Goal: Task Accomplishment & Management: Manage account settings

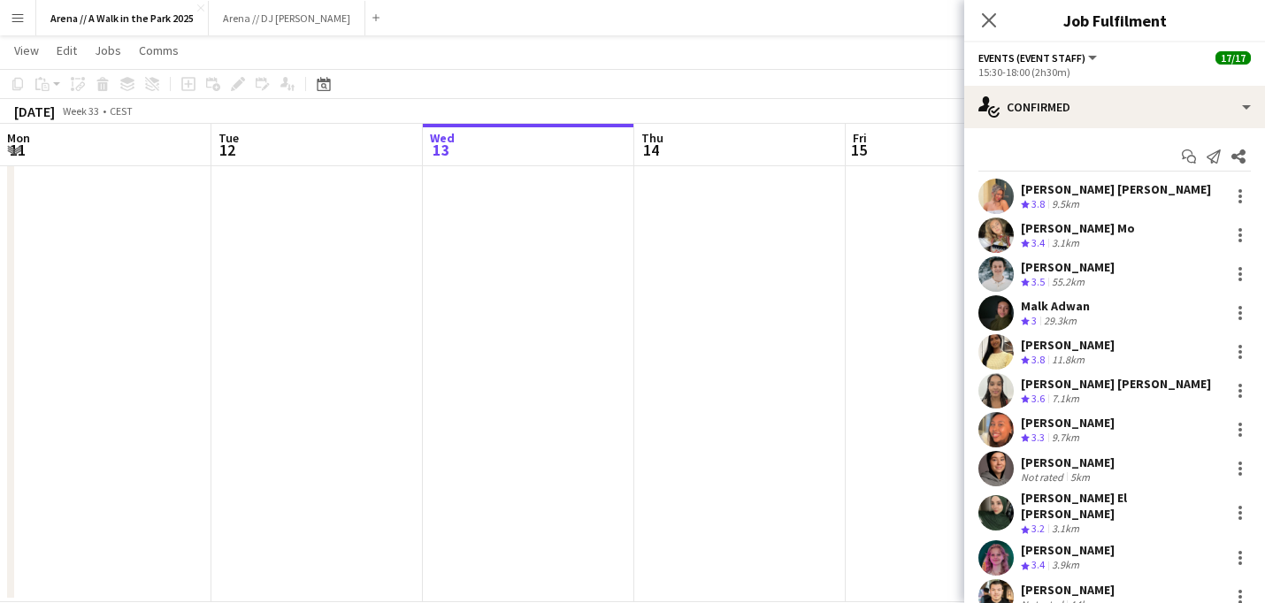
scroll to position [285, 0]
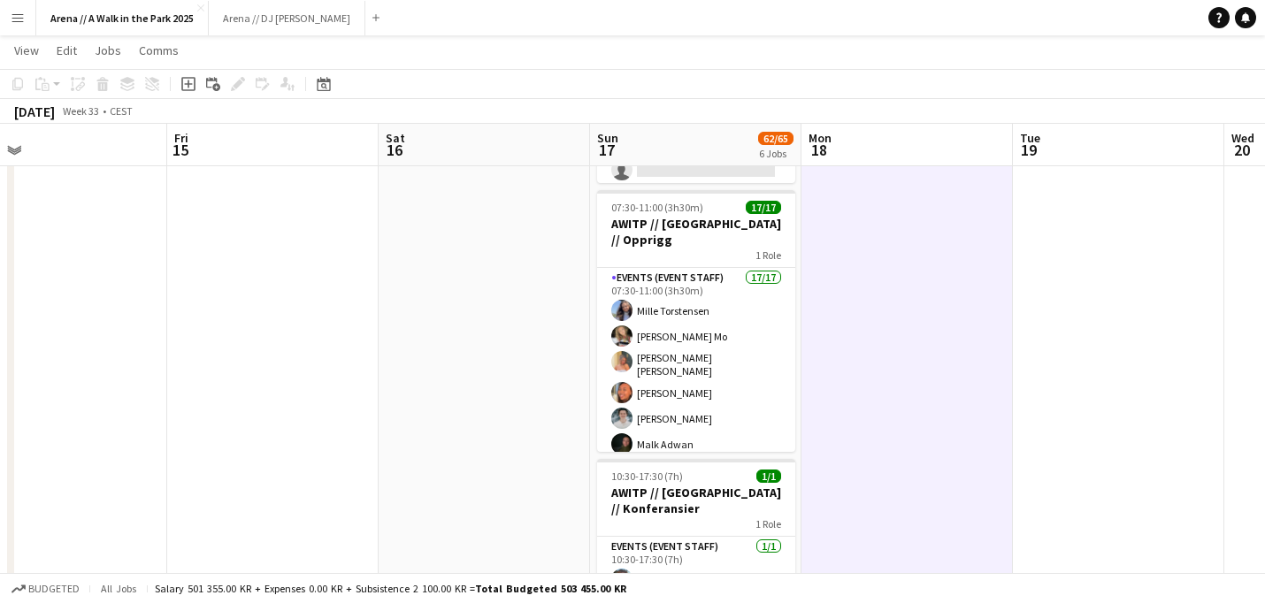
scroll to position [281, 0]
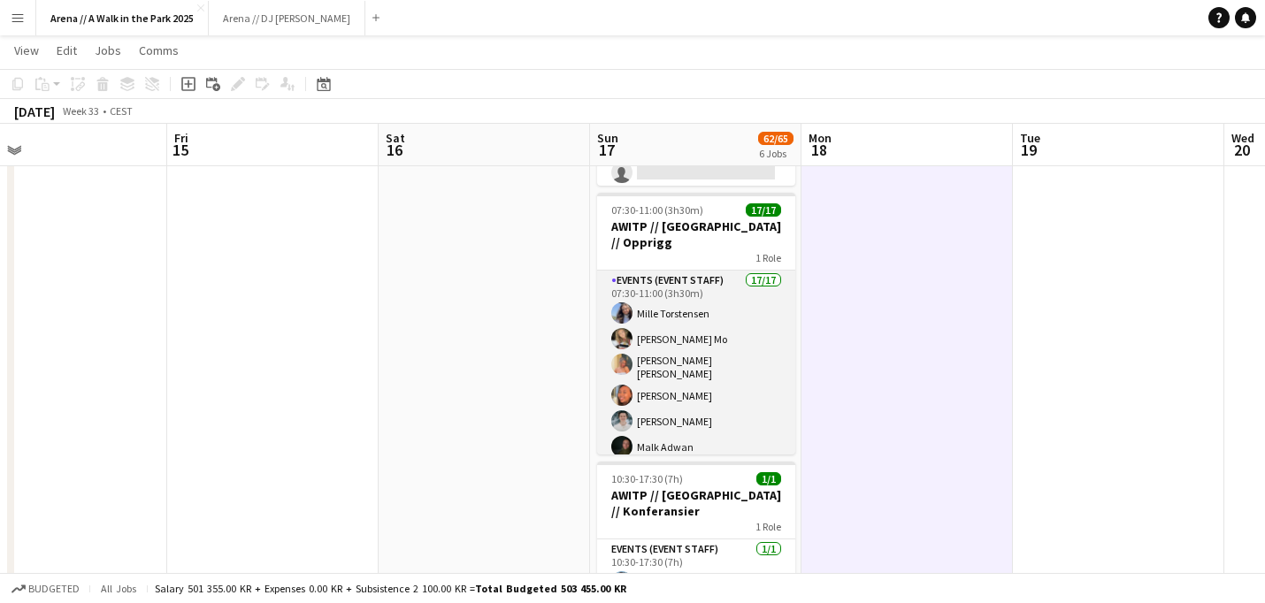
click at [714, 318] on app-card-role "Events (Event Staff) 17/17 07:30-11:00 (3h30m) [PERSON_NAME] [PERSON_NAME] Mo […" at bounding box center [696, 514] width 198 height 486
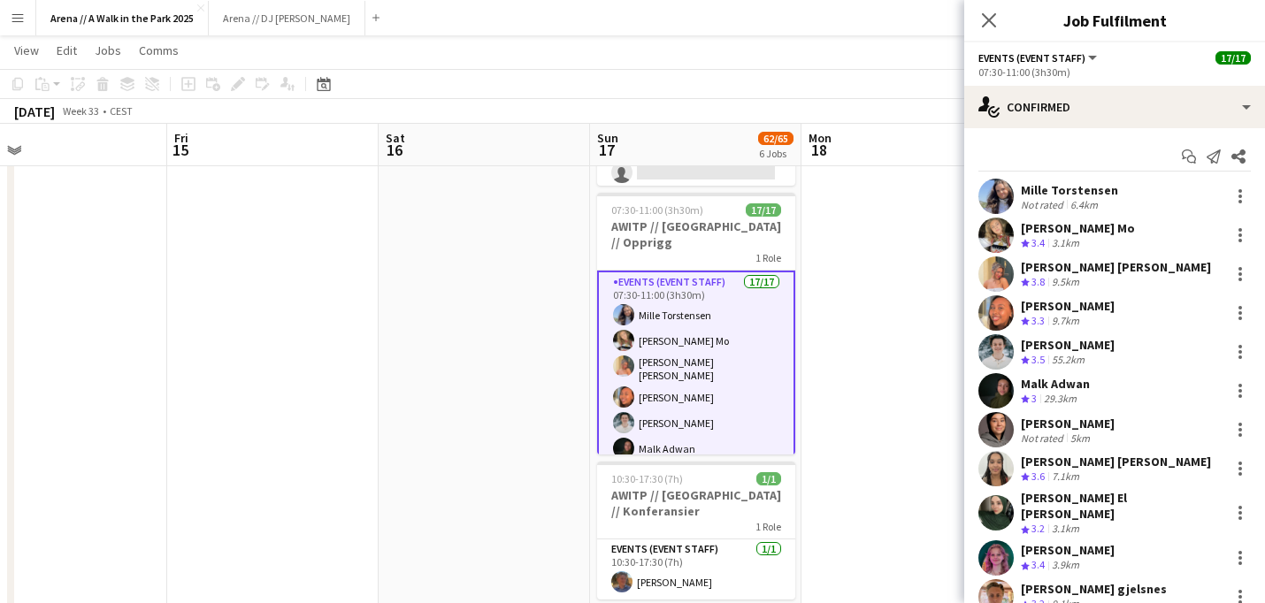
click at [998, 195] on app-user-avatar at bounding box center [995, 196] width 35 height 35
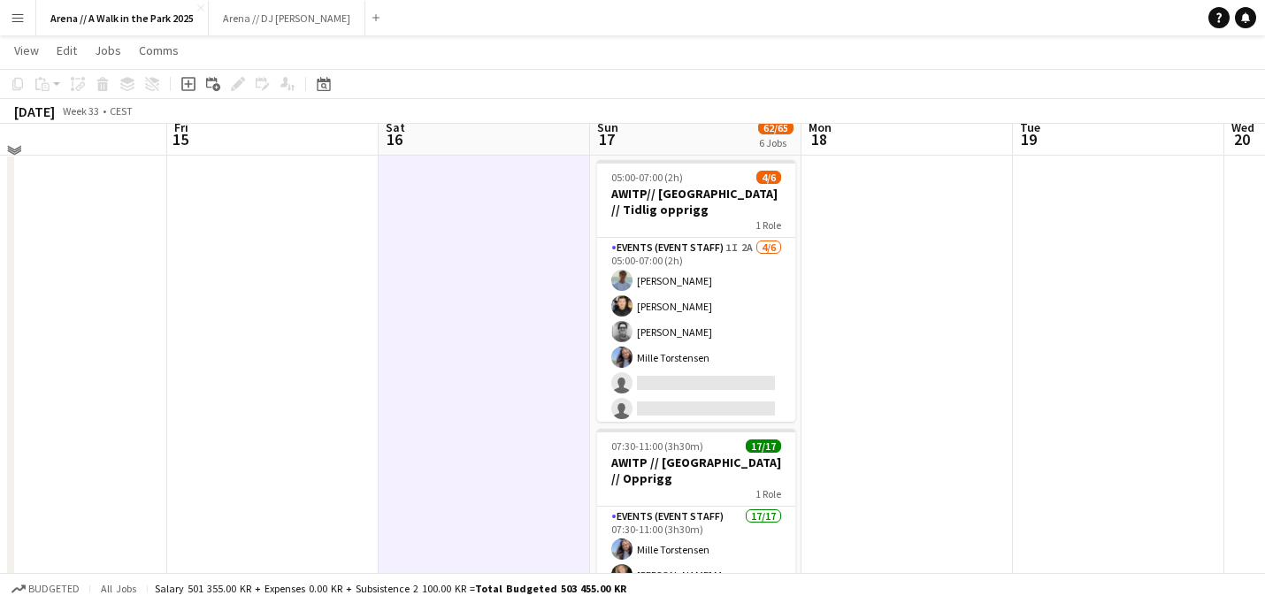
scroll to position [0, 0]
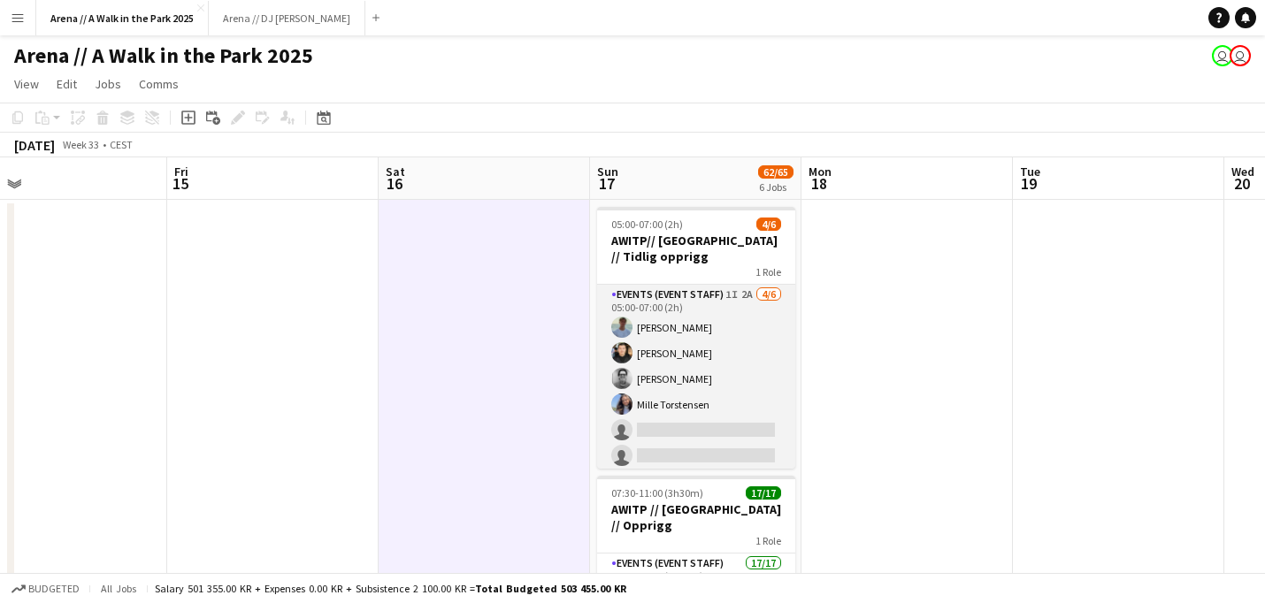
click at [729, 326] on app-card-role "Events (Event Staff) 1I 2A [DATE] 05:00-07:00 (2h) [PERSON_NAME] [PERSON_NAME] …" at bounding box center [696, 379] width 198 height 188
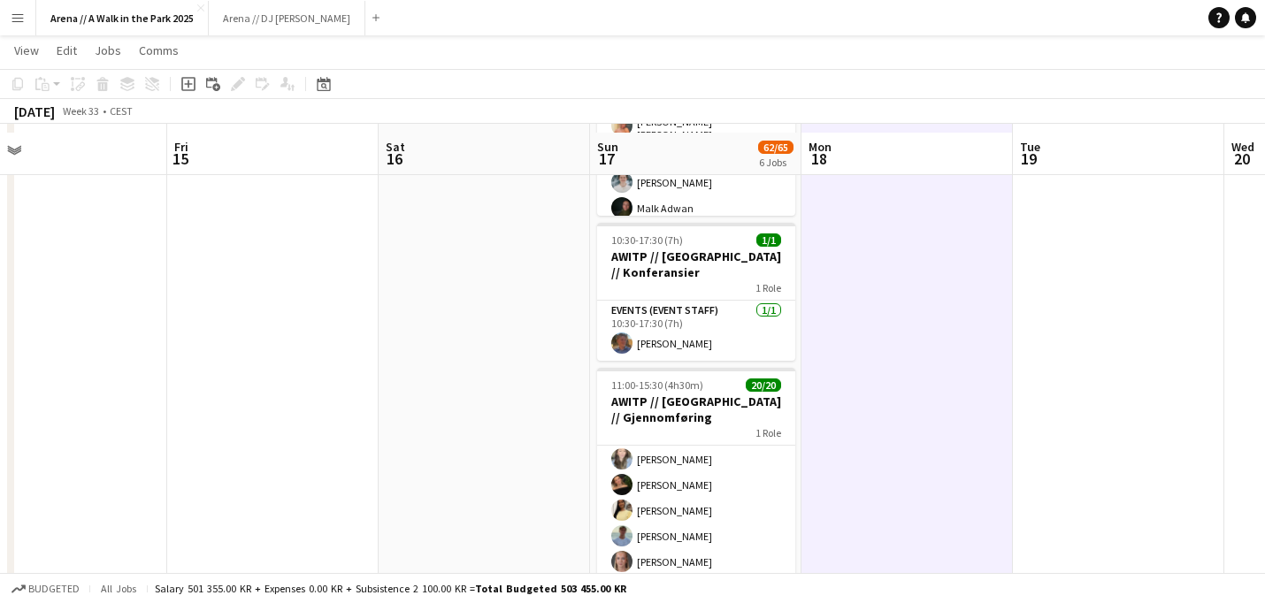
scroll to position [530, 0]
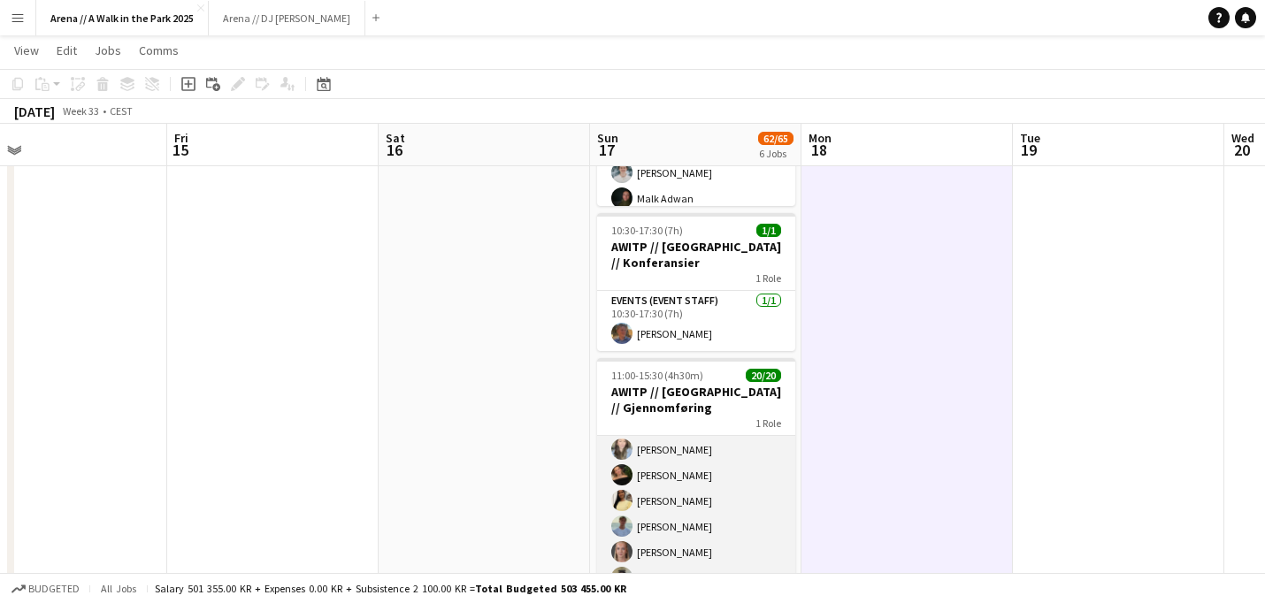
click at [740, 449] on app-card-role "Events (Event Staff) 20/20 11:00-15:30 (4h30m) [PERSON_NAME] Mo [PERSON_NAME] […" at bounding box center [696, 367] width 198 height 558
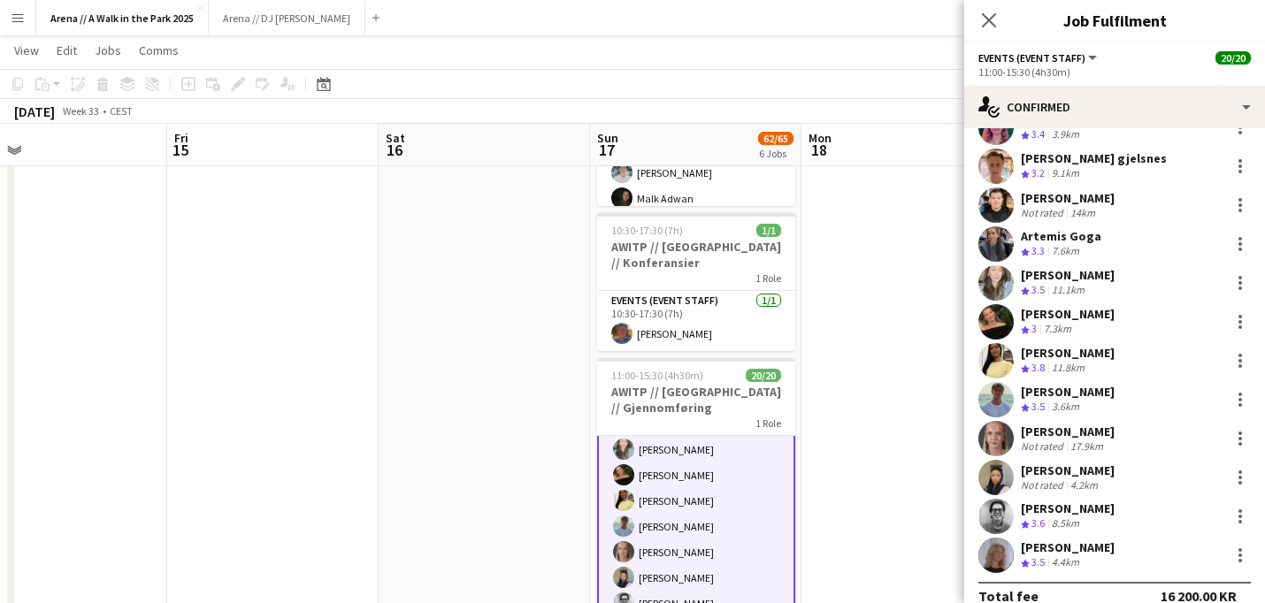
scroll to position [402, 0]
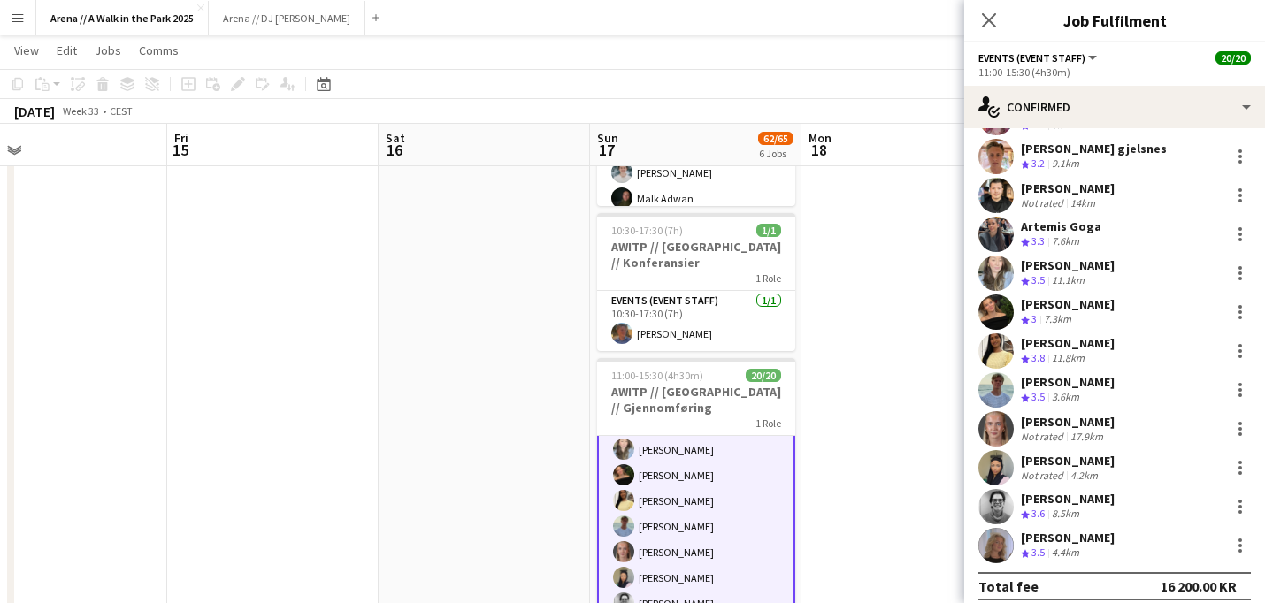
click at [879, 423] on app-date-cell at bounding box center [906, 431] width 211 height 1527
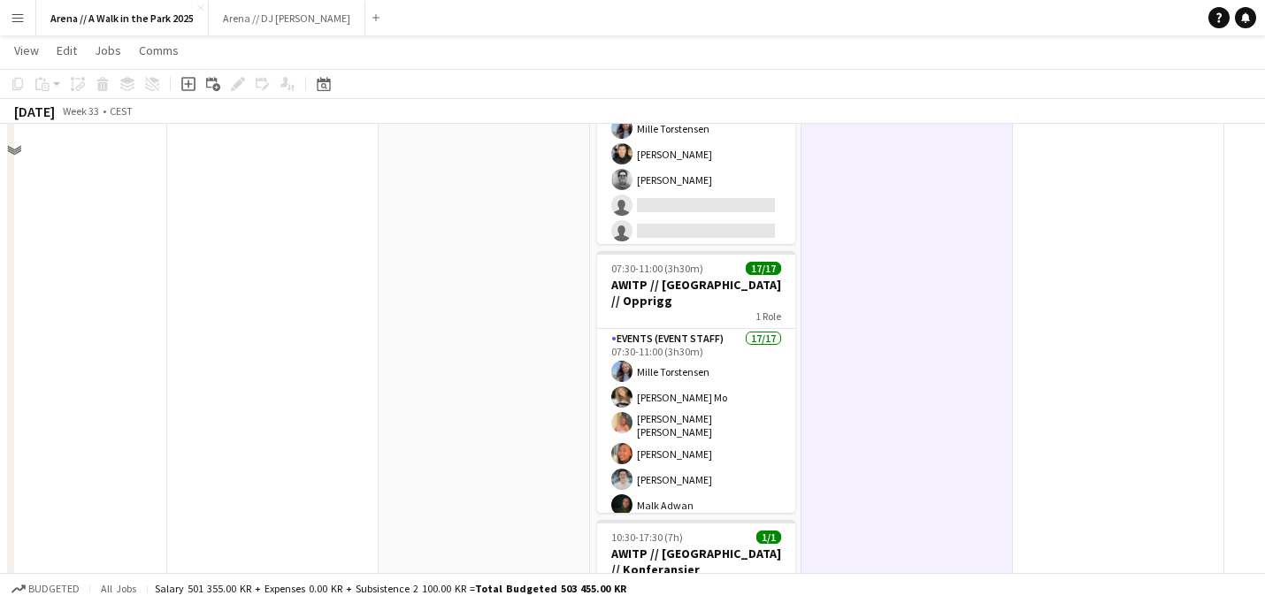
scroll to position [0, 0]
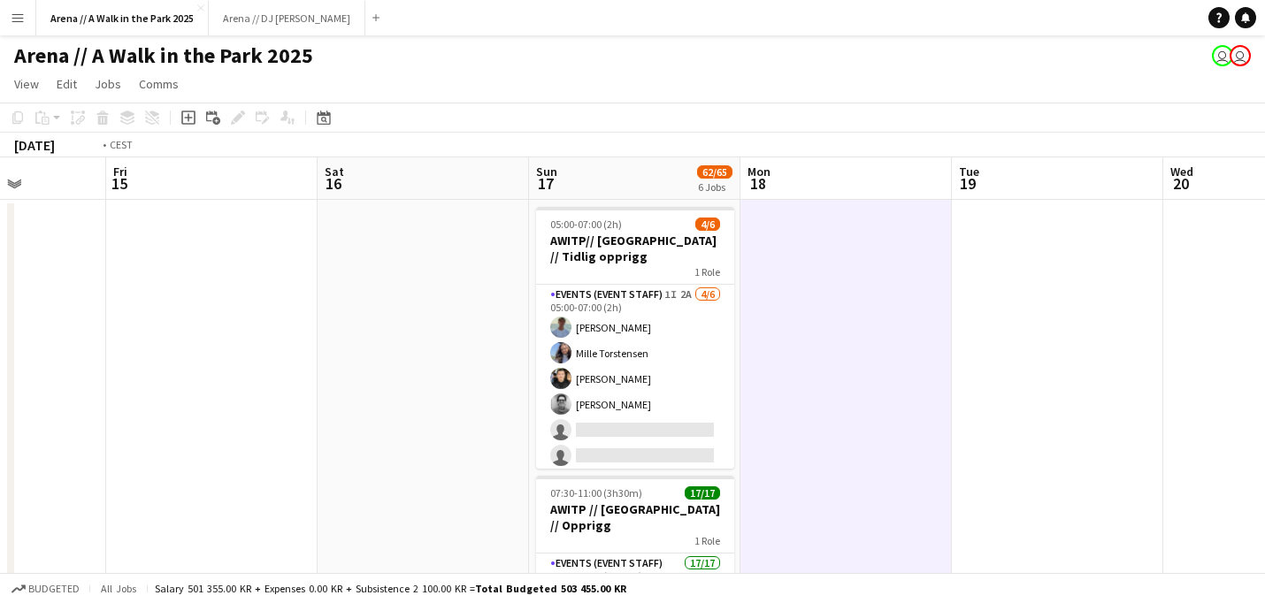
drag, startPoint x: 979, startPoint y: 260, endPoint x: 120, endPoint y: 253, distance: 858.9
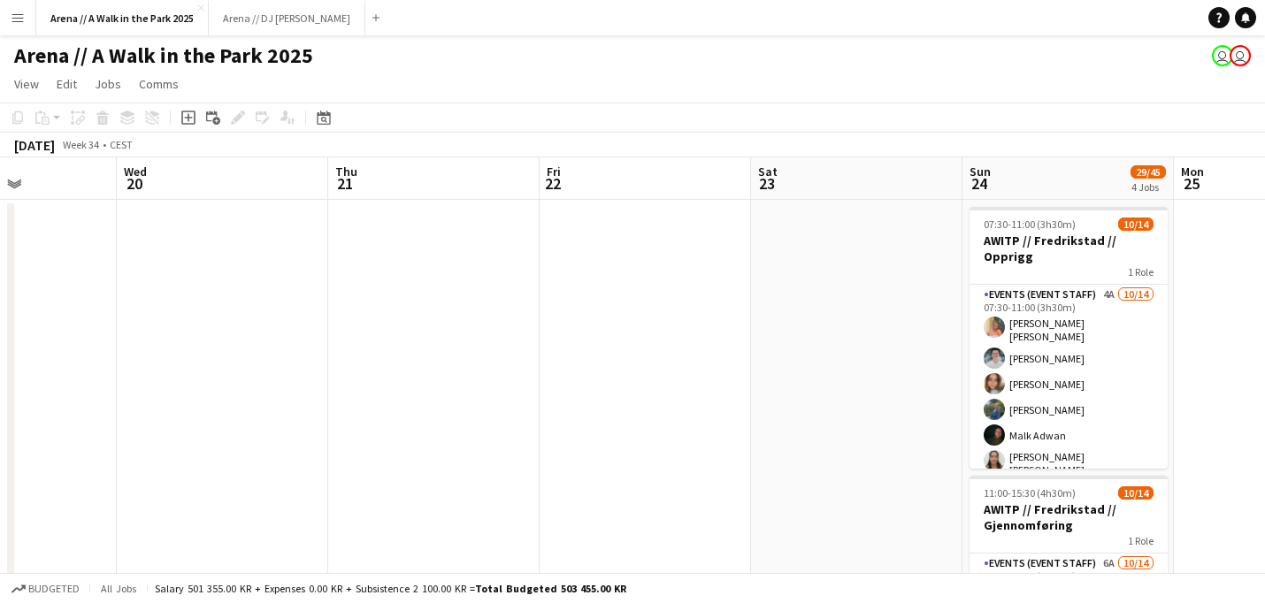
drag, startPoint x: 811, startPoint y: 280, endPoint x: 281, endPoint y: 285, distance: 529.9
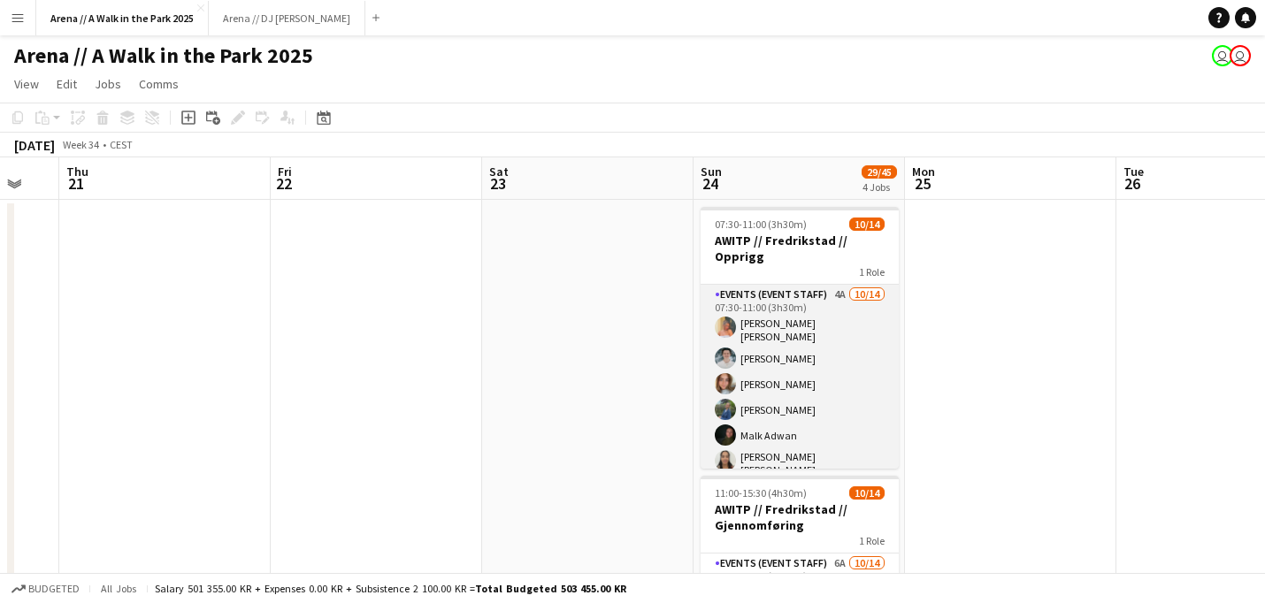
click at [834, 350] on app-card-role "Events (Event Staff) 4A [DATE] 07:30-11:00 (3h30m) [PERSON_NAME] [PERSON_NAME] …" at bounding box center [800, 490] width 198 height 410
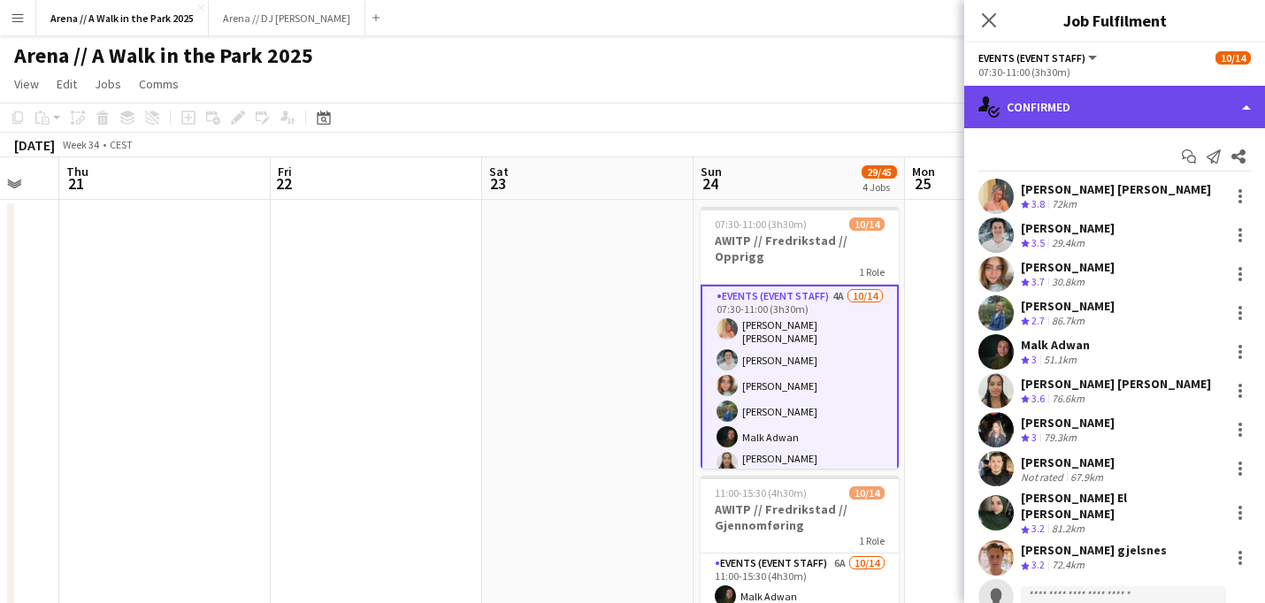
click at [1195, 96] on div "single-neutral-actions-check-2 Confirmed" at bounding box center [1114, 107] width 301 height 42
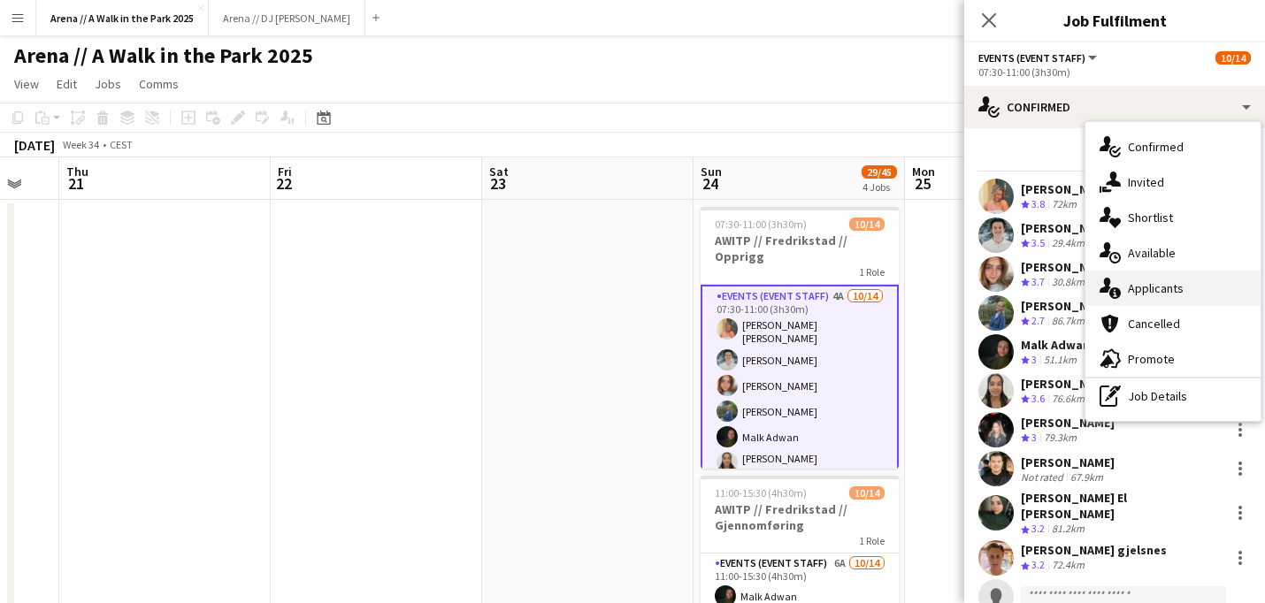
click at [1184, 276] on div "single-neutral-actions-information Applicants" at bounding box center [1172, 288] width 175 height 35
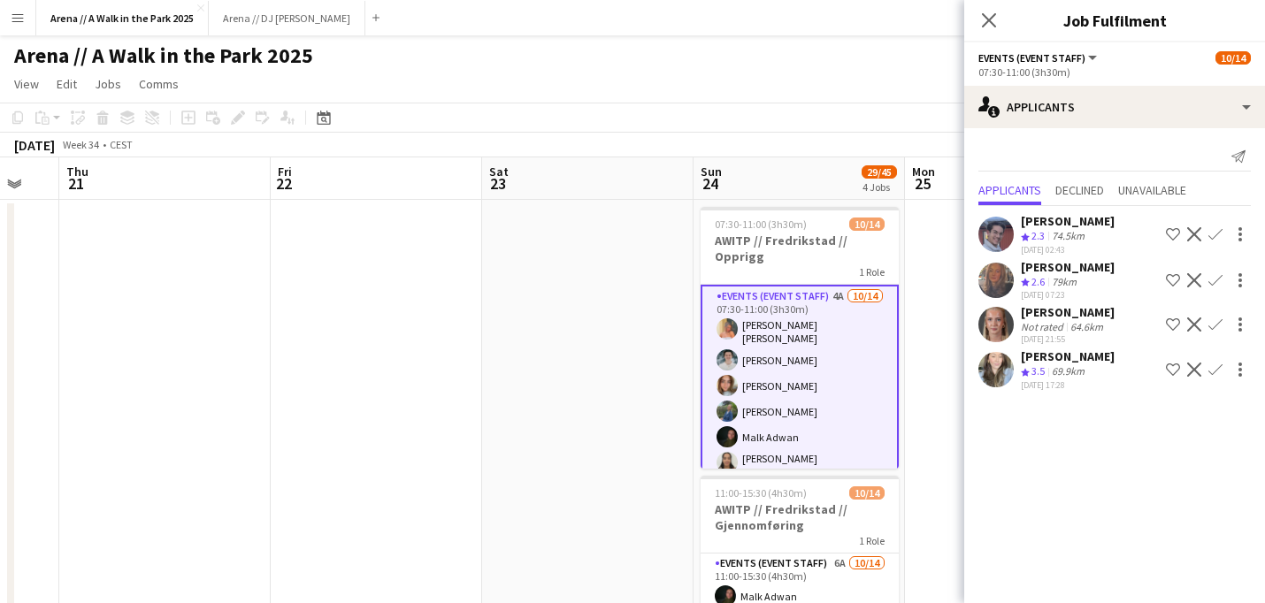
click at [1216, 369] on app-icon "Confirm" at bounding box center [1215, 370] width 14 height 14
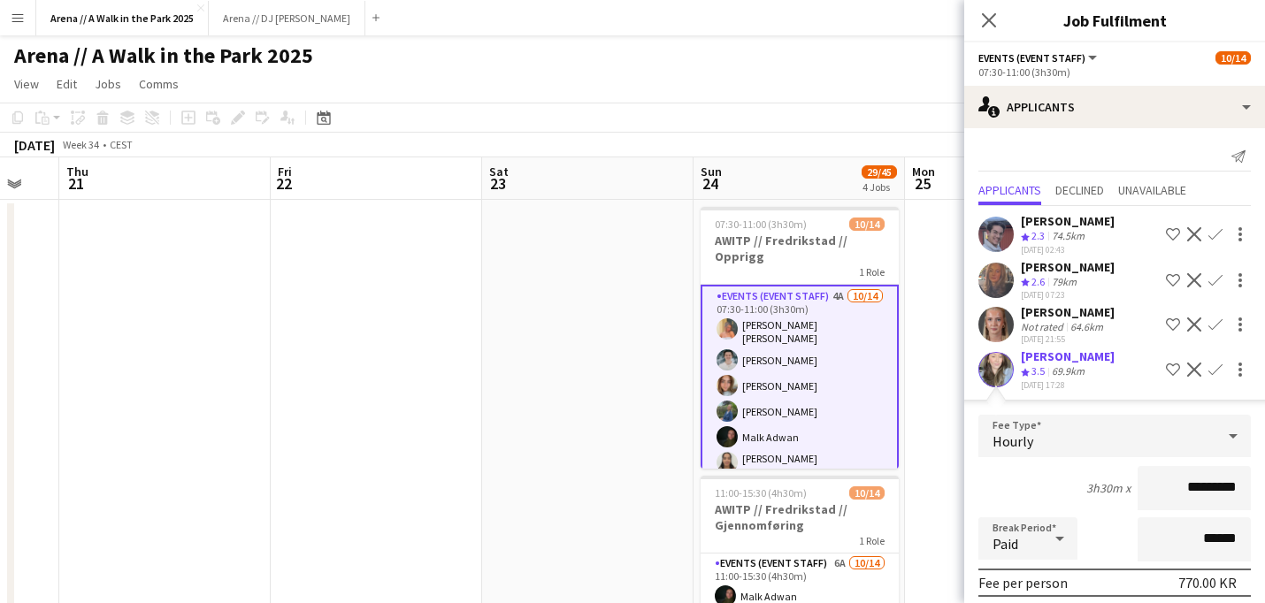
scroll to position [208, 0]
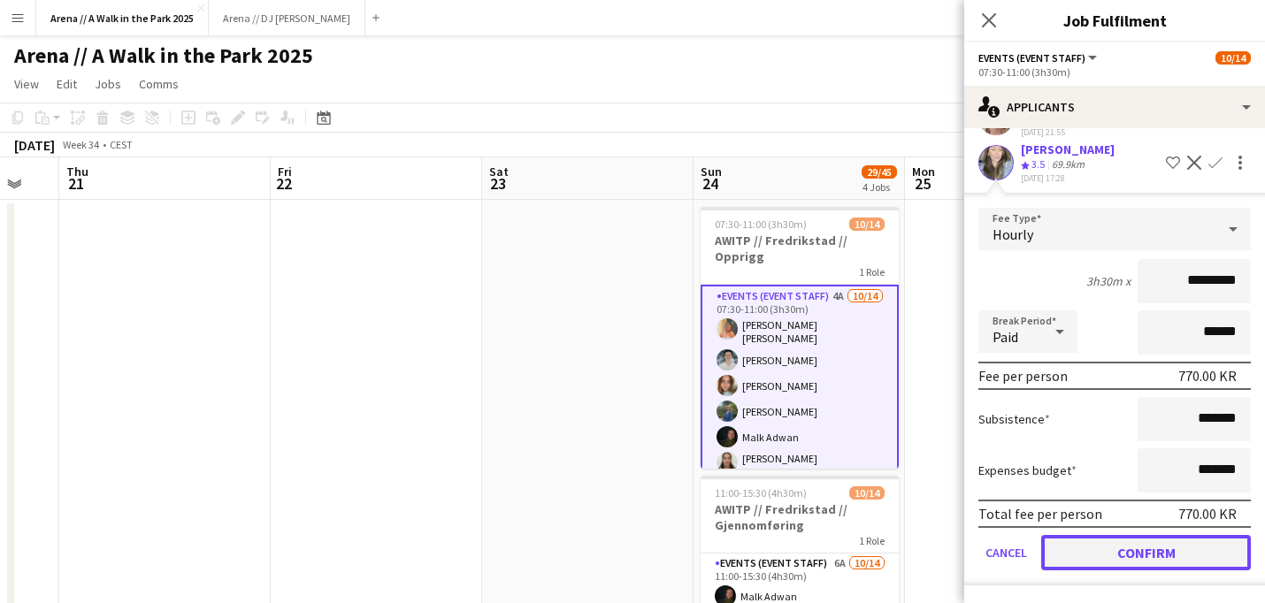
click at [1157, 542] on button "Confirm" at bounding box center [1146, 552] width 210 height 35
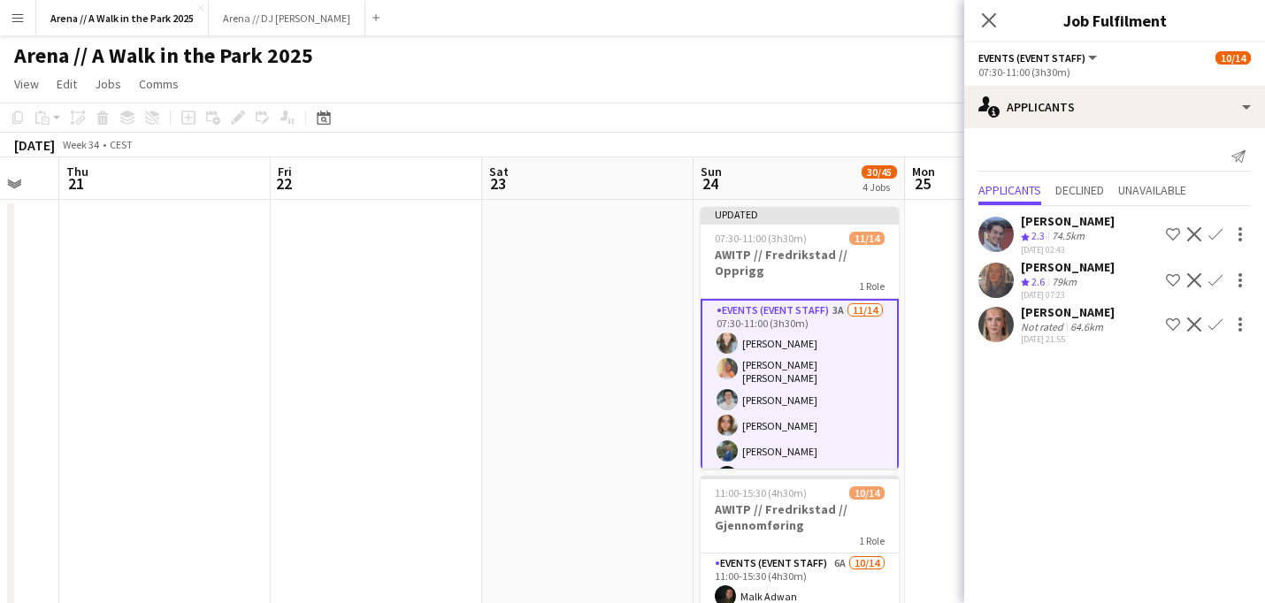
scroll to position [0, 0]
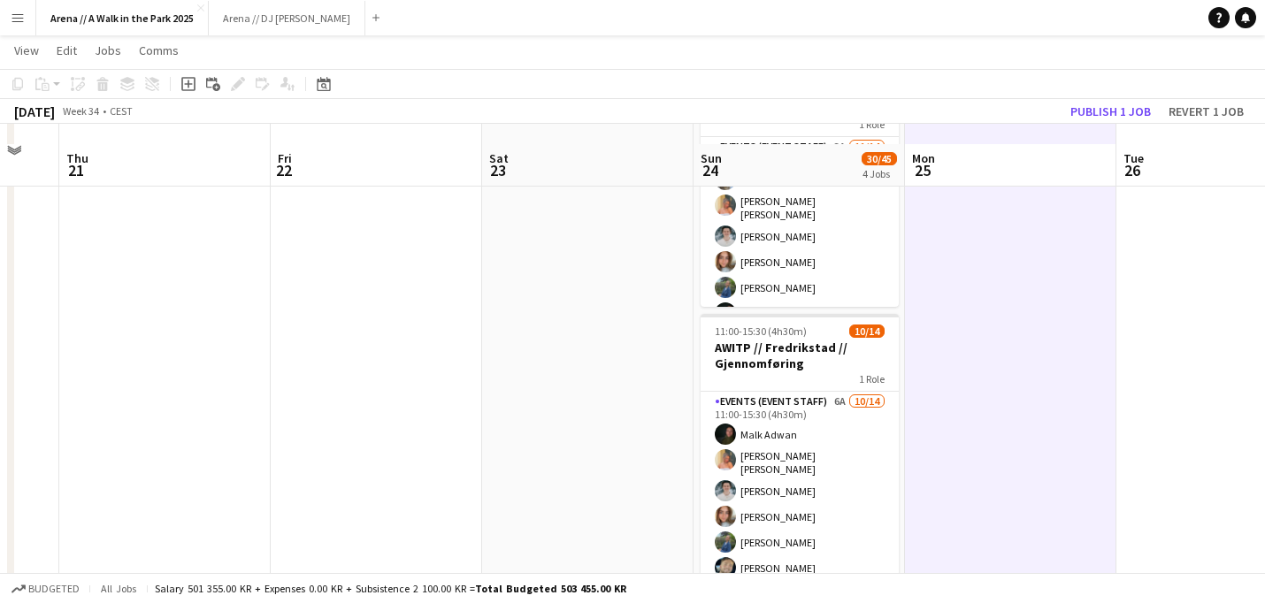
scroll to position [188, 0]
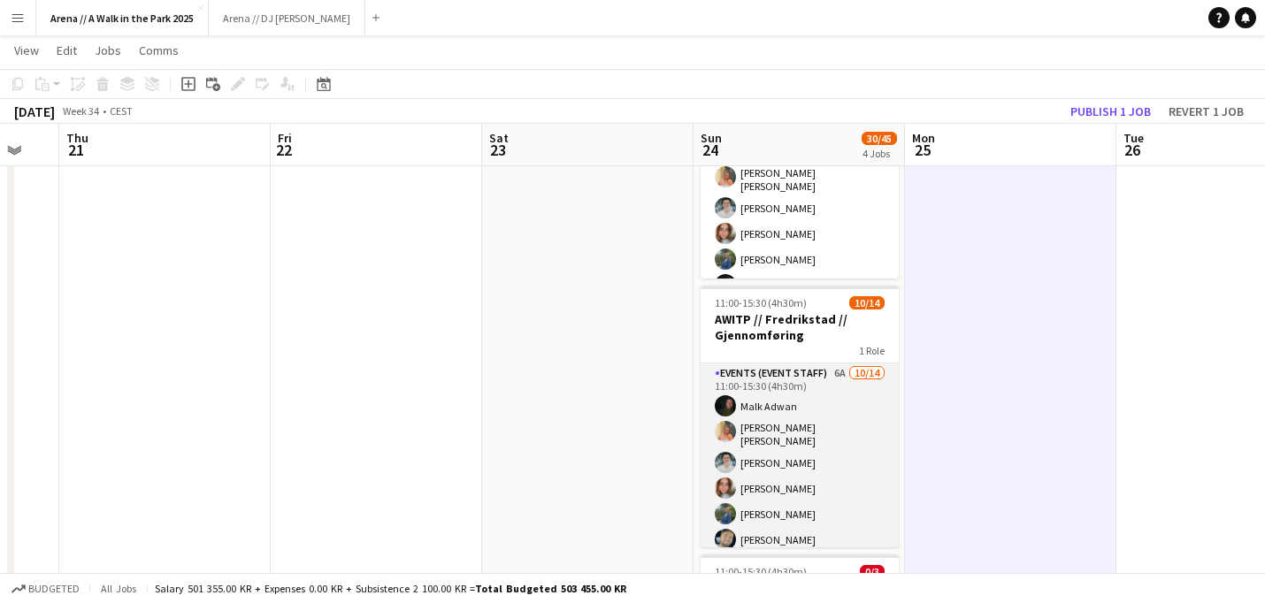
click at [850, 421] on app-card-role "Events (Event Staff) 6A [DATE] 11:00-15:30 (4h30m) [PERSON_NAME] [PERSON_NAME] …" at bounding box center [800, 566] width 198 height 404
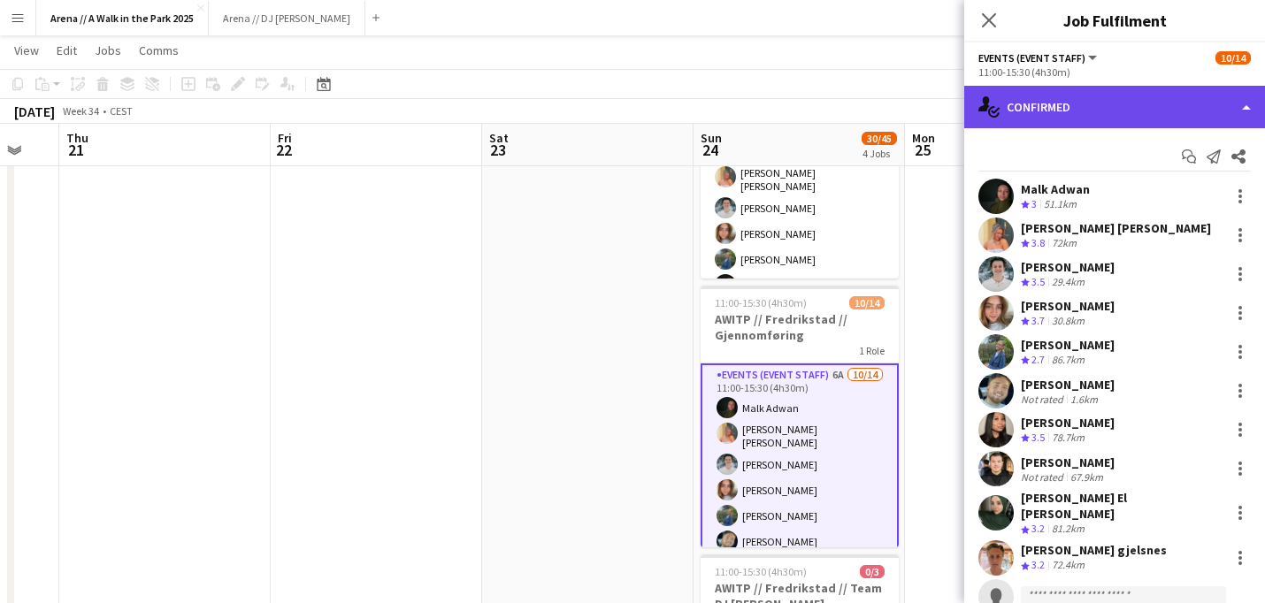
click at [1198, 103] on div "single-neutral-actions-check-2 Confirmed" at bounding box center [1114, 107] width 301 height 42
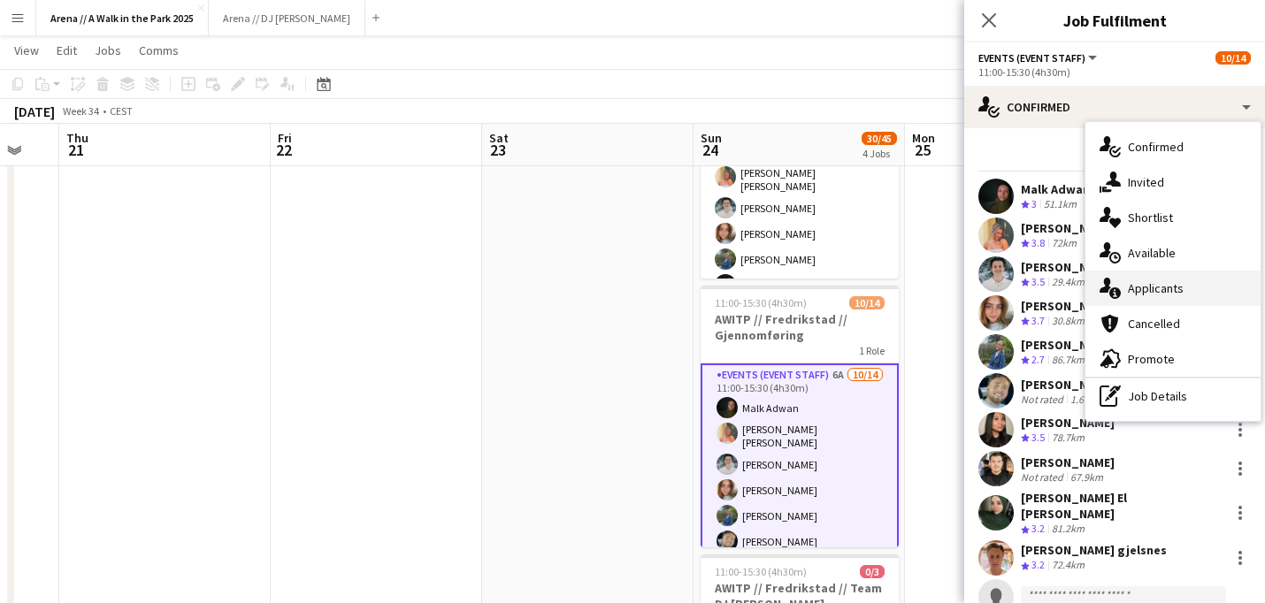
click at [1170, 290] on div "single-neutral-actions-information Applicants" at bounding box center [1172, 288] width 175 height 35
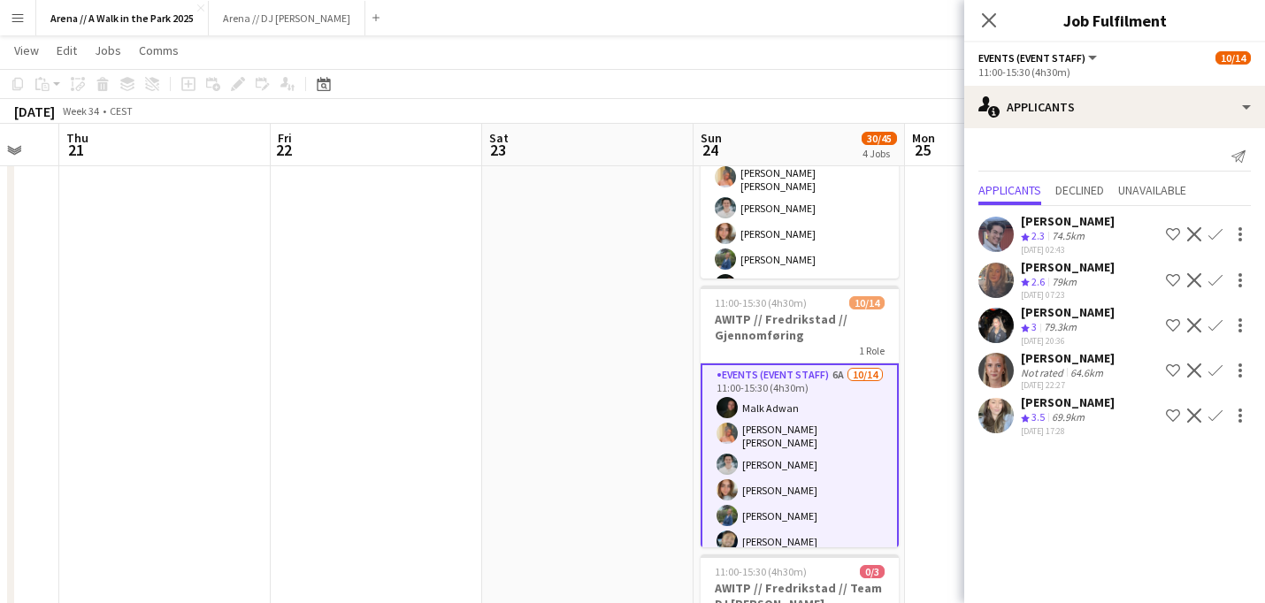
click at [1214, 413] on app-icon "Confirm" at bounding box center [1215, 416] width 14 height 14
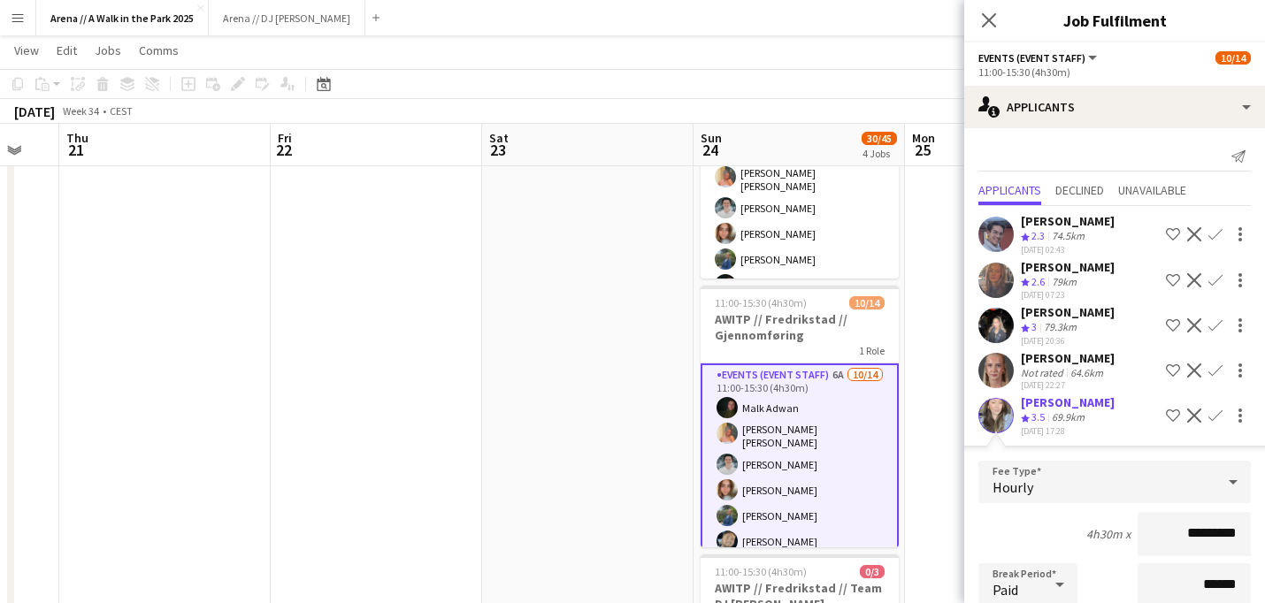
scroll to position [254, 0]
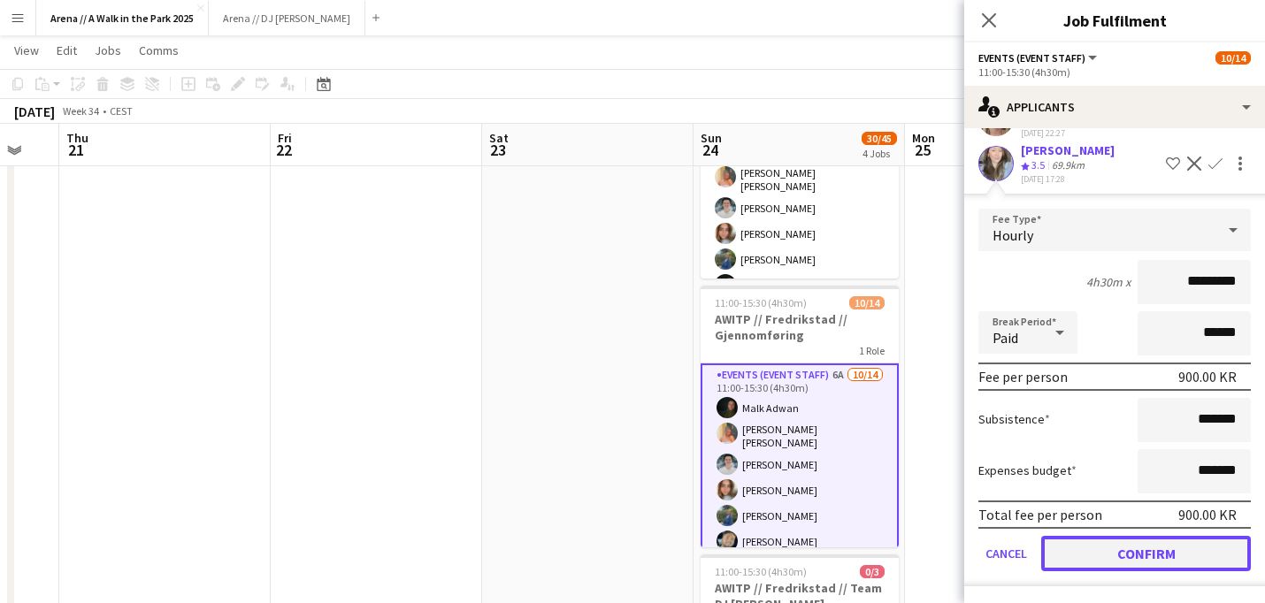
click at [1149, 557] on button "Confirm" at bounding box center [1146, 553] width 210 height 35
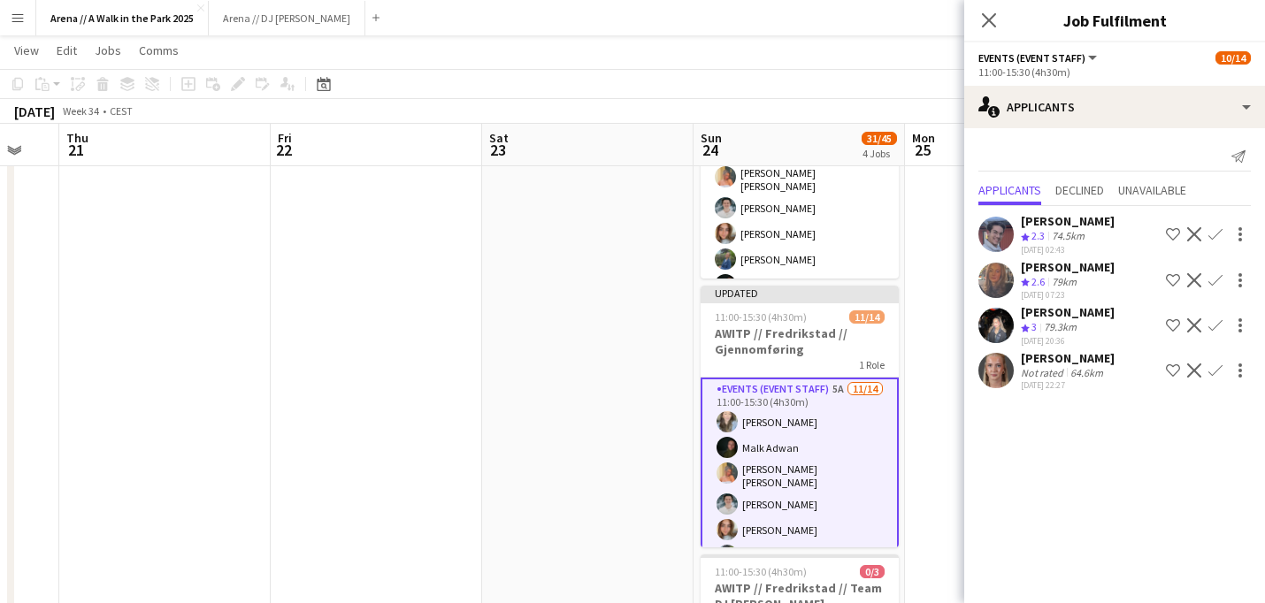
scroll to position [0, 0]
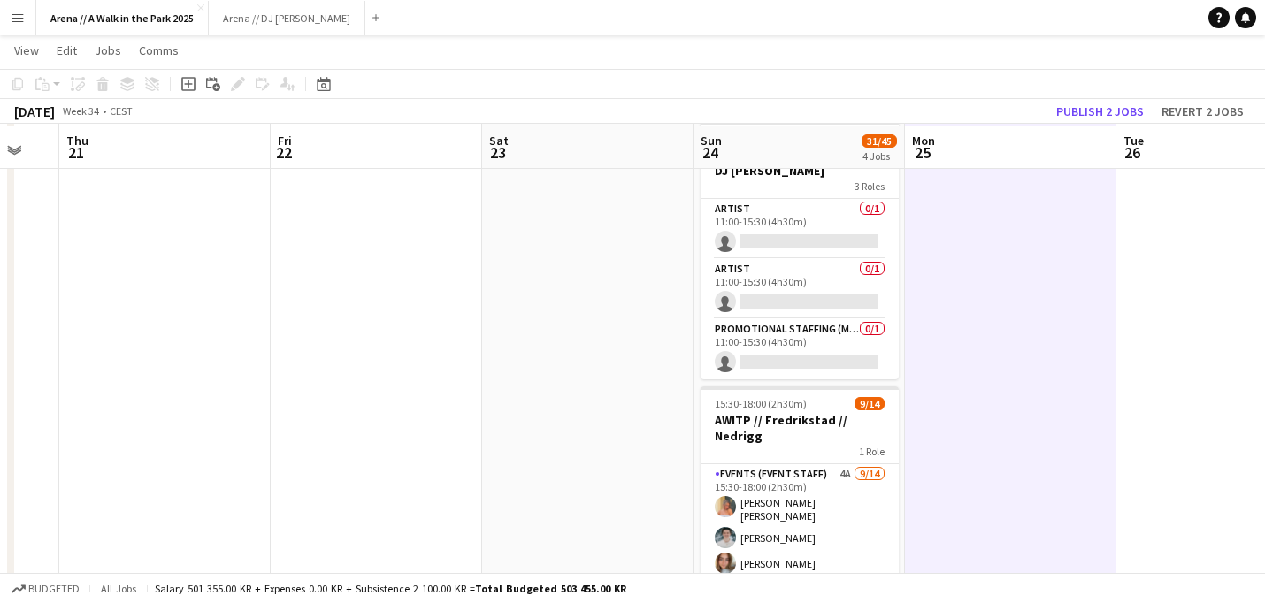
scroll to position [624, 0]
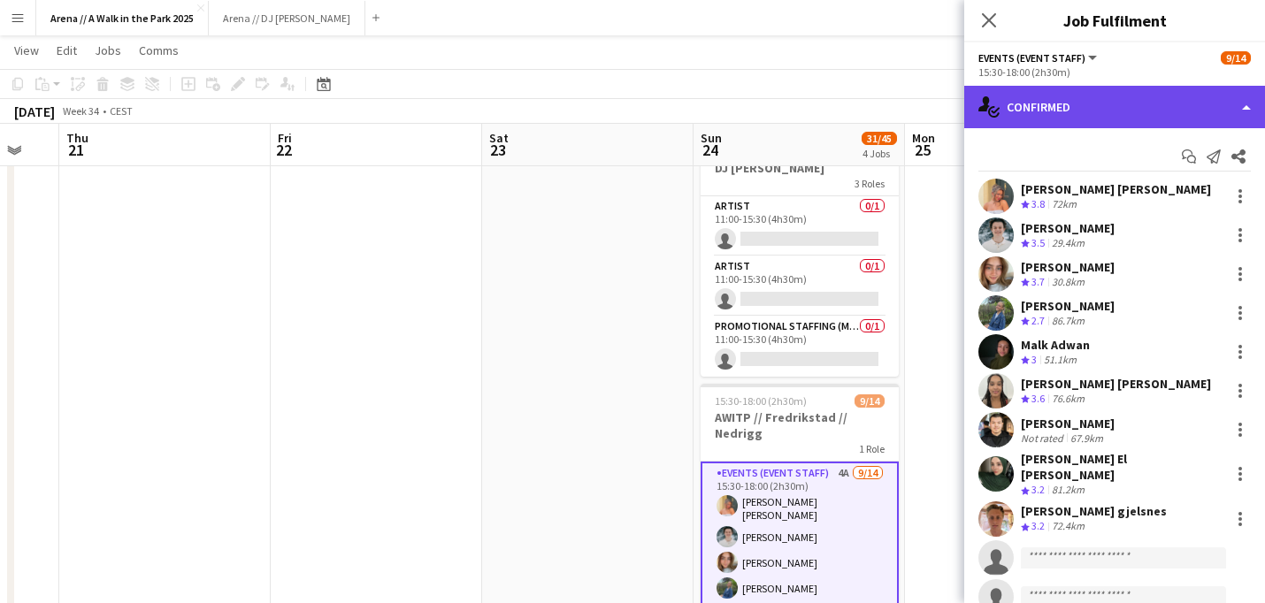
click at [1221, 118] on div "single-neutral-actions-check-2 Confirmed" at bounding box center [1114, 107] width 301 height 42
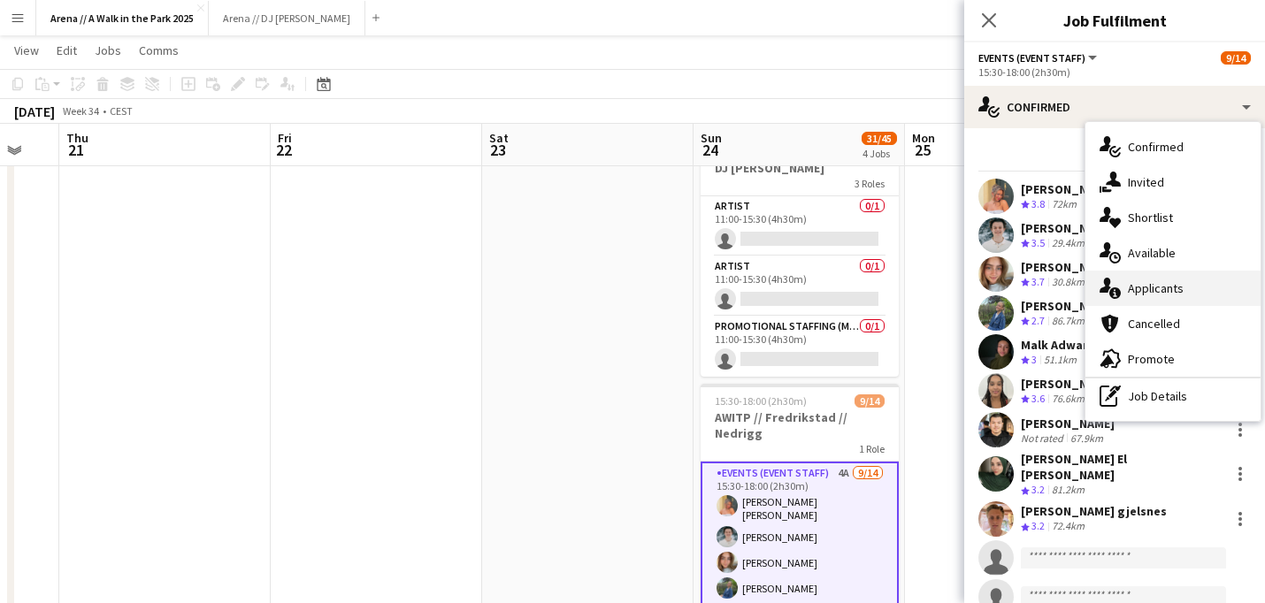
click at [1164, 295] on div "single-neutral-actions-information Applicants" at bounding box center [1172, 288] width 175 height 35
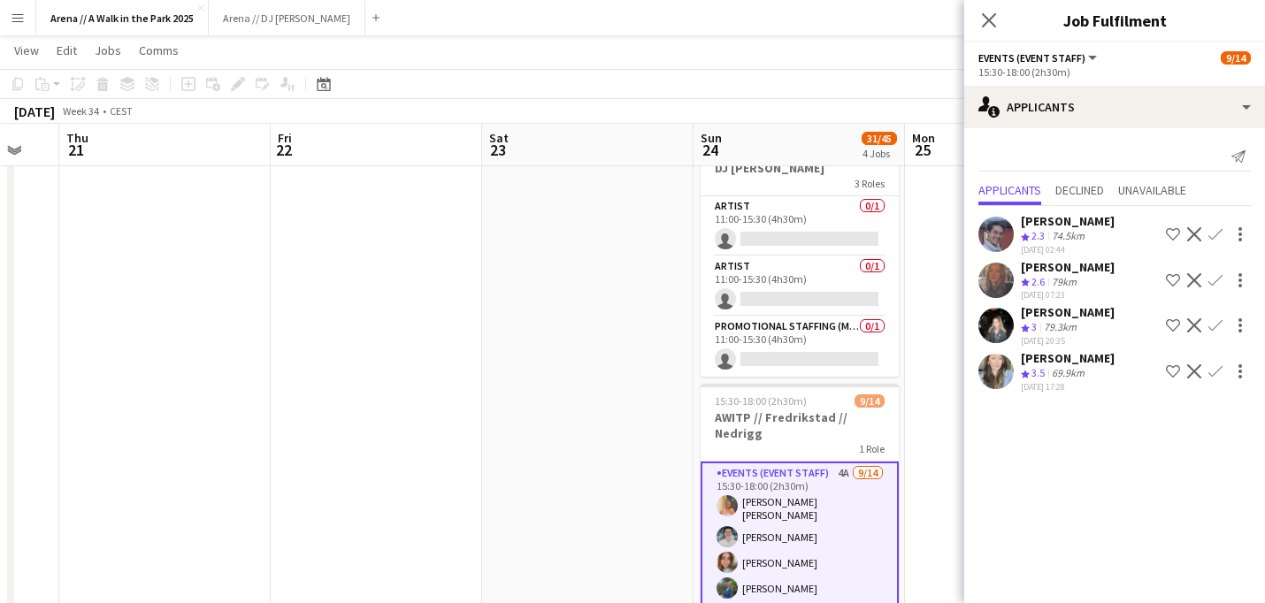
click at [1214, 367] on app-icon "Confirm" at bounding box center [1215, 371] width 14 height 14
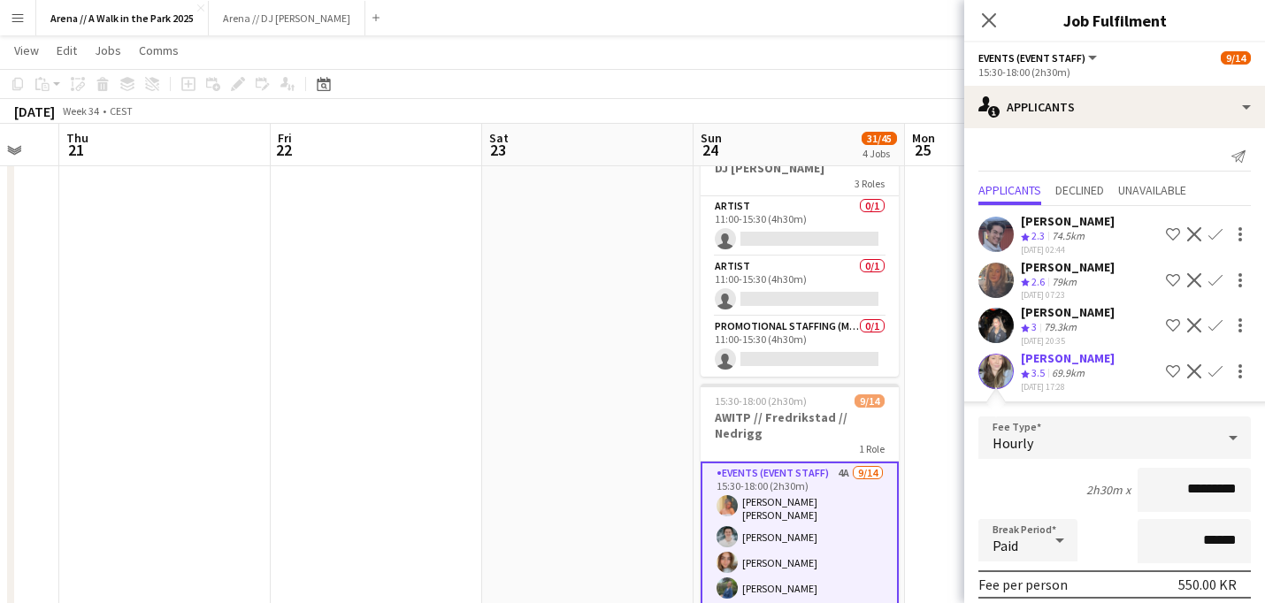
scroll to position [210, 0]
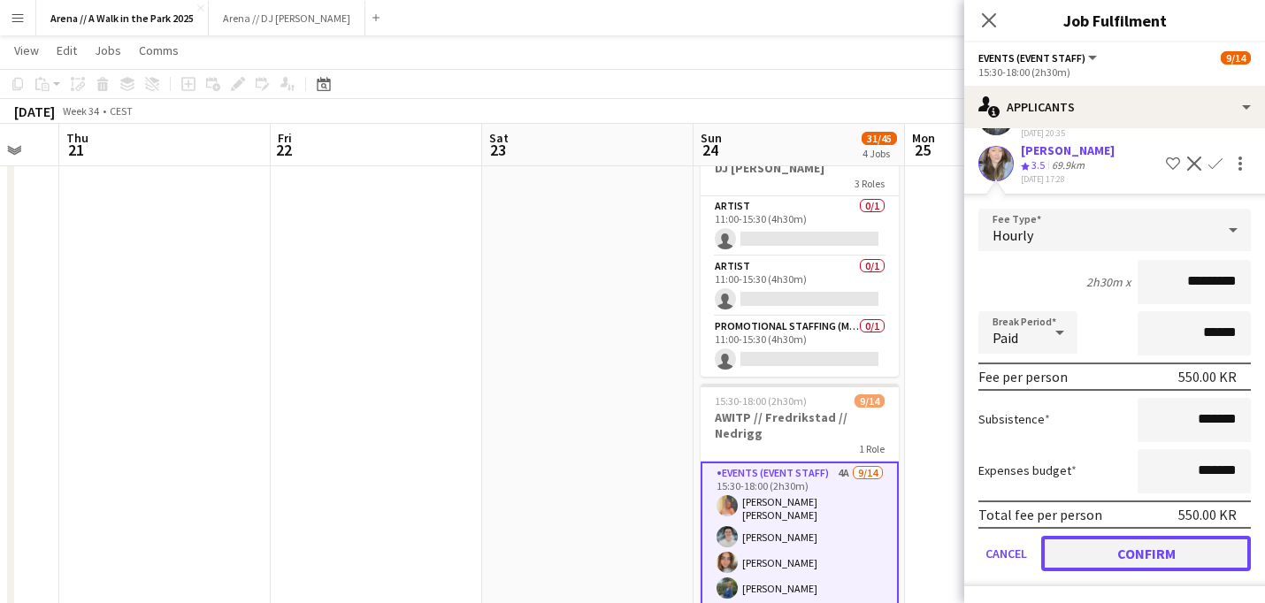
click at [1193, 560] on button "Confirm" at bounding box center [1146, 553] width 210 height 35
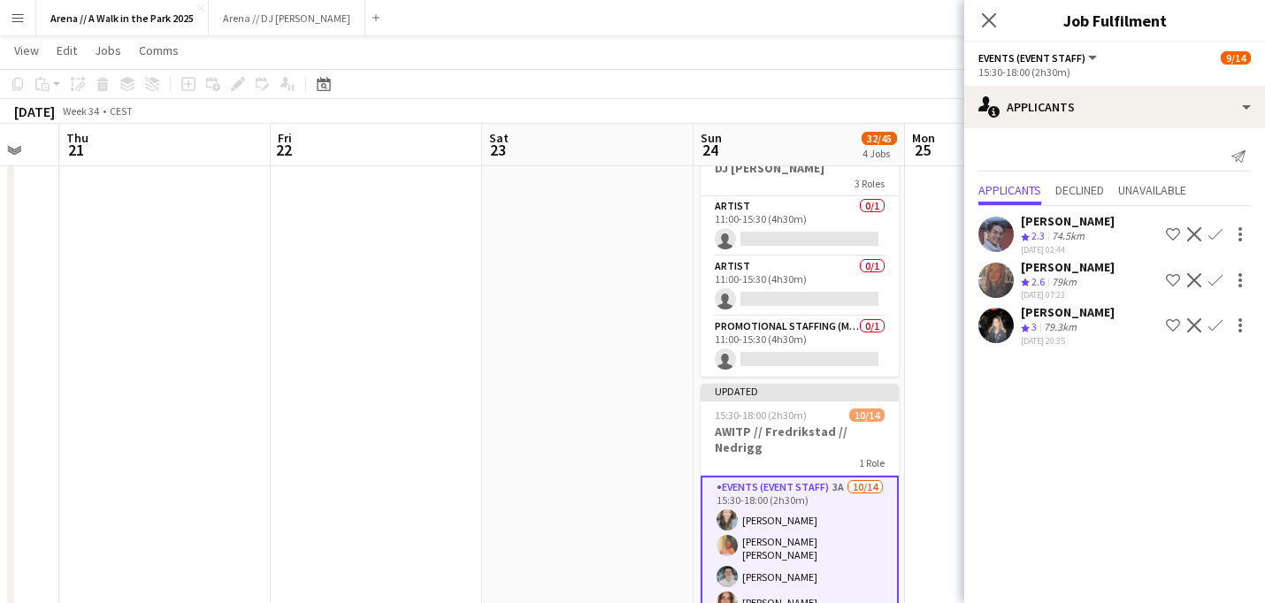
scroll to position [0, 0]
click at [933, 442] on app-date-cell at bounding box center [1010, 337] width 211 height 1527
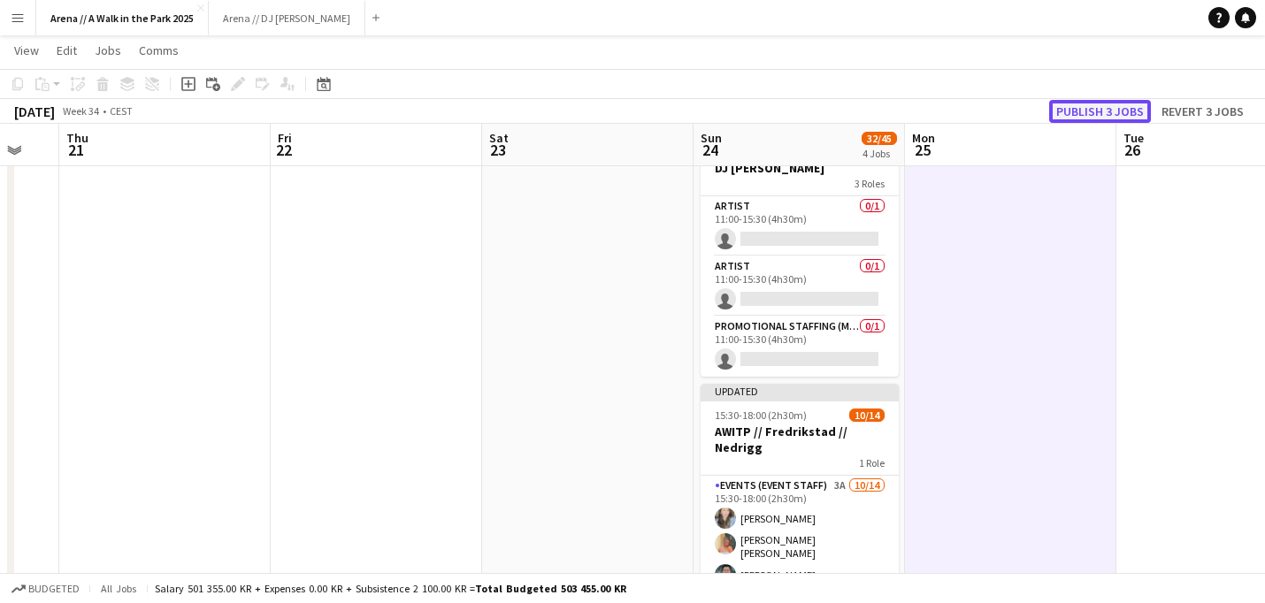
click at [1107, 103] on button "Publish 3 jobs" at bounding box center [1100, 111] width 102 height 23
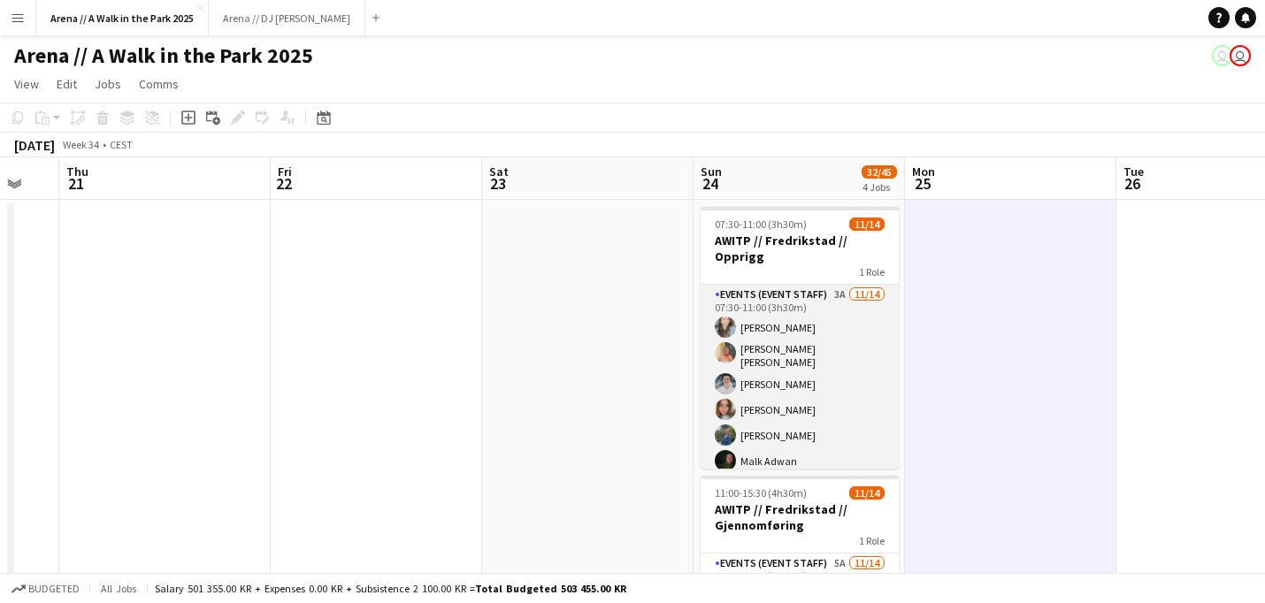
click at [784, 379] on app-card-role "Events (Event Staff) 3A [DATE] 07:30-11:00 (3h30m) [PERSON_NAME] [PERSON_NAME] …" at bounding box center [800, 490] width 198 height 410
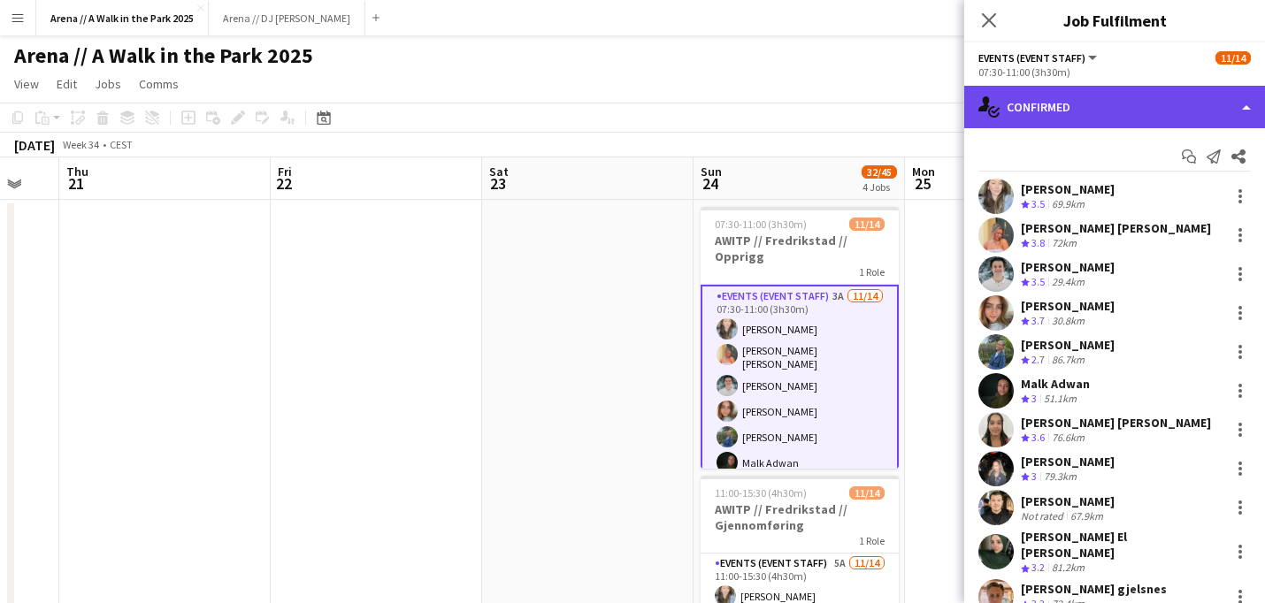
click at [1158, 118] on div "single-neutral-actions-check-2 Confirmed" at bounding box center [1114, 107] width 301 height 42
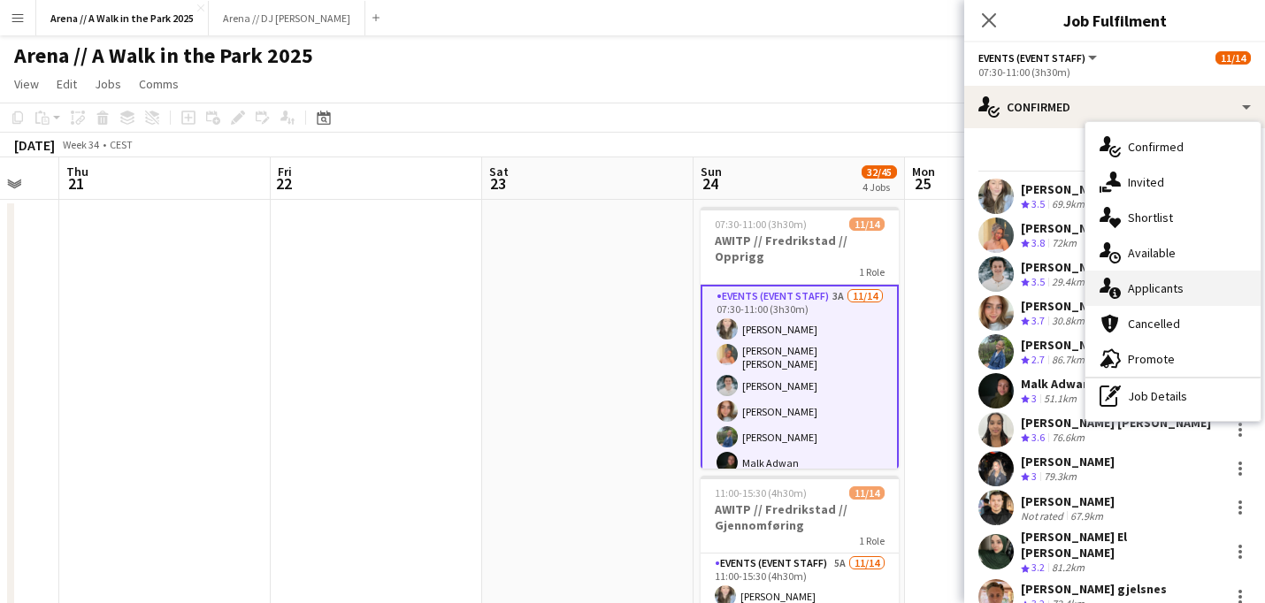
click at [1159, 297] on div "single-neutral-actions-information Applicants" at bounding box center [1172, 288] width 175 height 35
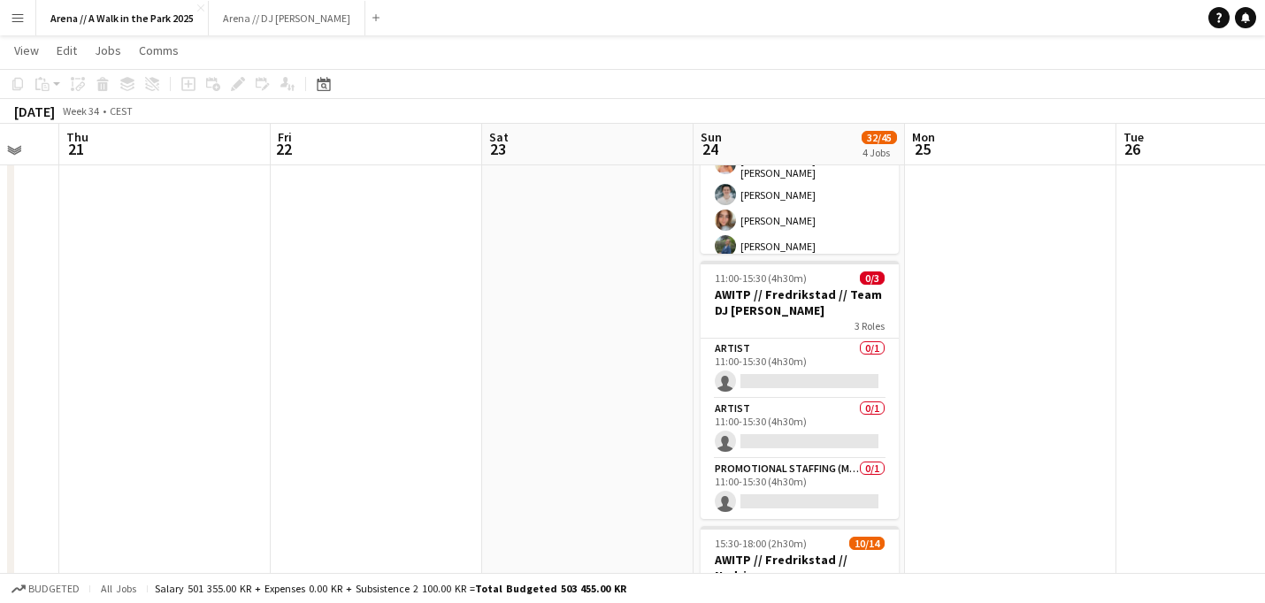
scroll to position [480, 0]
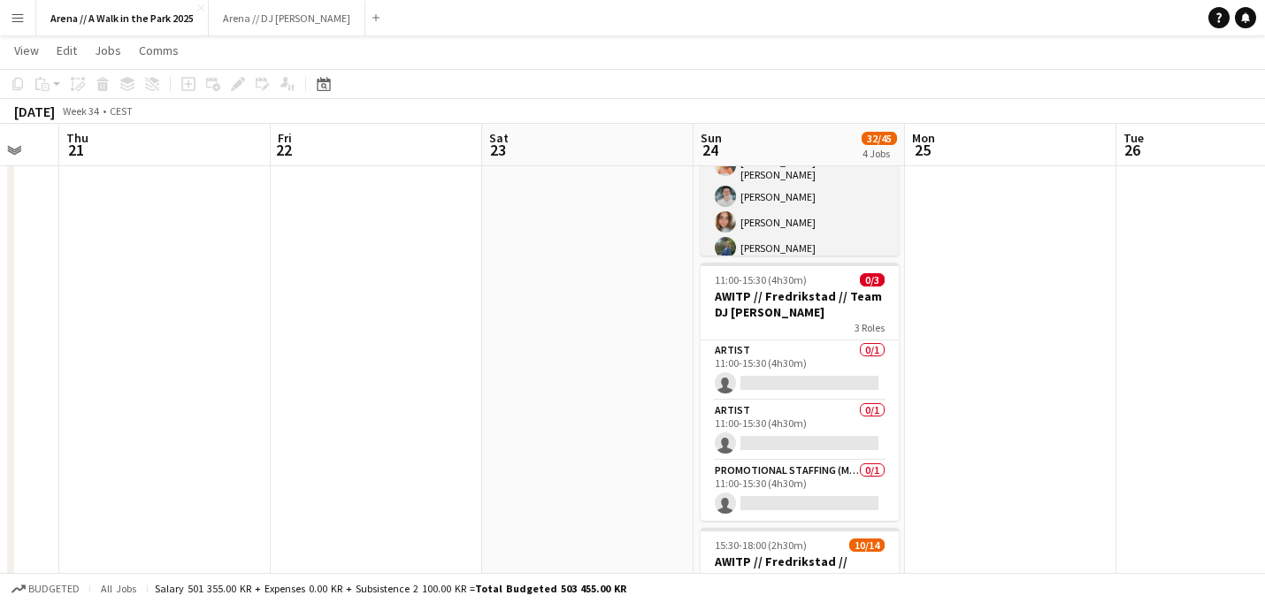
click at [799, 184] on app-card-role "Events (Event Staff) 5A [DATE] 11:00-15:30 (4h30m) [PERSON_NAME] [PERSON_NAME] …" at bounding box center [800, 274] width 198 height 404
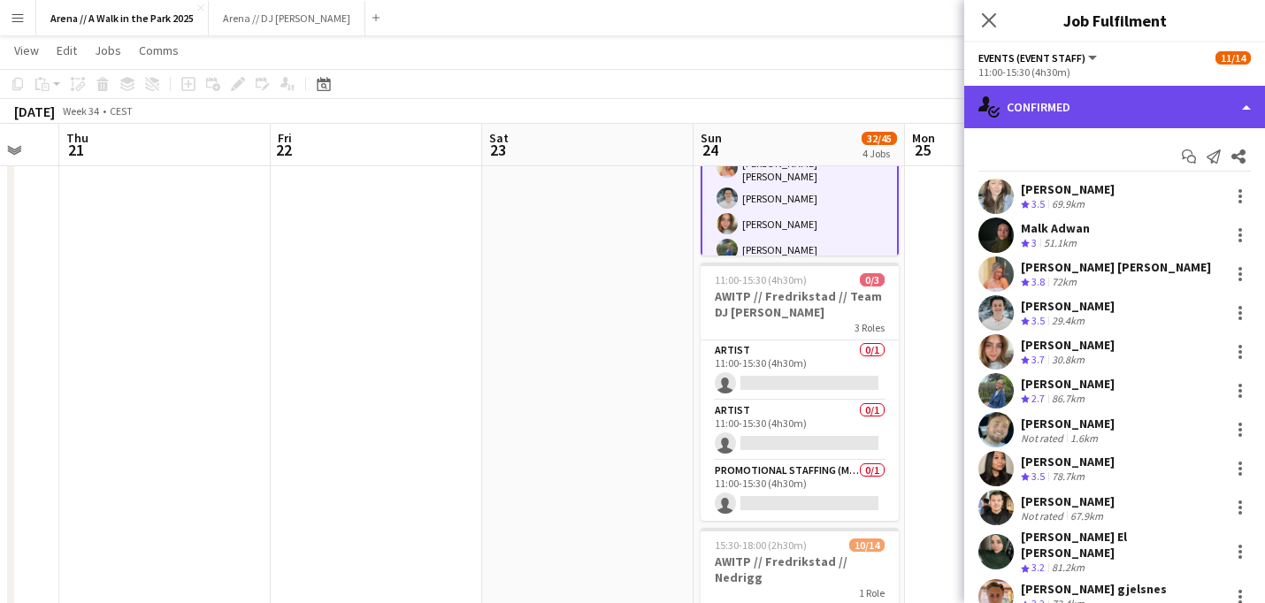
click at [1209, 118] on div "single-neutral-actions-check-2 Confirmed" at bounding box center [1114, 107] width 301 height 42
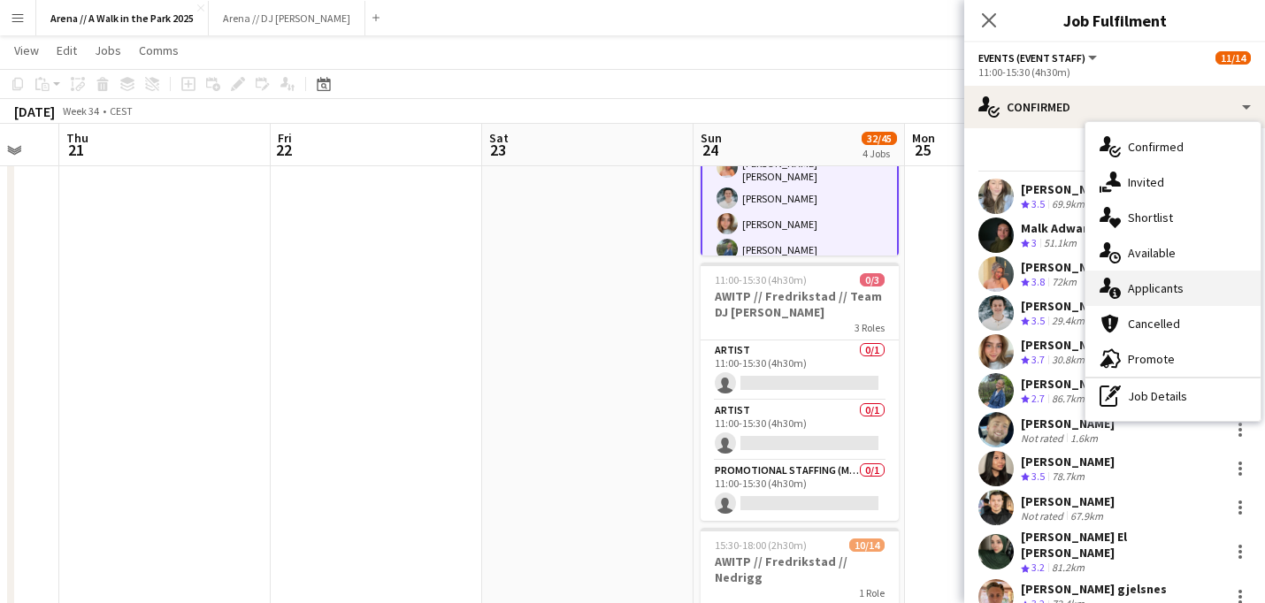
click at [1169, 286] on div "single-neutral-actions-information Applicants" at bounding box center [1172, 288] width 175 height 35
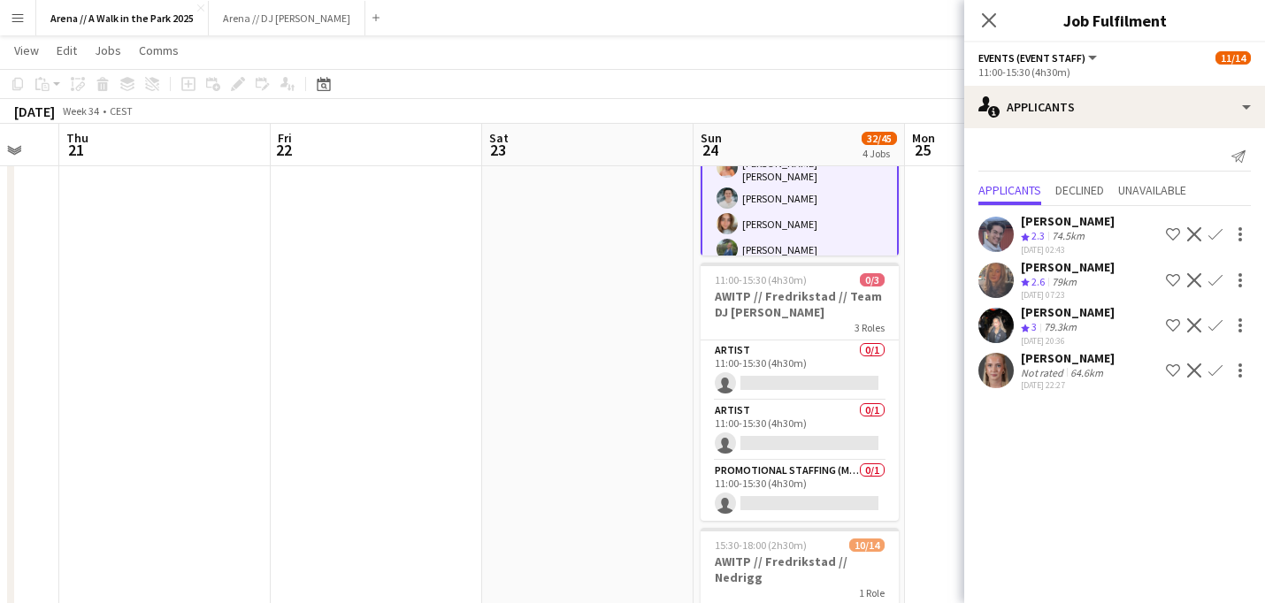
click at [941, 396] on app-date-cell at bounding box center [1010, 481] width 211 height 1527
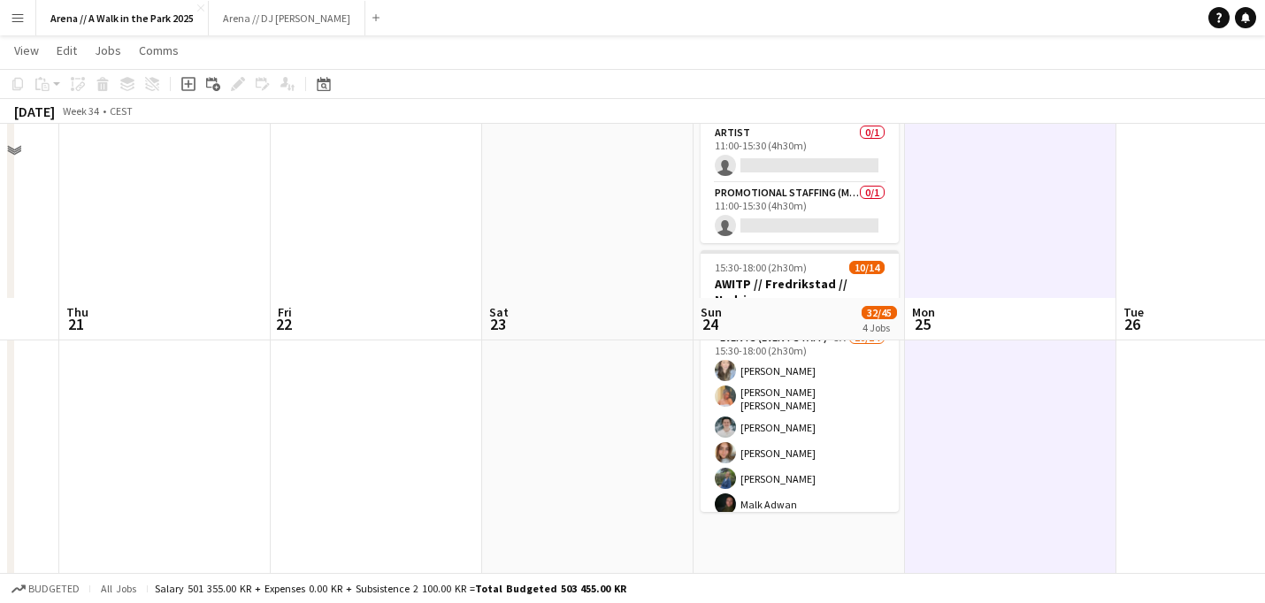
scroll to position [1023, 0]
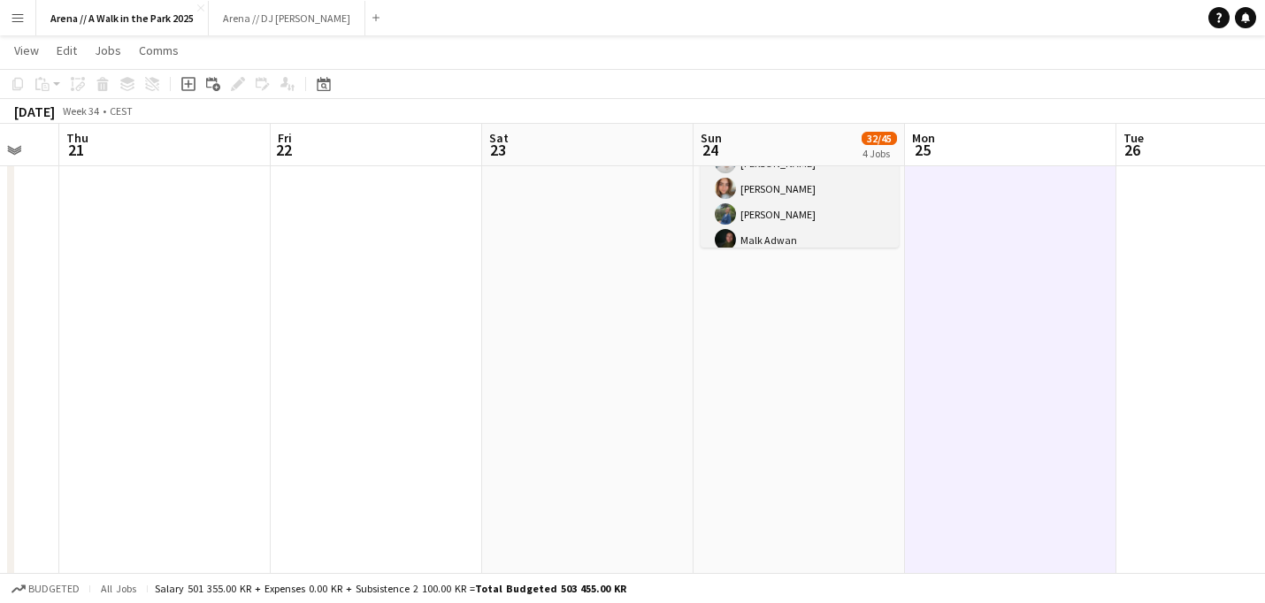
click at [793, 198] on app-card-role "Events (Event Staff) 3A [DATE] 15:30-18:00 (2h30m) [PERSON_NAME] [PERSON_NAME] …" at bounding box center [800, 269] width 198 height 410
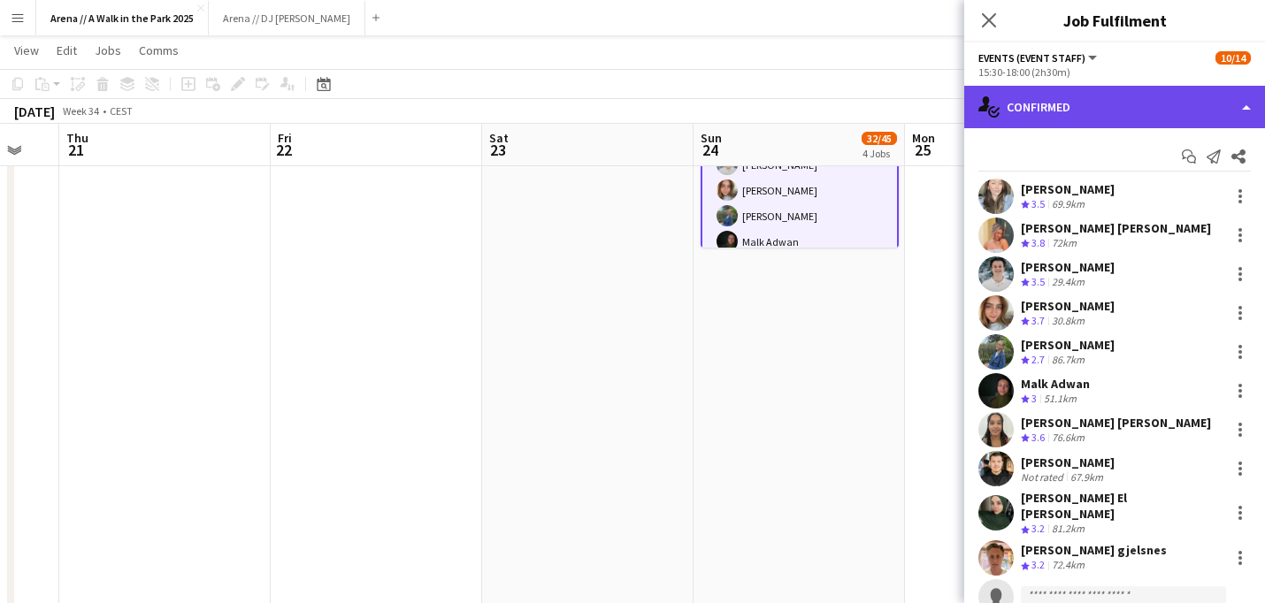
click at [1204, 119] on div "single-neutral-actions-check-2 Confirmed" at bounding box center [1114, 107] width 301 height 42
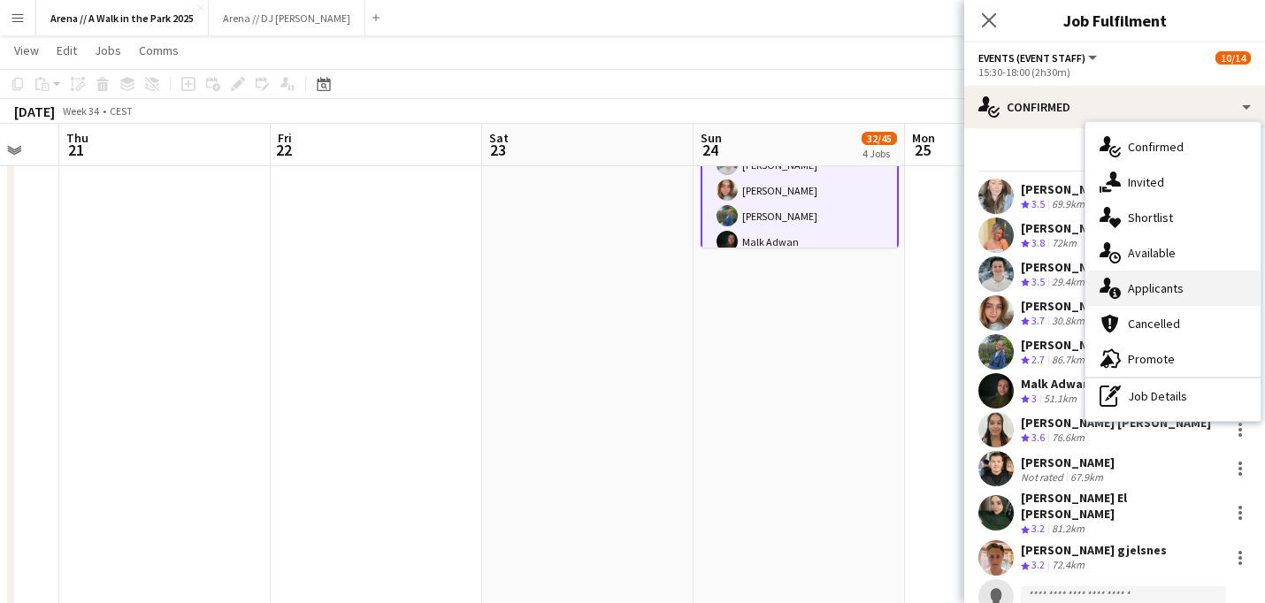
click at [1164, 287] on div "single-neutral-actions-information Applicants" at bounding box center [1172, 288] width 175 height 35
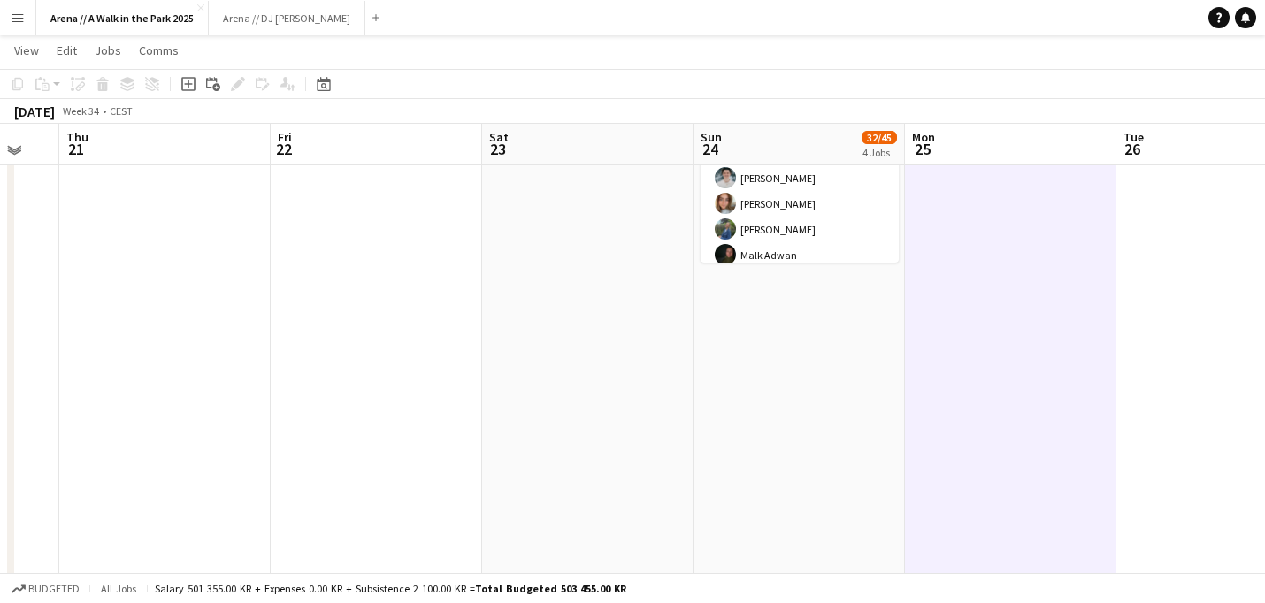
scroll to position [1003, 0]
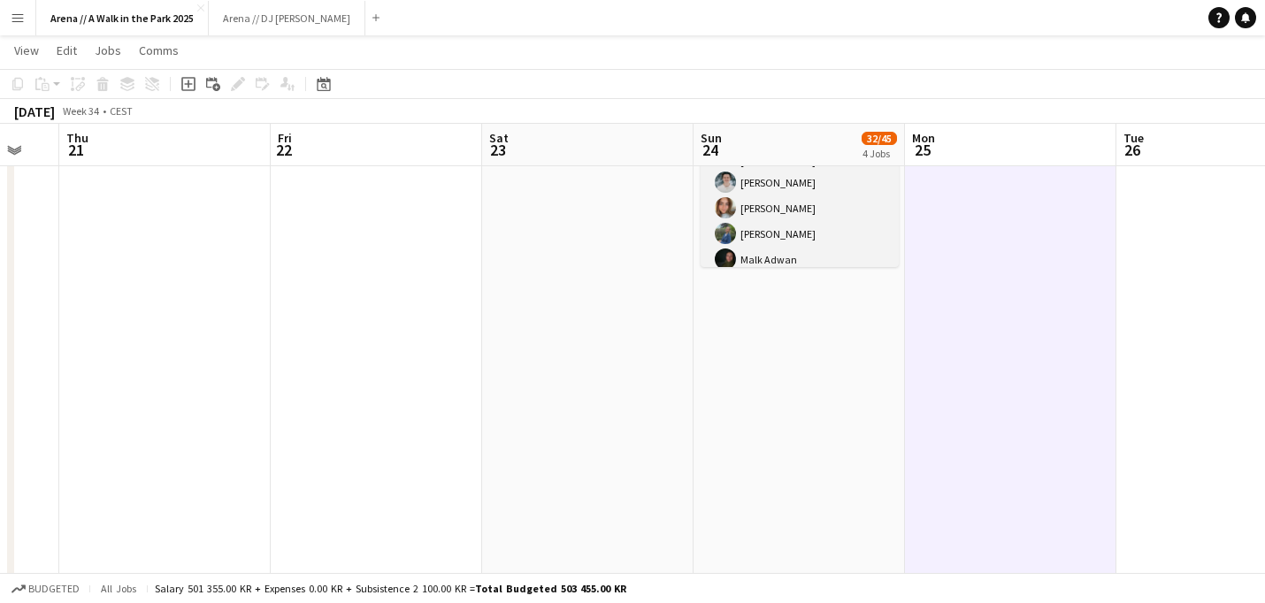
click at [853, 210] on app-card-role "Events (Event Staff) 3A [DATE] 15:30-18:00 (2h30m) [PERSON_NAME] [PERSON_NAME] …" at bounding box center [800, 288] width 198 height 410
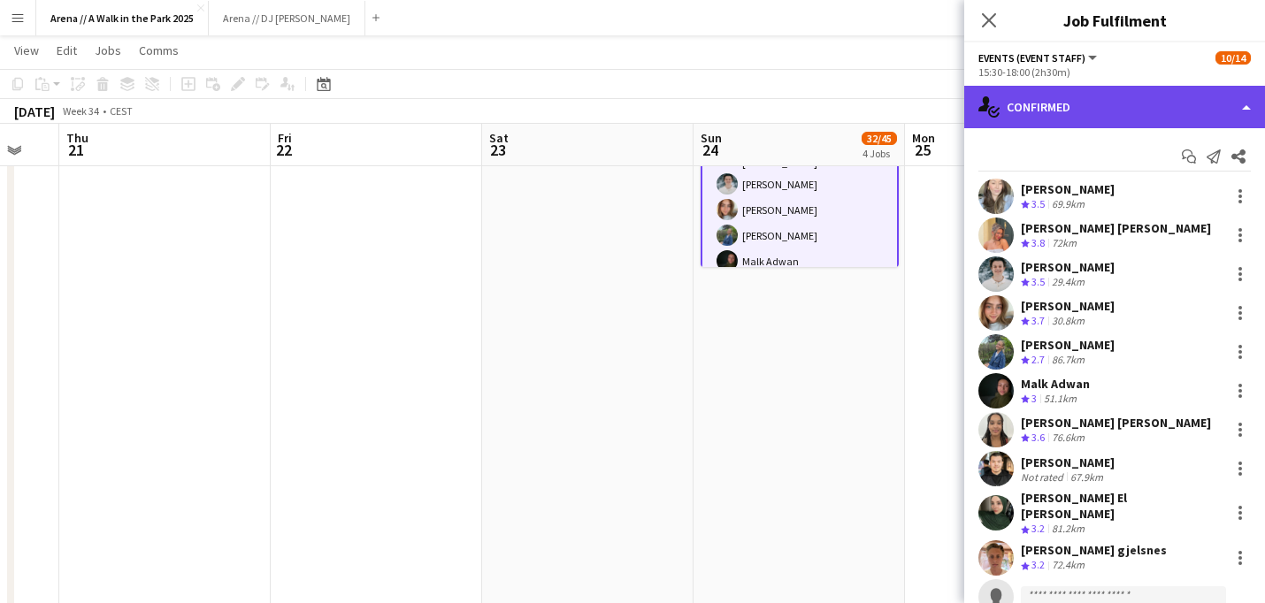
click at [1203, 102] on div "single-neutral-actions-check-2 Confirmed" at bounding box center [1114, 107] width 301 height 42
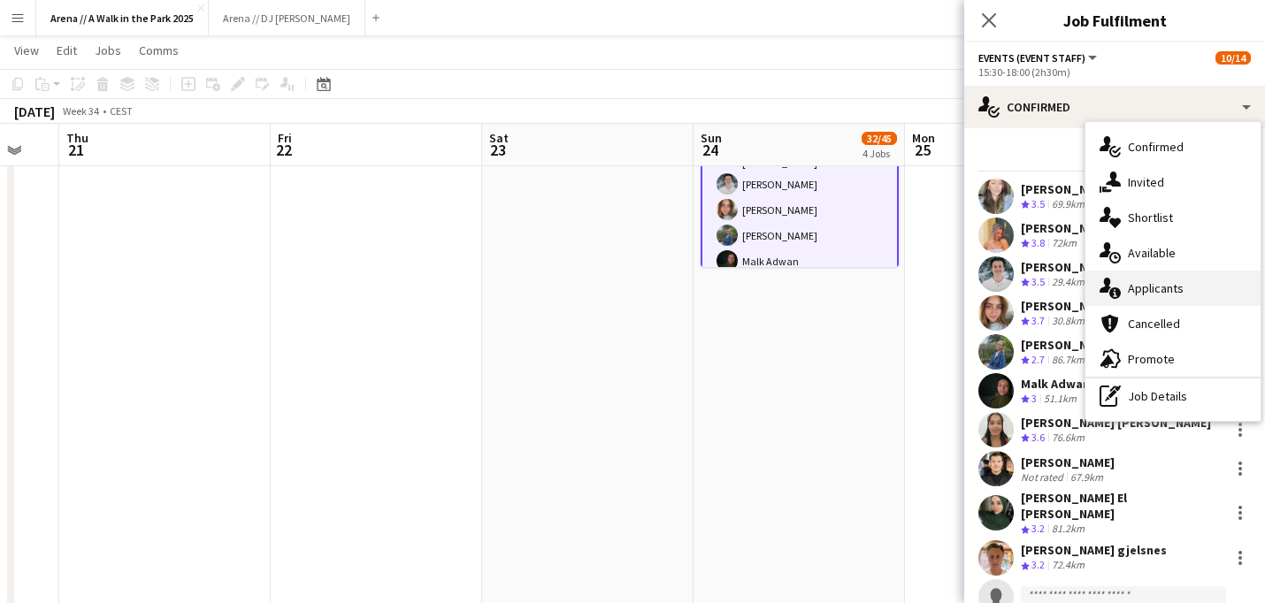
click at [1163, 284] on div "single-neutral-actions-information Applicants" at bounding box center [1172, 288] width 175 height 35
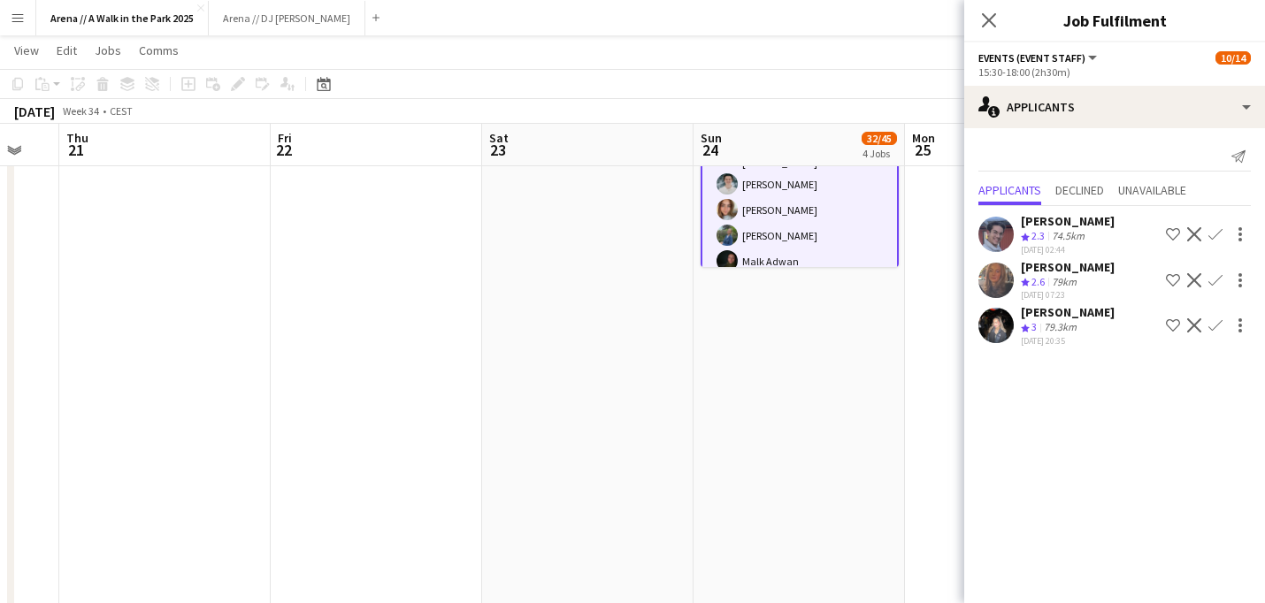
click at [1074, 326] on div "79.3km" at bounding box center [1060, 327] width 40 height 15
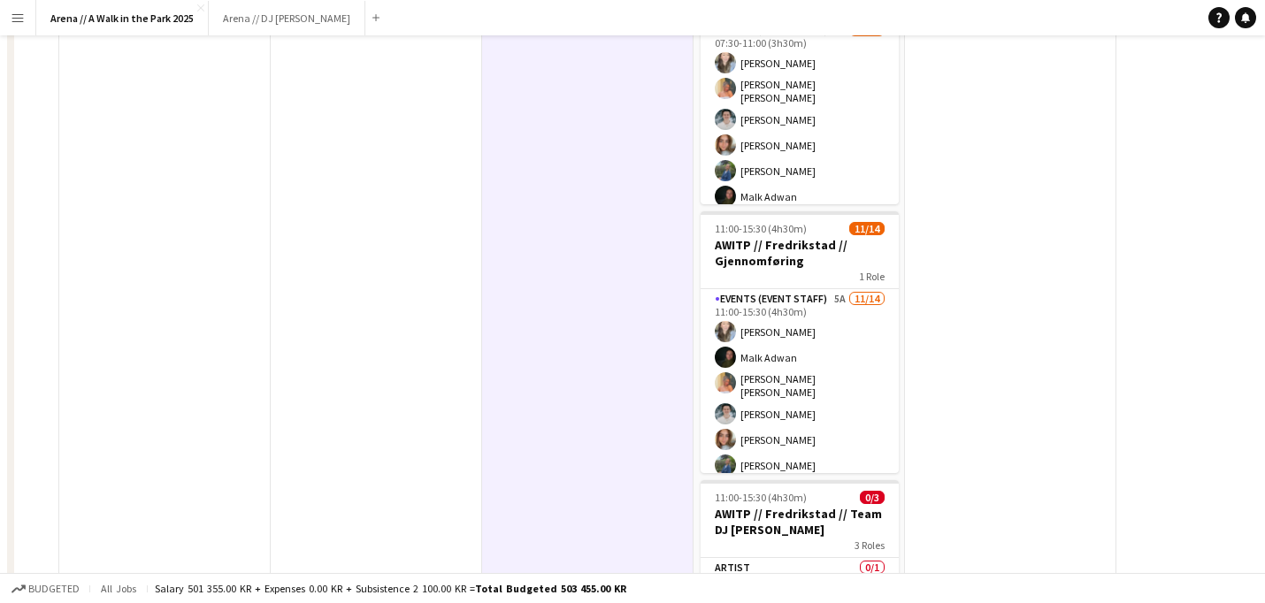
scroll to position [0, 0]
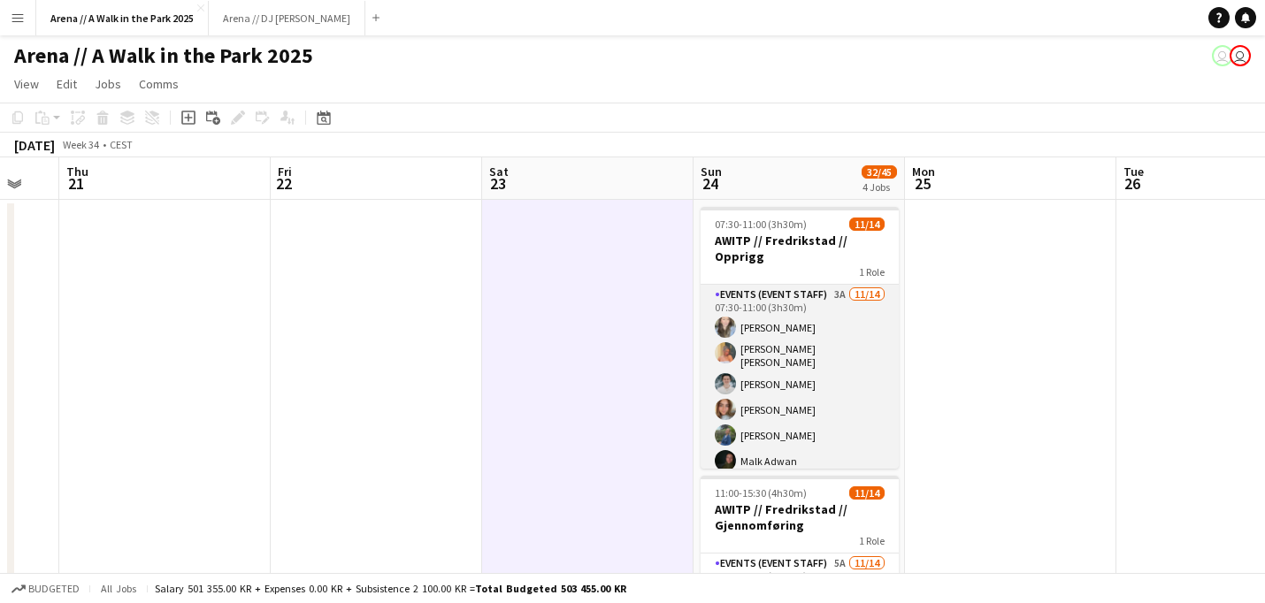
click at [824, 355] on app-card-role "Events (Event Staff) 3A [DATE] 07:30-11:00 (3h30m) [PERSON_NAME] [PERSON_NAME] …" at bounding box center [800, 490] width 198 height 410
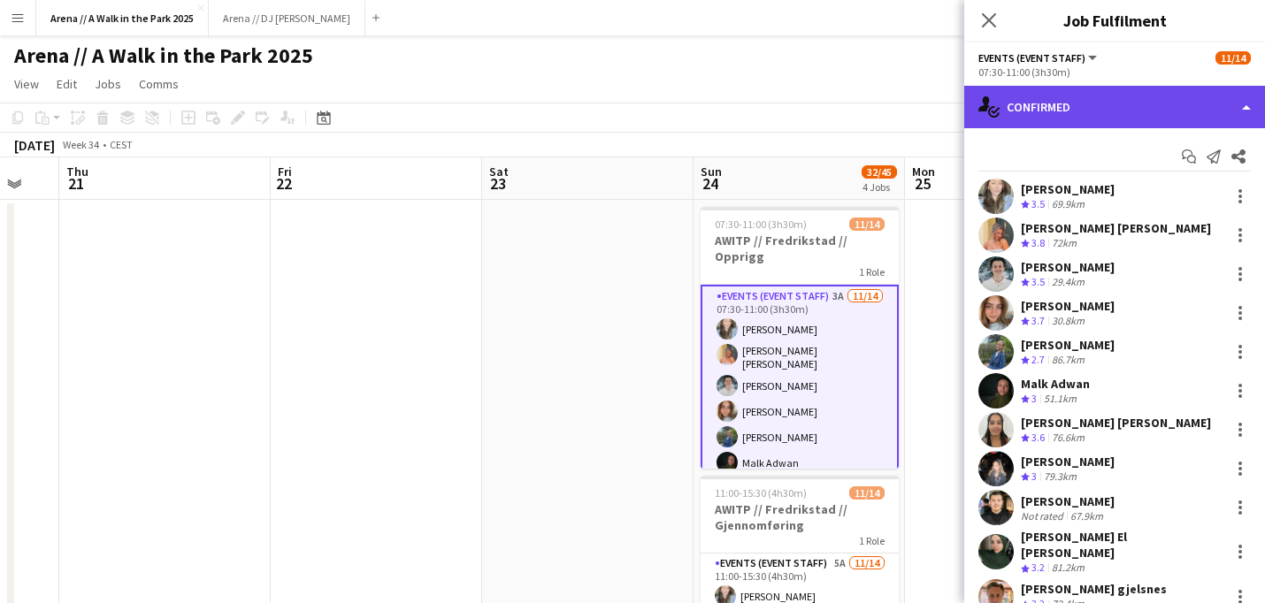
click at [1198, 104] on div "single-neutral-actions-check-2 Confirmed" at bounding box center [1114, 107] width 301 height 42
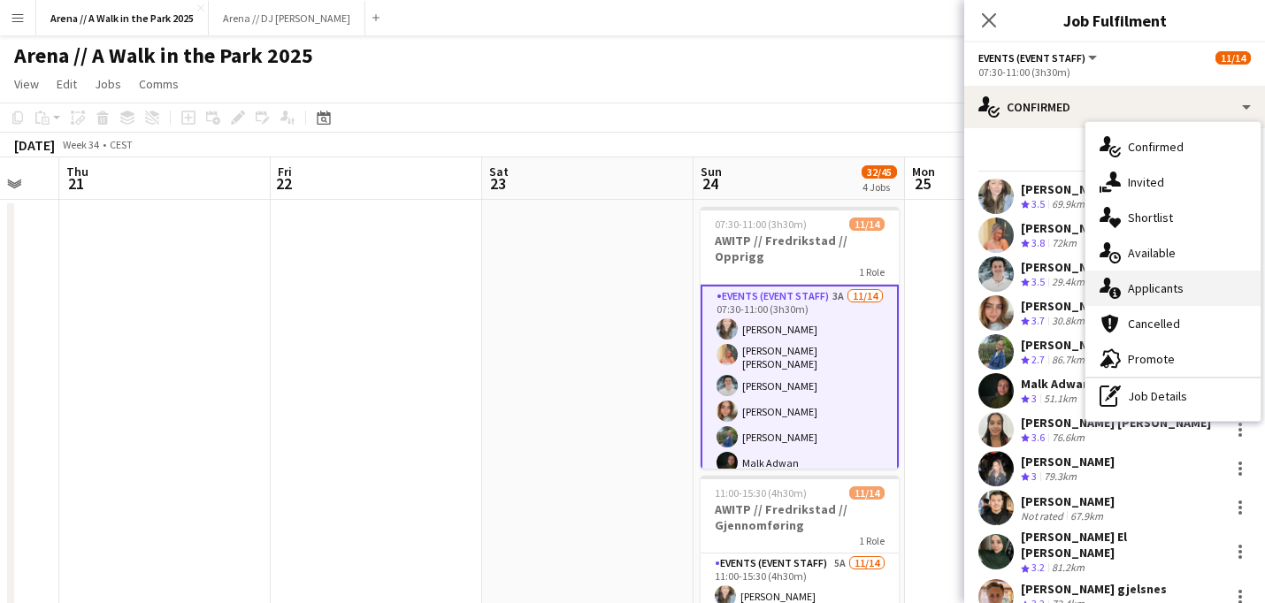
click at [1149, 286] on div "single-neutral-actions-information Applicants" at bounding box center [1172, 288] width 175 height 35
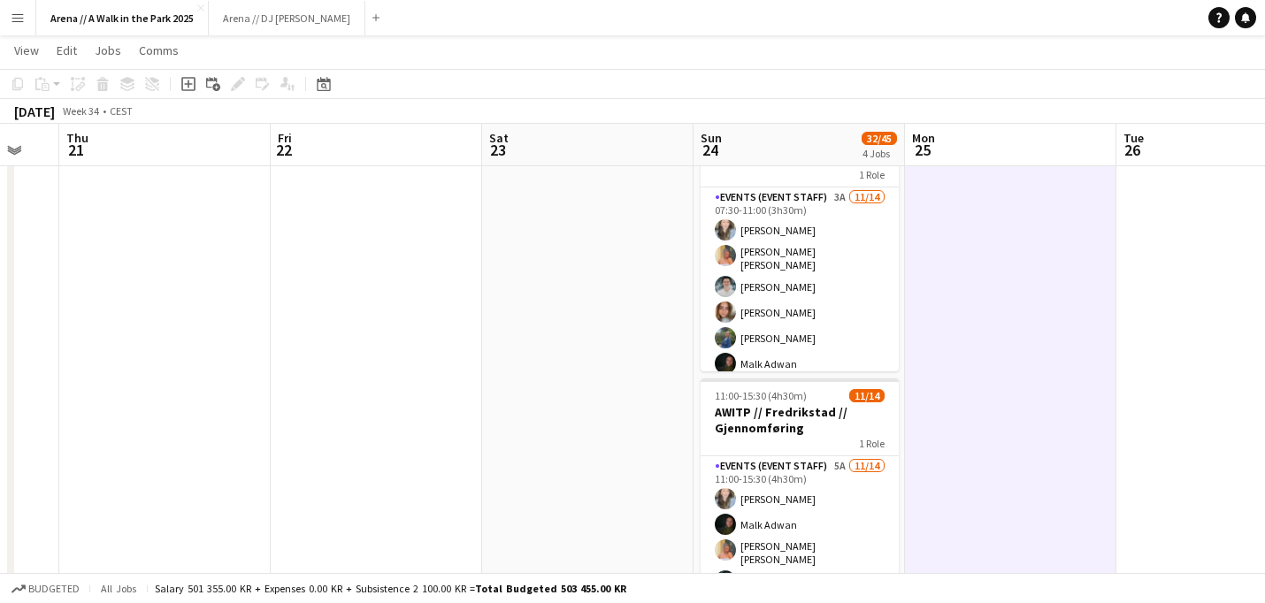
scroll to position [96, 0]
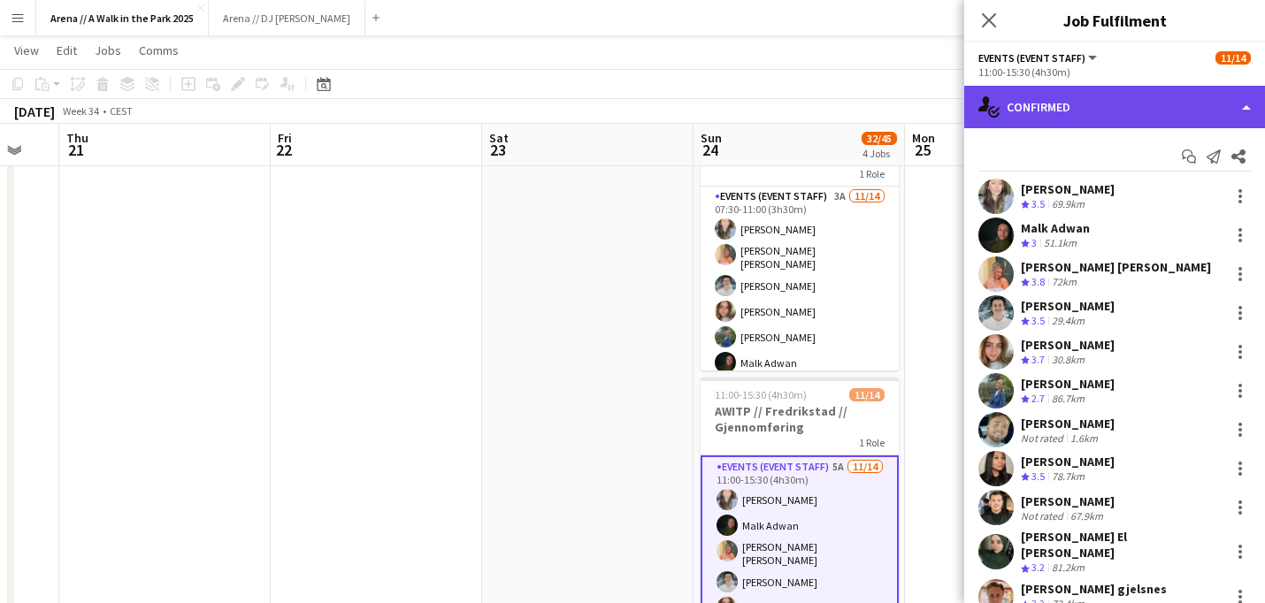
click at [1169, 119] on div "single-neutral-actions-check-2 Confirmed" at bounding box center [1114, 107] width 301 height 42
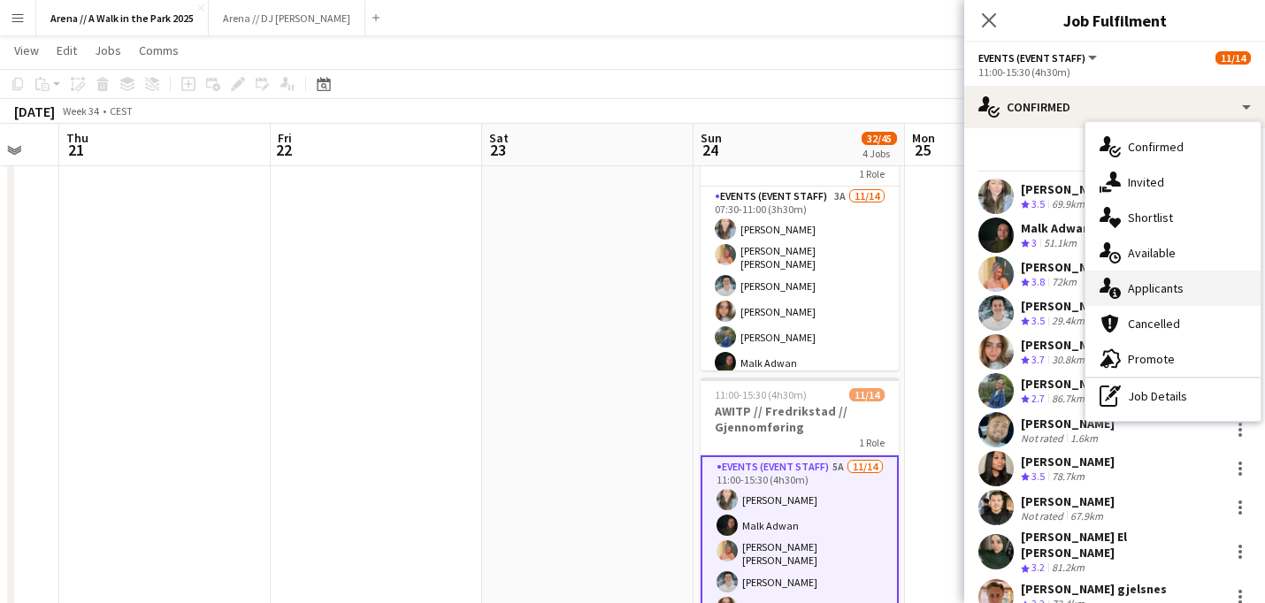
click at [1157, 294] on div "single-neutral-actions-information Applicants" at bounding box center [1172, 288] width 175 height 35
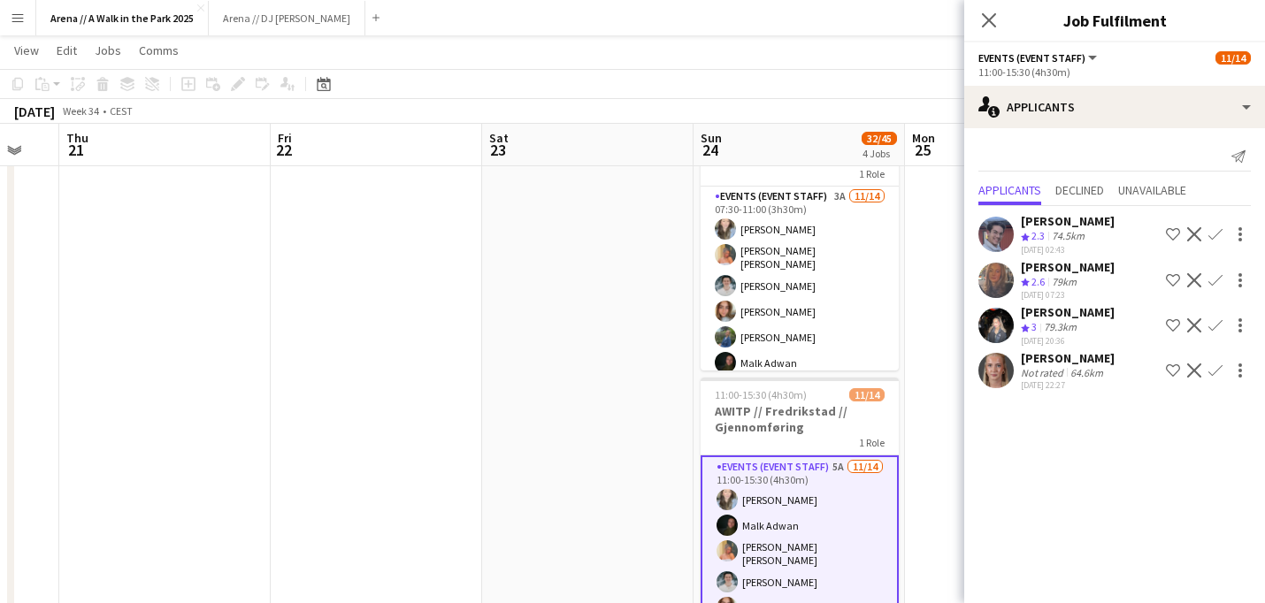
click at [1079, 308] on div "[PERSON_NAME]" at bounding box center [1068, 312] width 94 height 16
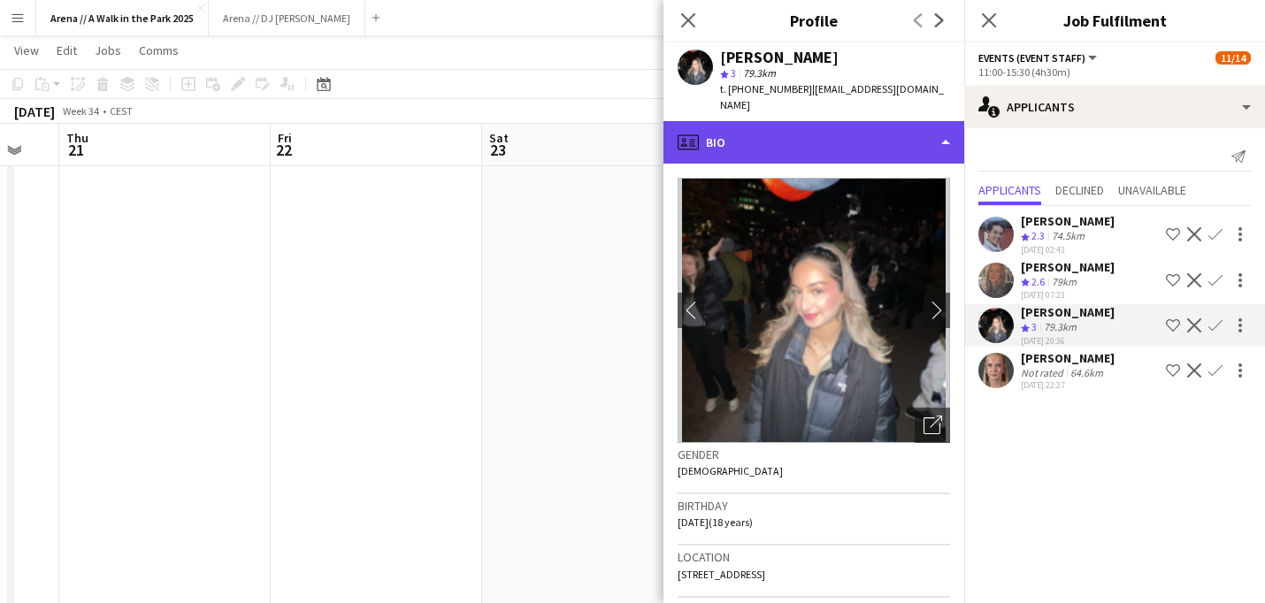
click at [892, 127] on div "profile Bio" at bounding box center [813, 142] width 301 height 42
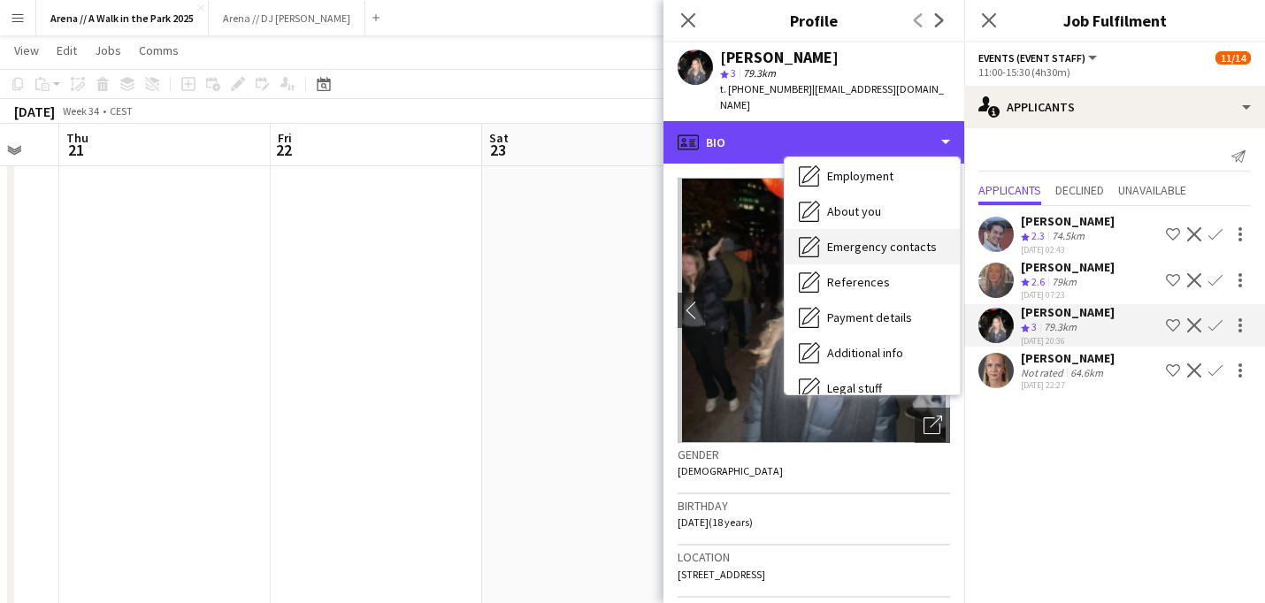
scroll to position [166, 0]
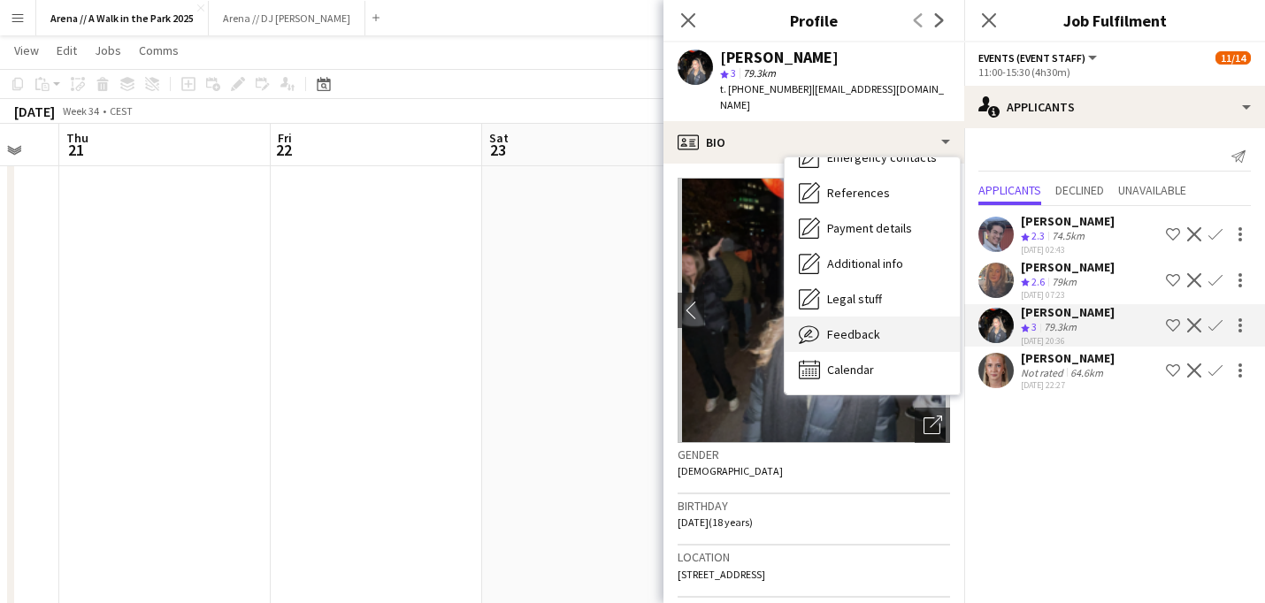
click at [875, 326] on span "Feedback" at bounding box center [853, 334] width 53 height 16
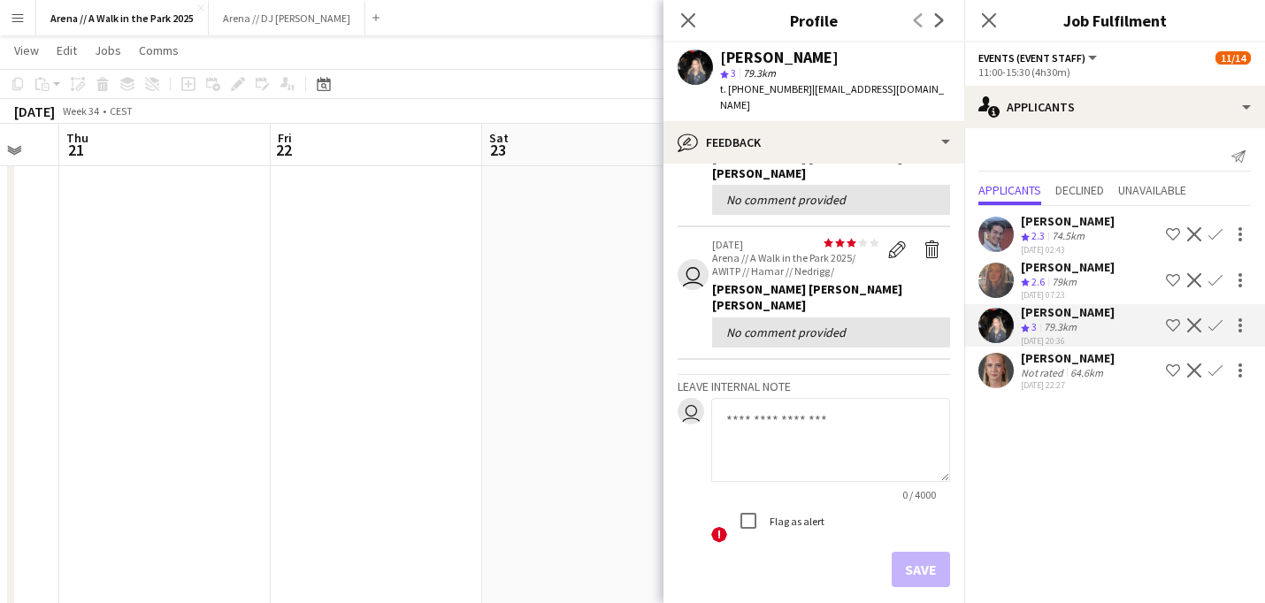
scroll to position [171, 0]
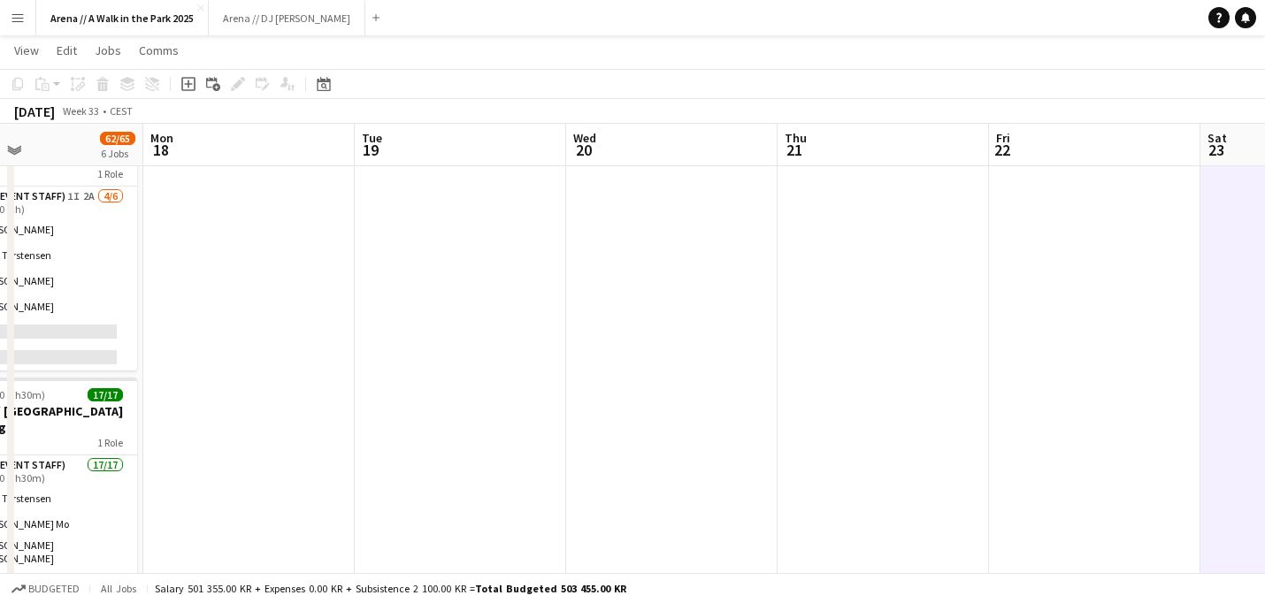
drag, startPoint x: 402, startPoint y: 409, endPoint x: 1274, endPoint y: 432, distance: 872.4
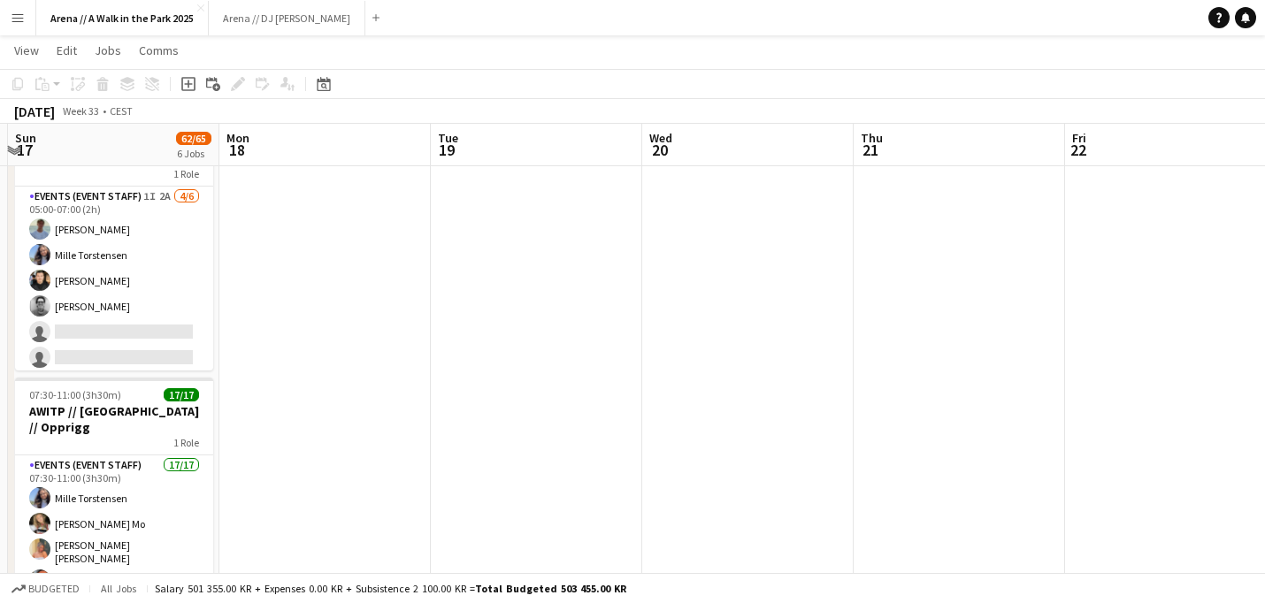
drag, startPoint x: 584, startPoint y: 357, endPoint x: 1274, endPoint y: 340, distance: 690.2
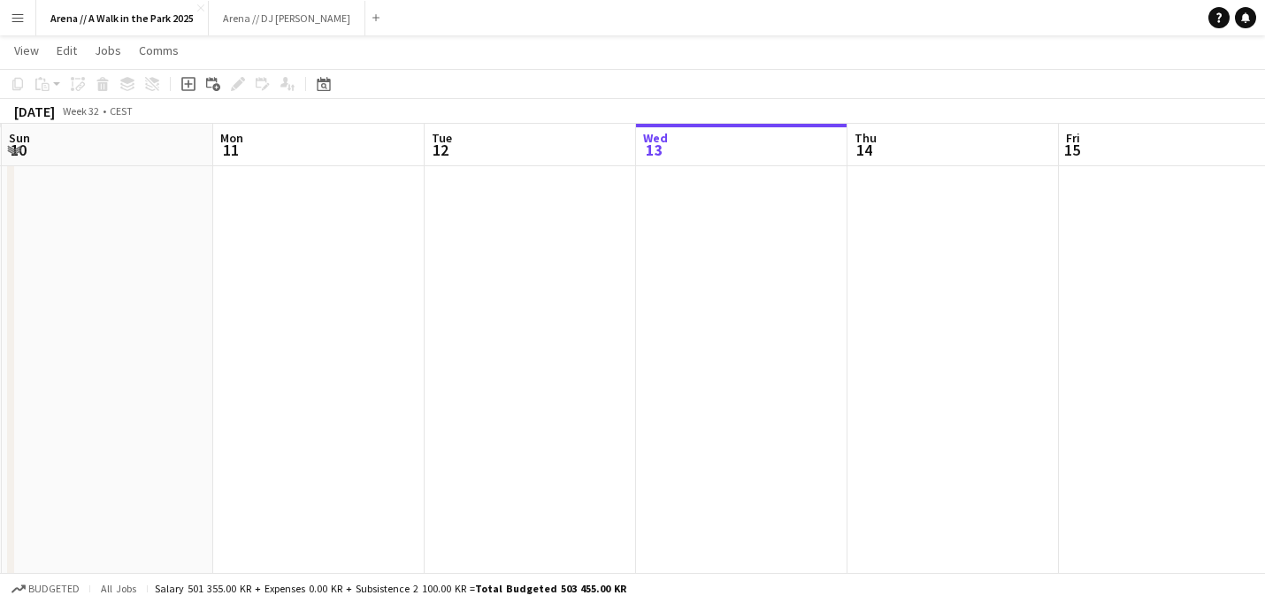
drag, startPoint x: 393, startPoint y: 290, endPoint x: 1274, endPoint y: 282, distance: 881.0
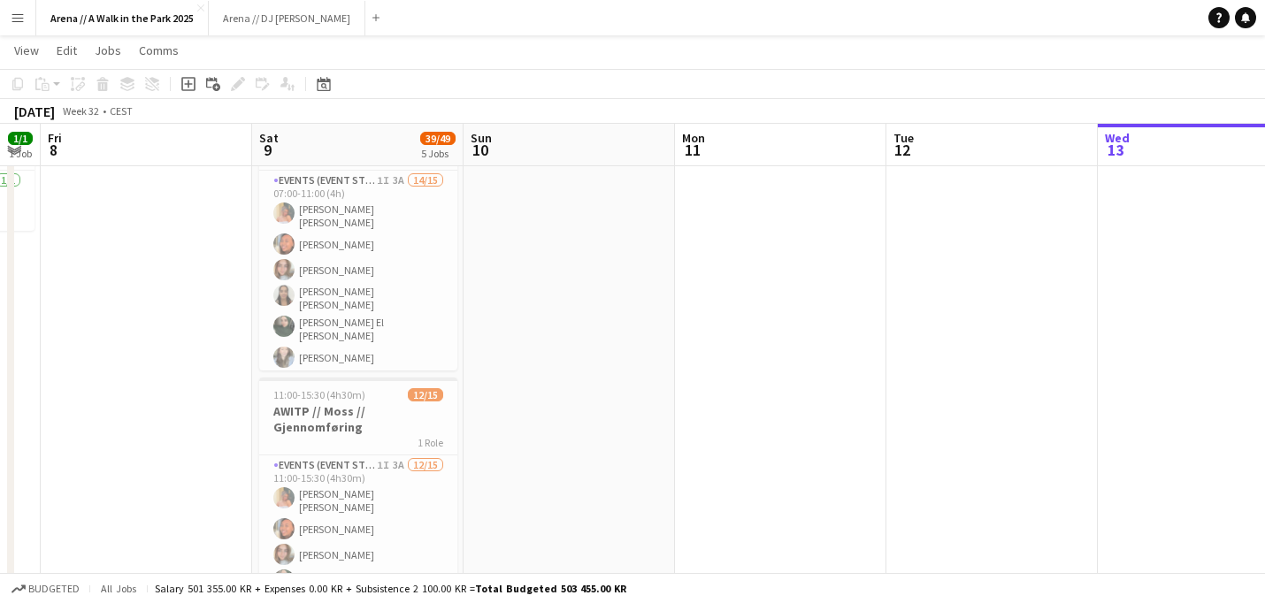
drag, startPoint x: 447, startPoint y: 315, endPoint x: 1096, endPoint y: 336, distance: 649.6
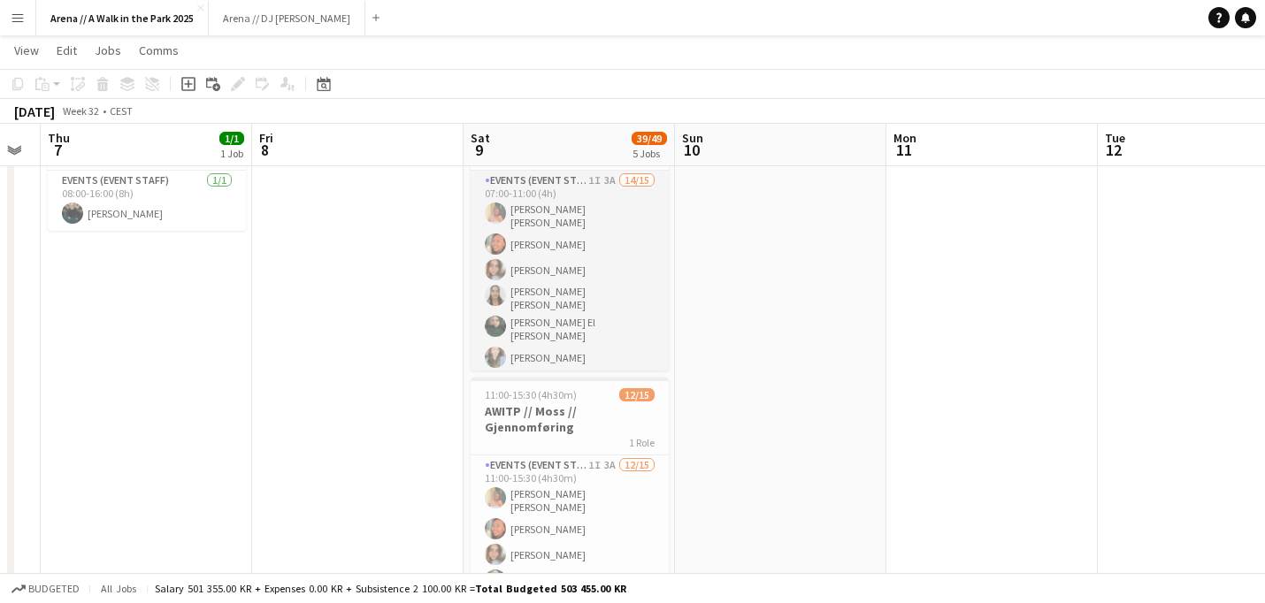
click at [519, 243] on app-card-role "Events (Event Staff) 1I 3A 14/15 07:00-11:00 (4h) [PERSON_NAME] [PERSON_NAME] […" at bounding box center [570, 391] width 198 height 440
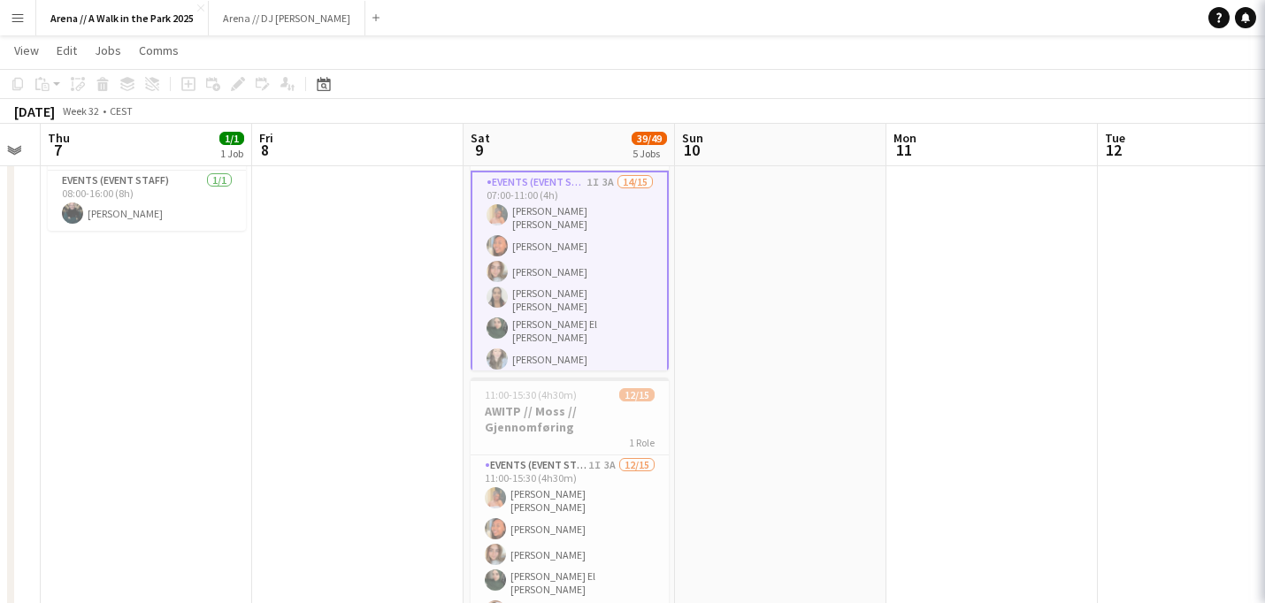
scroll to position [0, 381]
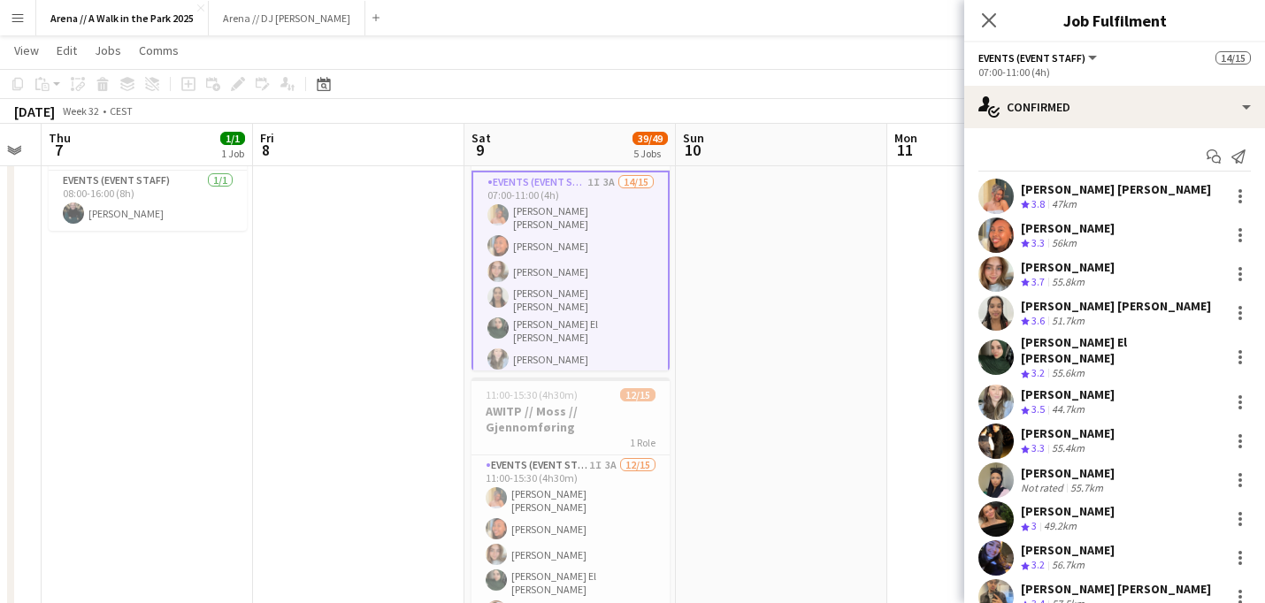
click at [1146, 196] on div "[PERSON_NAME] [PERSON_NAME]" at bounding box center [1116, 189] width 190 height 16
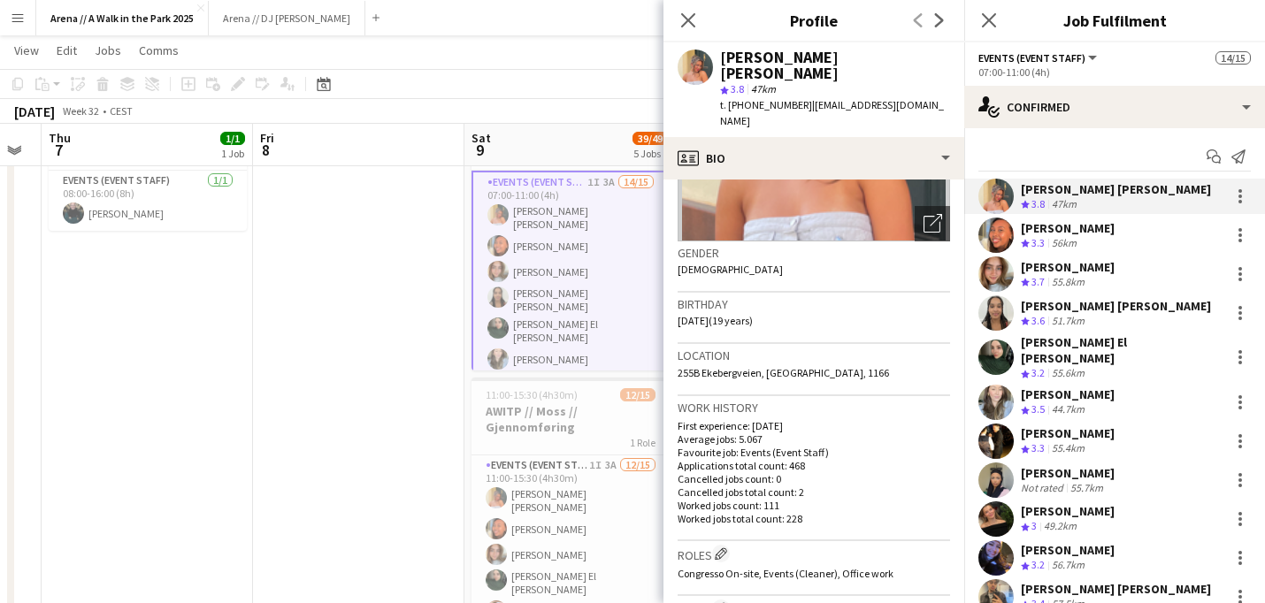
scroll to position [127, 0]
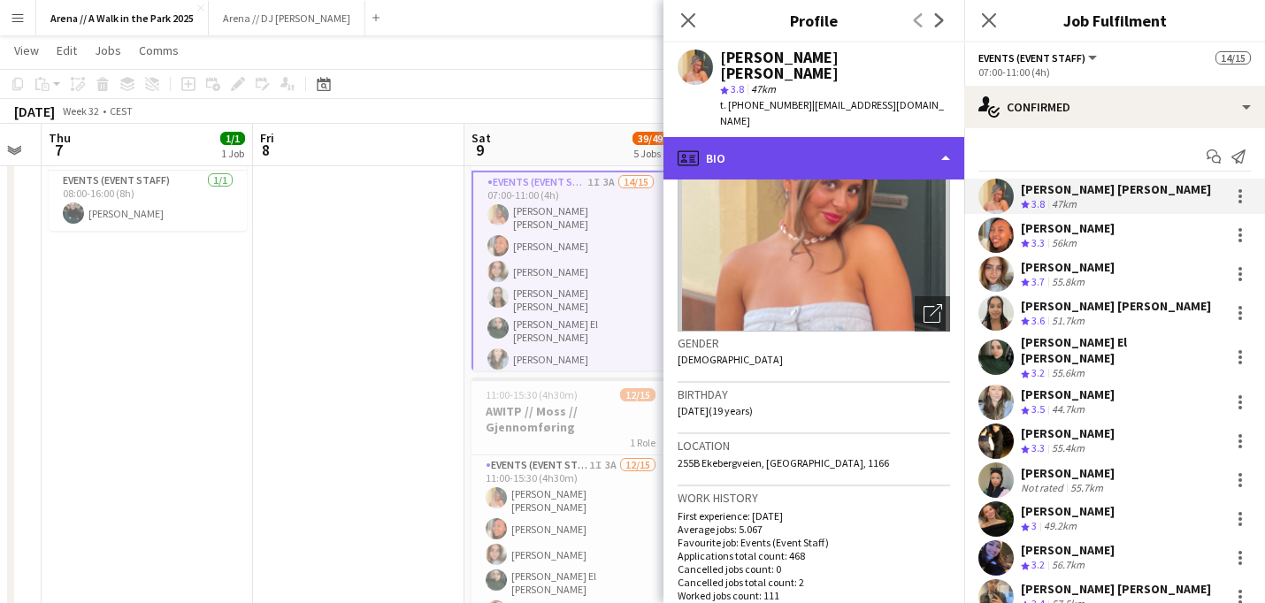
click at [896, 137] on div "profile Bio" at bounding box center [813, 158] width 301 height 42
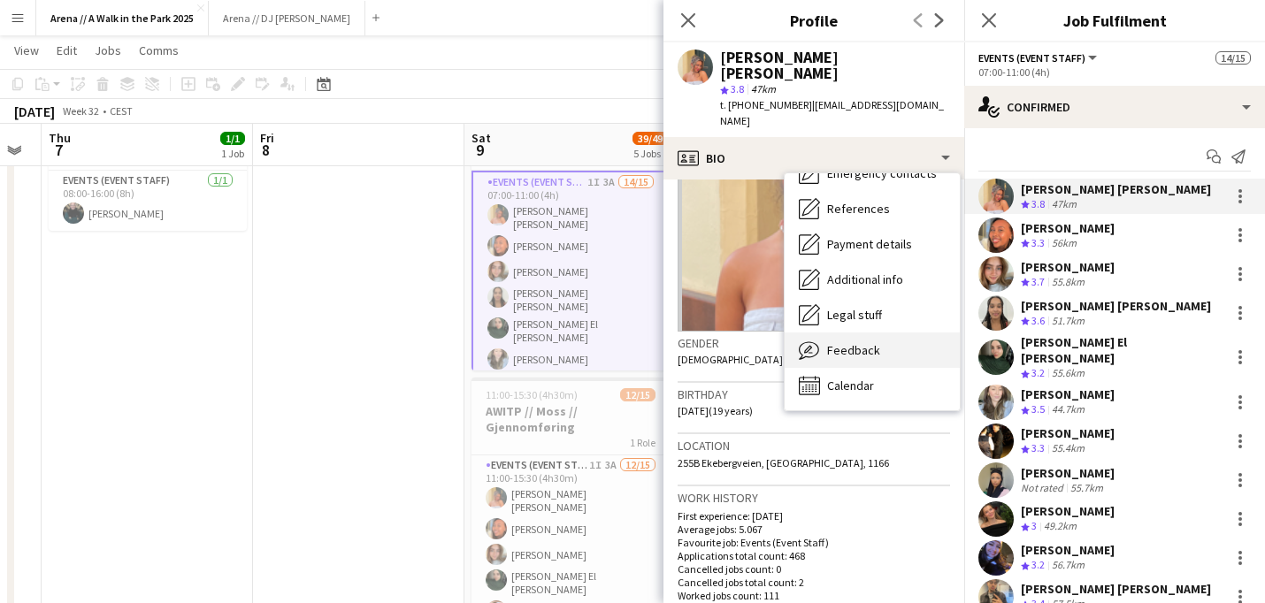
click at [870, 333] on div "Feedback Feedback" at bounding box center [872, 350] width 175 height 35
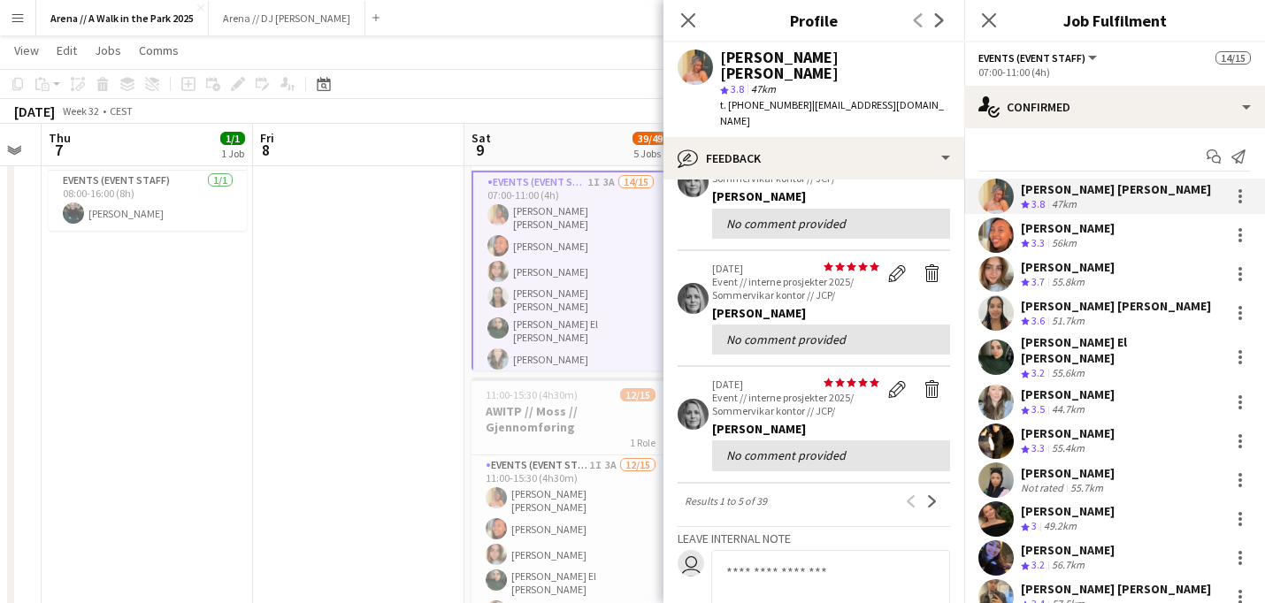
scroll to position [374, 0]
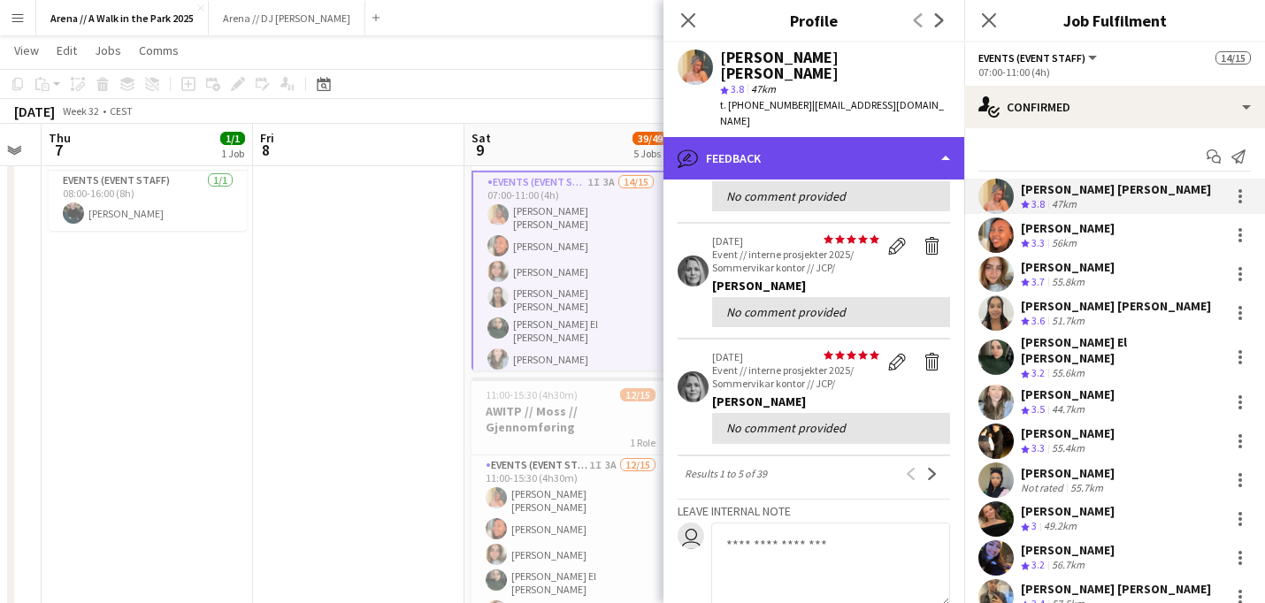
click at [915, 140] on div "bubble-pencil Feedback" at bounding box center [813, 158] width 301 height 42
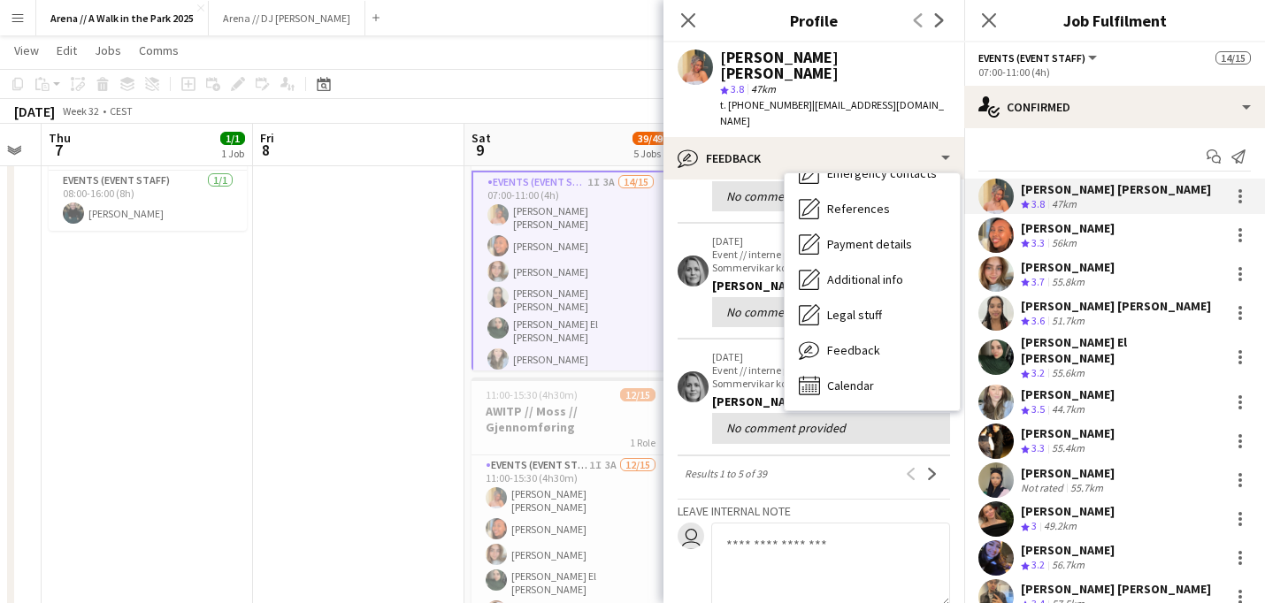
click at [700, 180] on app-crew-profile-feedback-item "star star star star star star star star star star [DATE] Event // interne prosj…" at bounding box center [814, 165] width 272 height 116
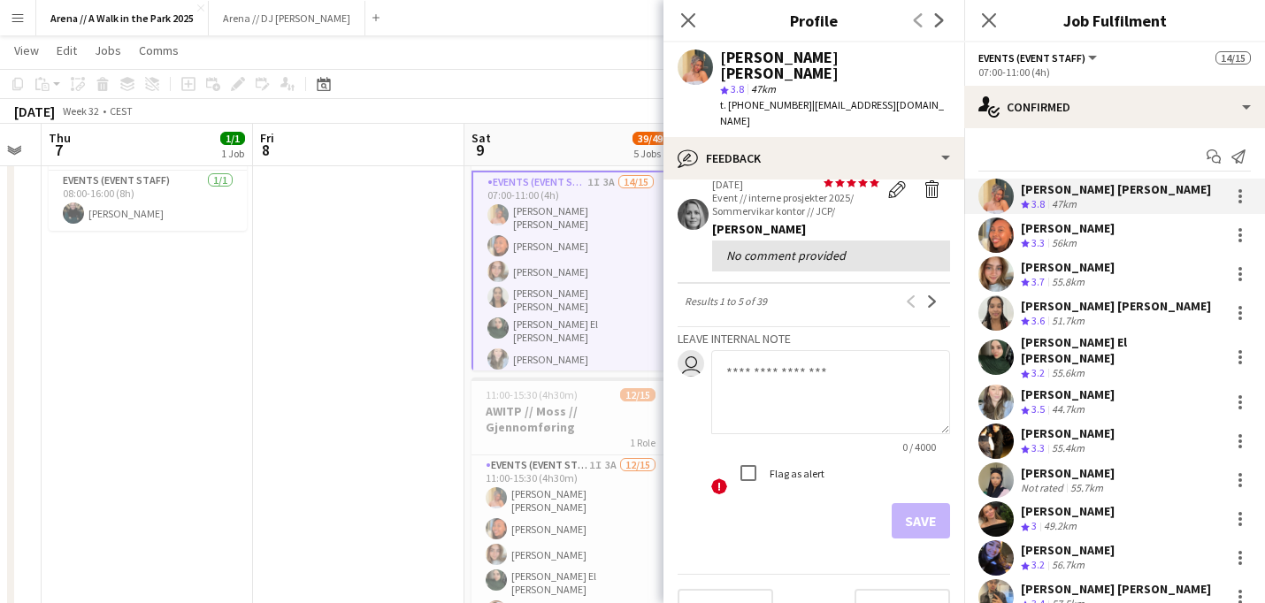
scroll to position [548, 0]
click at [821, 380] on textarea at bounding box center [830, 391] width 239 height 84
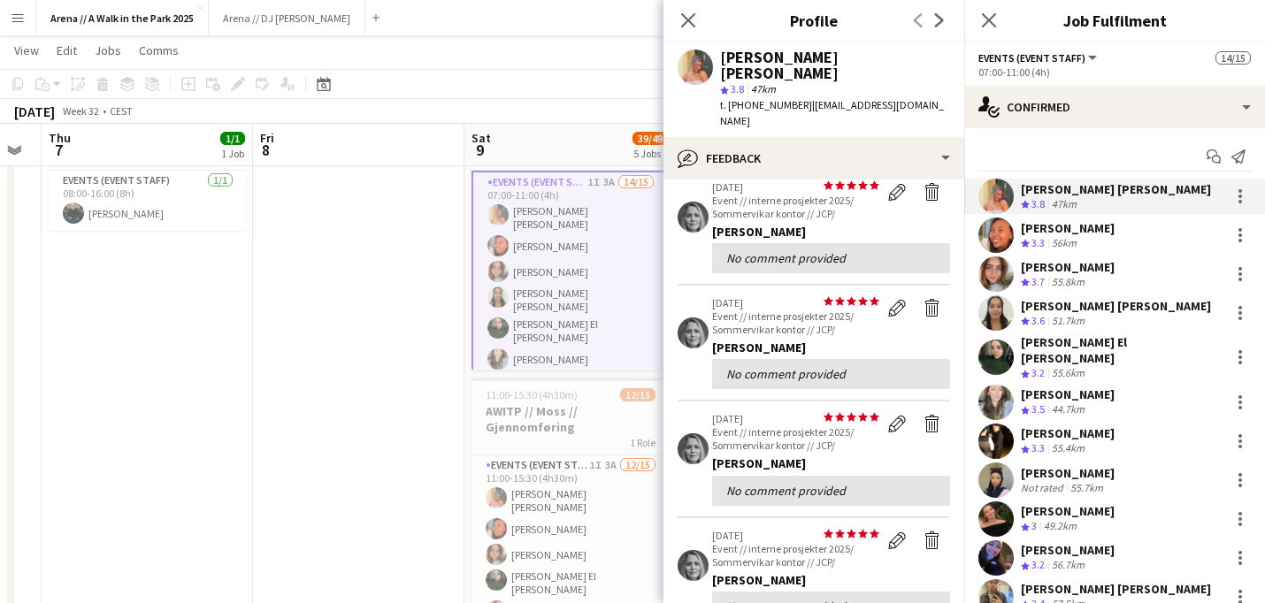
scroll to position [0, 0]
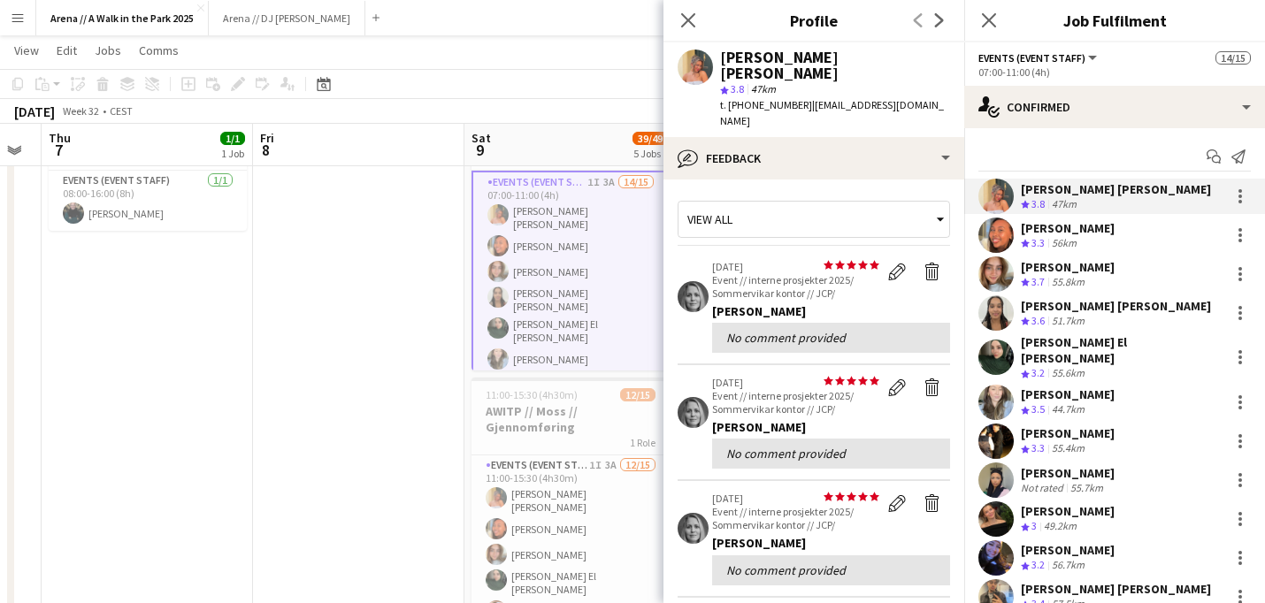
click at [909, 203] on div "View all" at bounding box center [804, 220] width 253 height 34
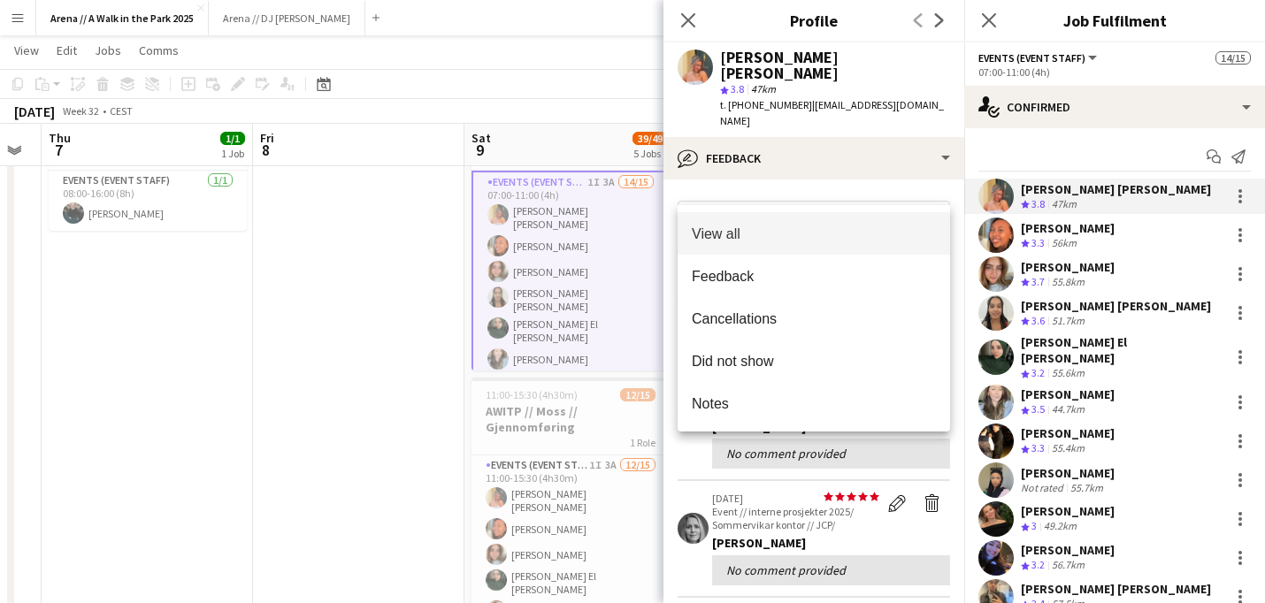
click at [892, 116] on div at bounding box center [632, 301] width 1265 height 603
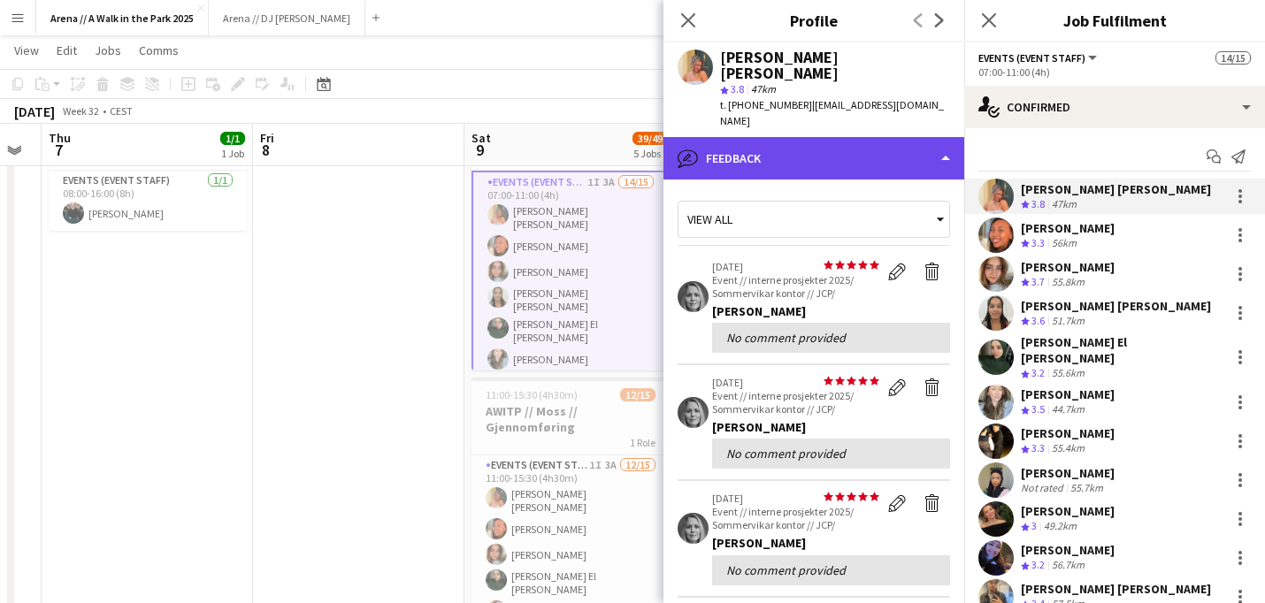
click at [904, 137] on div "bubble-pencil Feedback" at bounding box center [813, 158] width 301 height 42
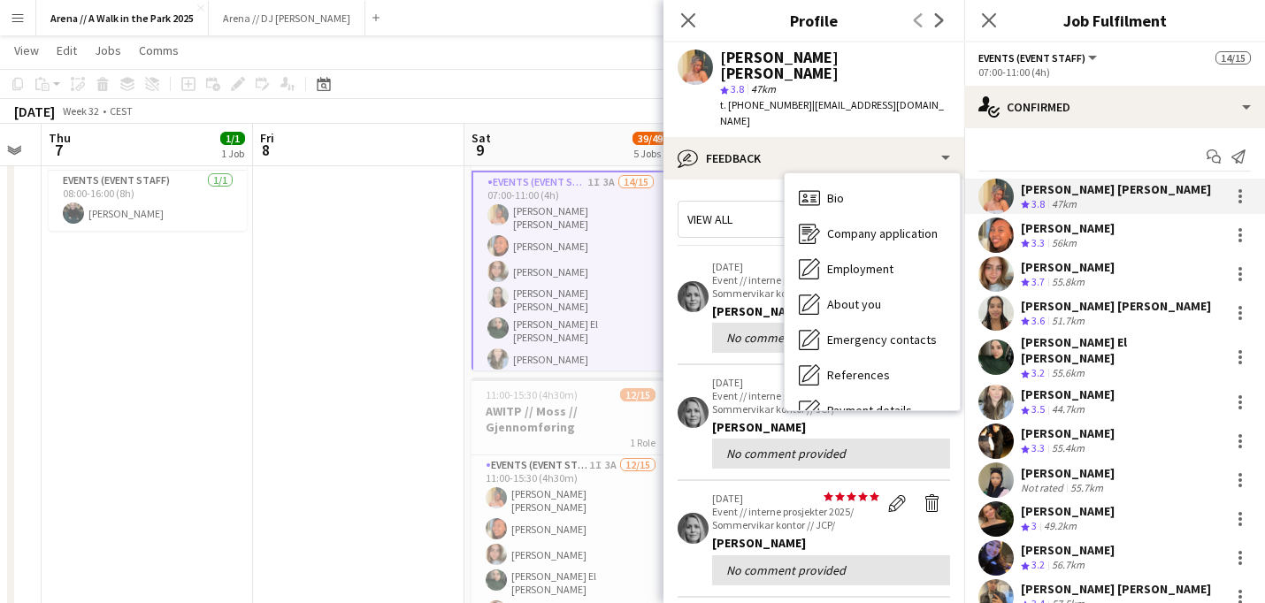
click at [918, 81] on div "star 3.8 47km" at bounding box center [835, 89] width 230 height 16
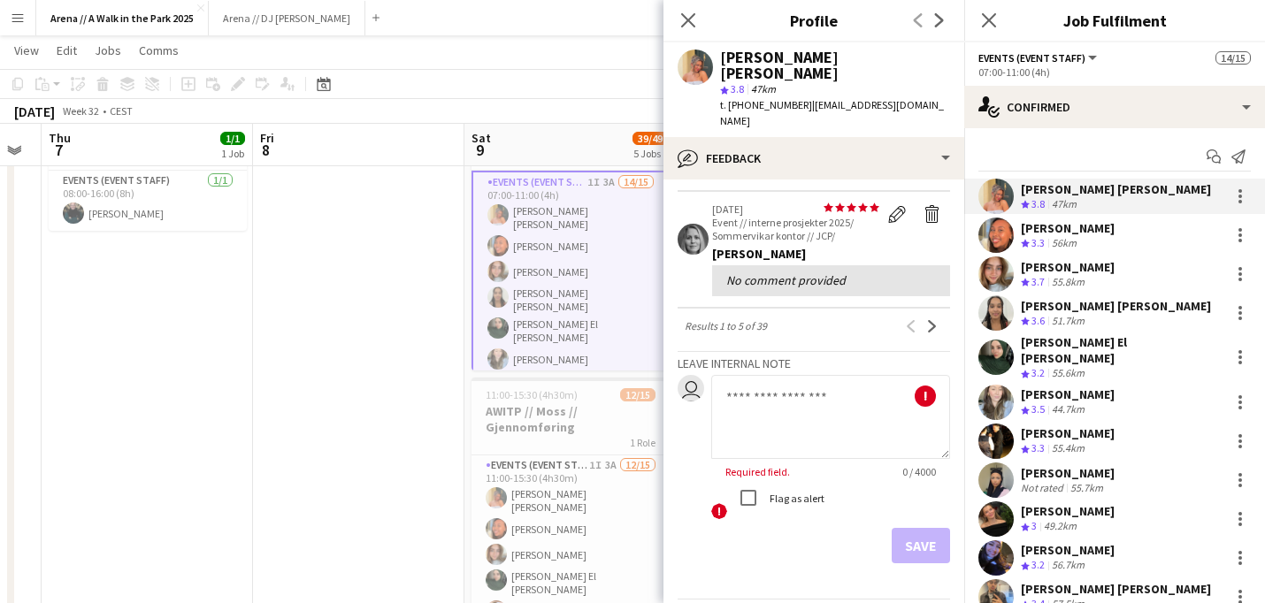
scroll to position [548, 0]
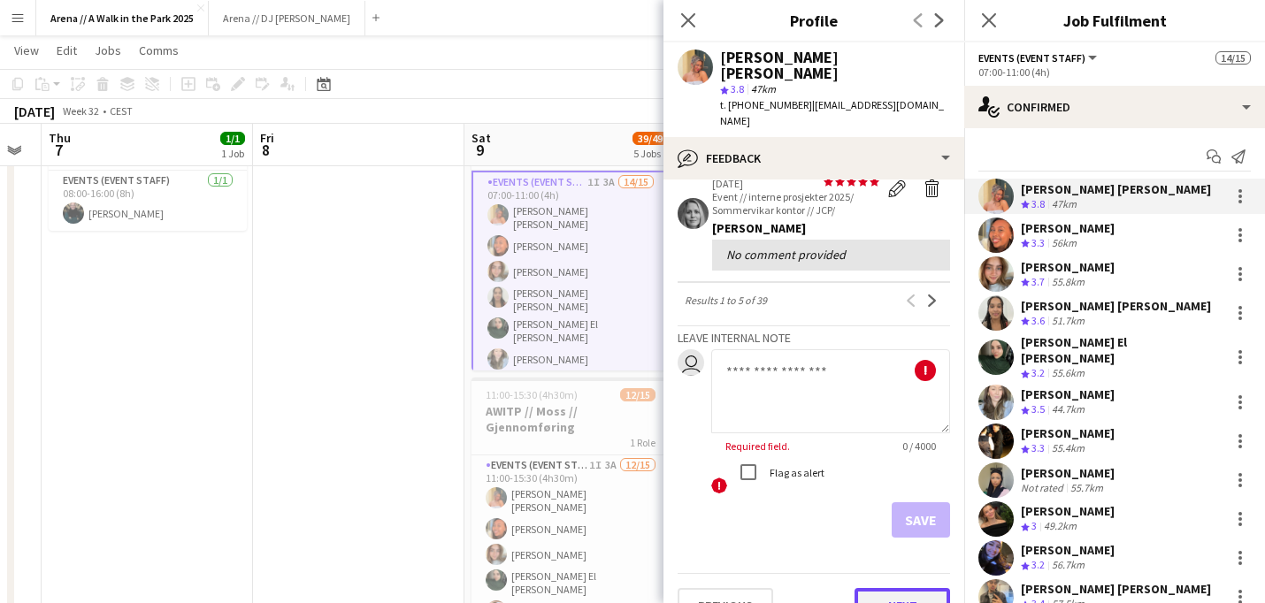
click at [873, 588] on button "Next" at bounding box center [902, 605] width 96 height 35
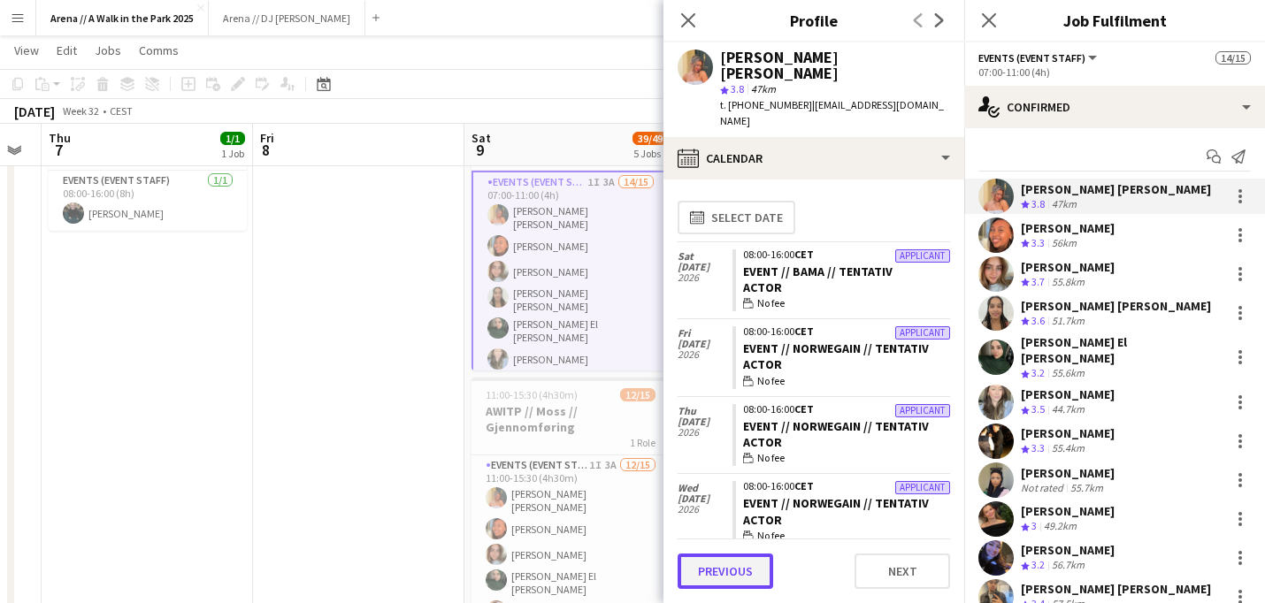
click at [739, 571] on button "Previous" at bounding box center [726, 571] width 96 height 35
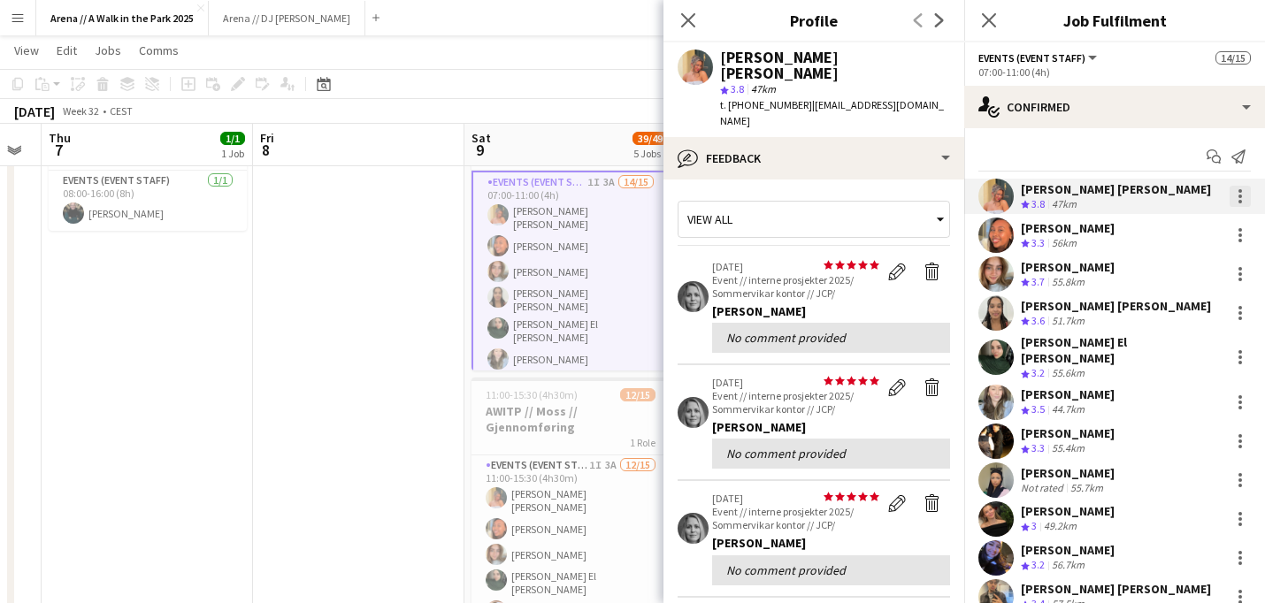
click at [1243, 199] on div at bounding box center [1239, 196] width 21 height 21
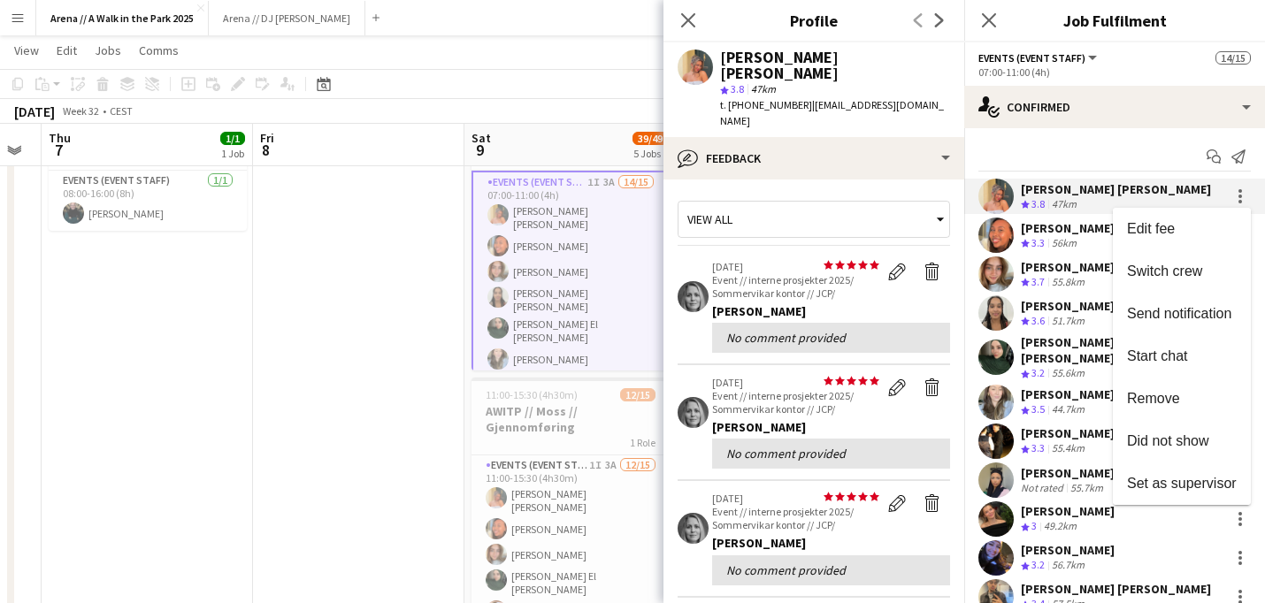
click at [1129, 65] on div at bounding box center [632, 301] width 1265 height 603
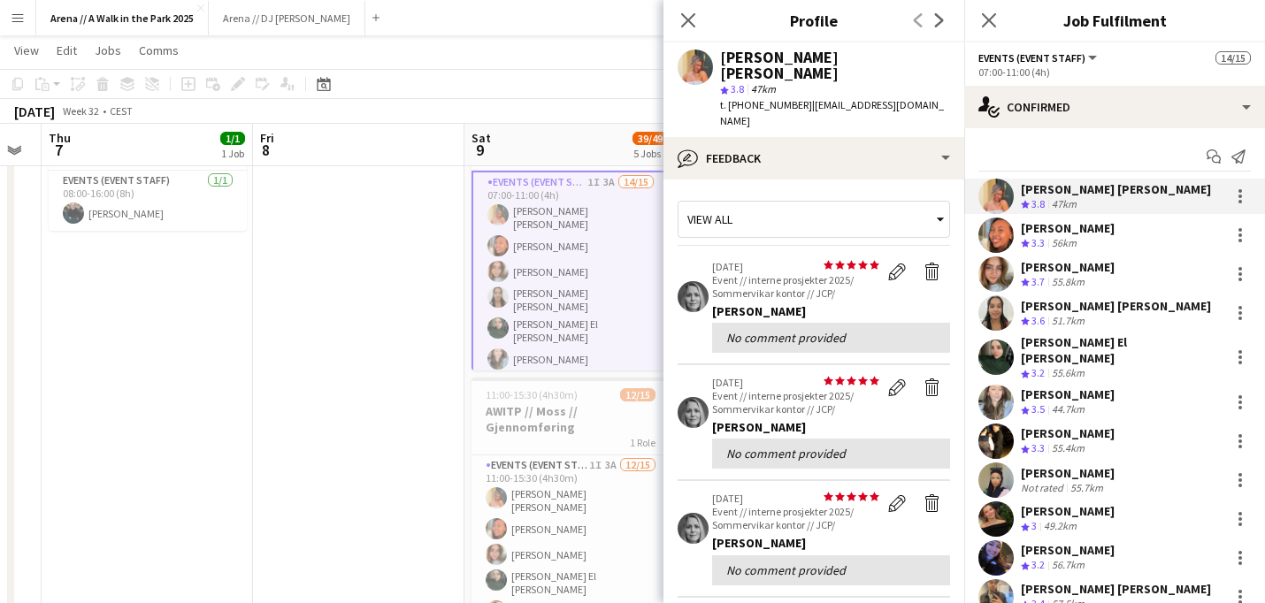
click at [682, 32] on div "Close pop-in" at bounding box center [688, 20] width 50 height 41
click at [684, 26] on icon at bounding box center [687, 19] width 17 height 17
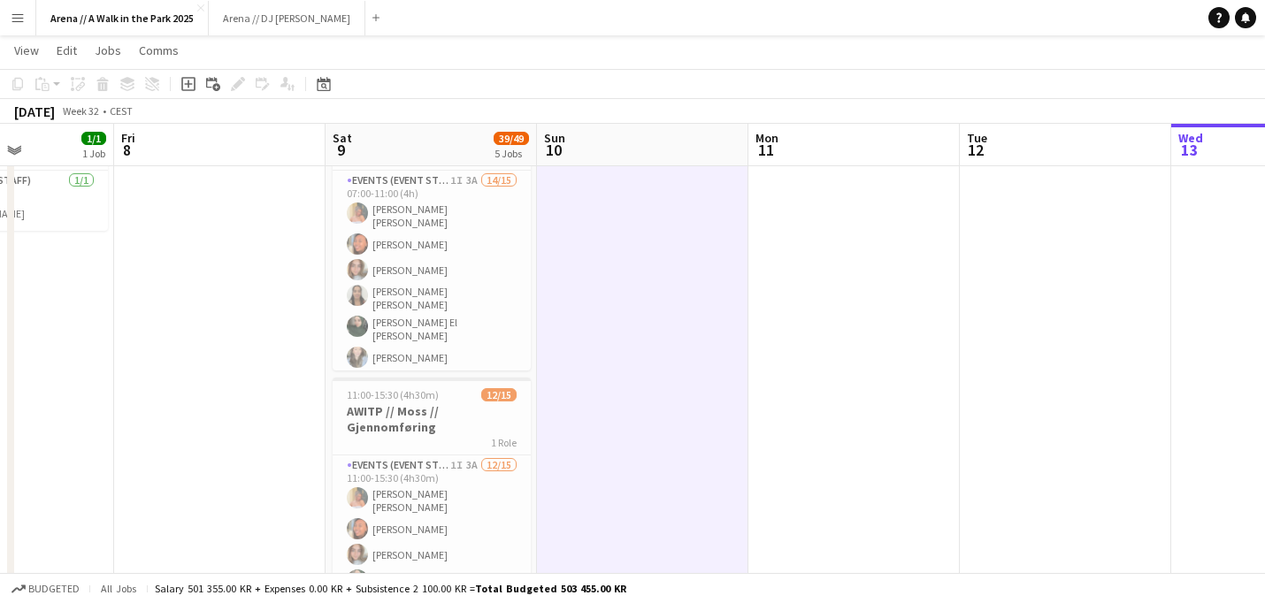
drag, startPoint x: 869, startPoint y: 350, endPoint x: 406, endPoint y: 364, distance: 463.7
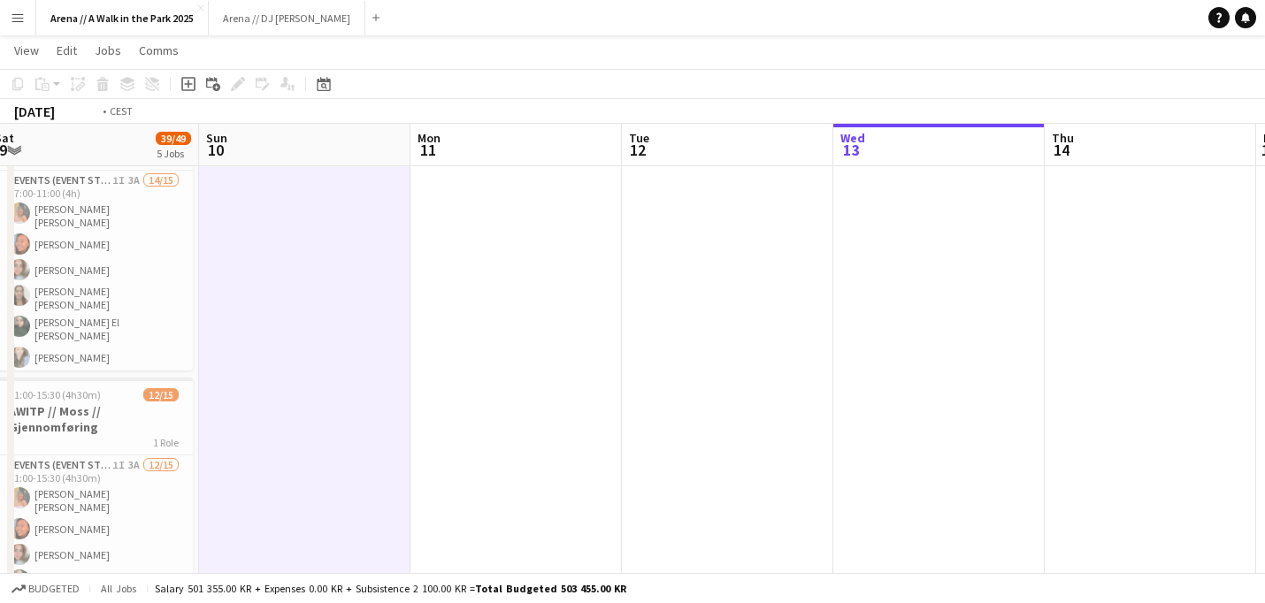
drag, startPoint x: 1022, startPoint y: 327, endPoint x: 455, endPoint y: 333, distance: 567.0
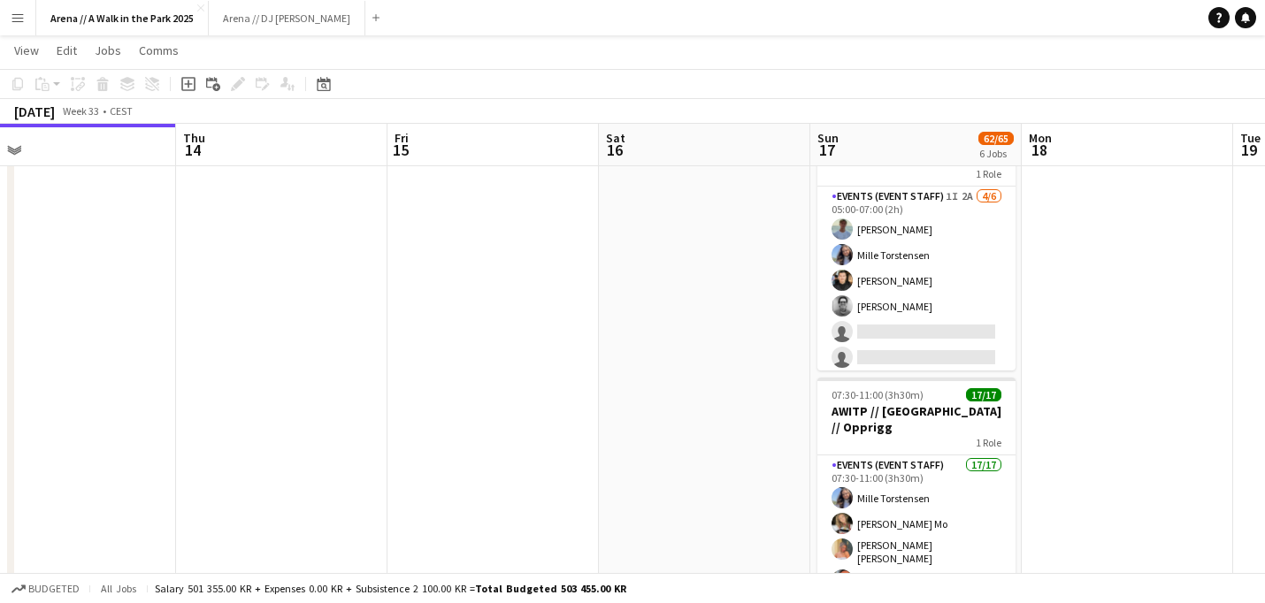
drag, startPoint x: 882, startPoint y: 322, endPoint x: 379, endPoint y: 347, distance: 503.9
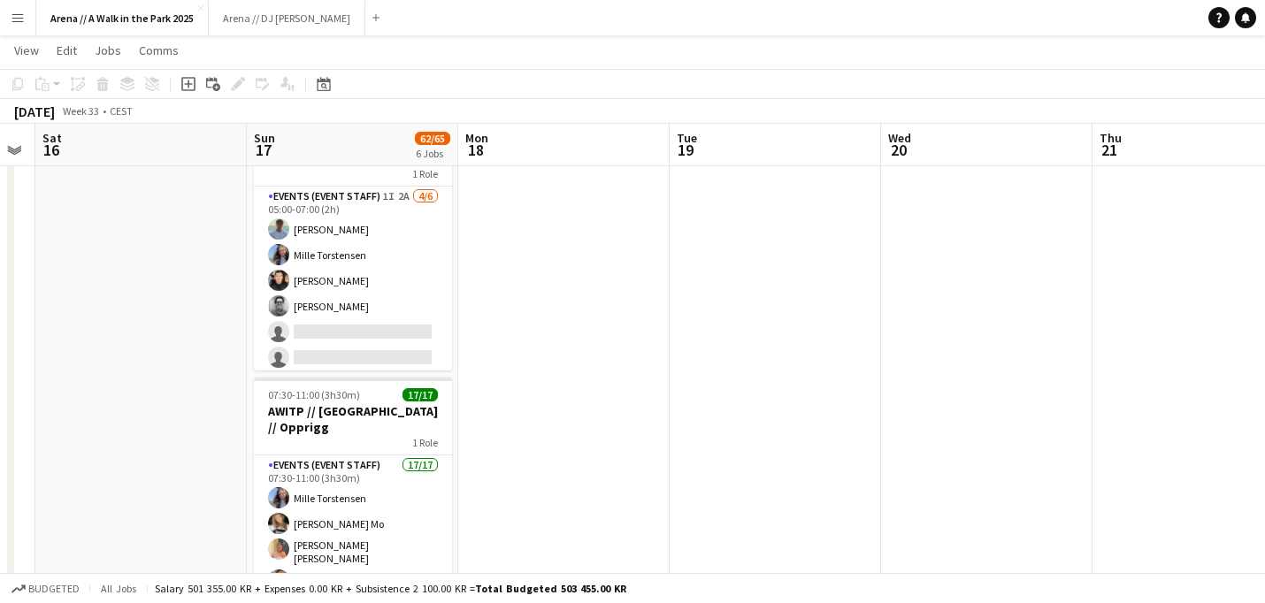
drag, startPoint x: 1079, startPoint y: 368, endPoint x: 680, endPoint y: 395, distance: 399.9
